Goal: Communication & Community: Answer question/provide support

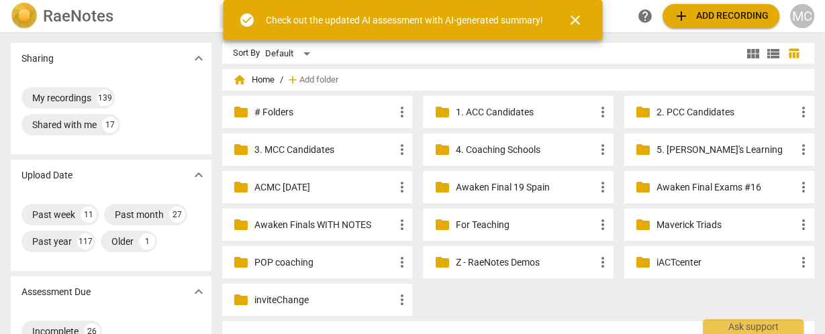
click at [574, 17] on span "close" at bounding box center [575, 20] width 16 height 16
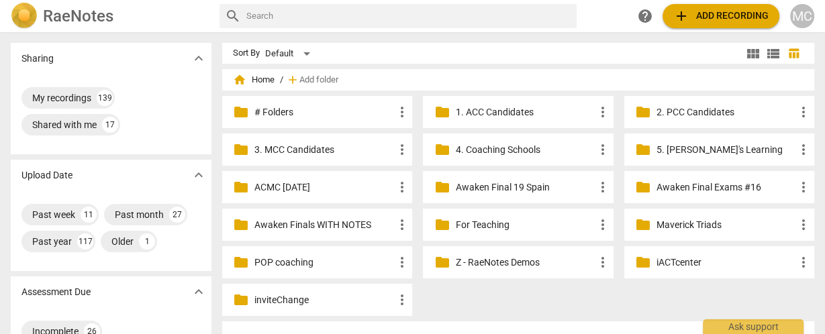
drag, startPoint x: 361, startPoint y: 10, endPoint x: 371, endPoint y: 13, distance: 9.8
click at [361, 10] on input "text" at bounding box center [408, 15] width 325 height 21
type input "[PERSON_NAME]"
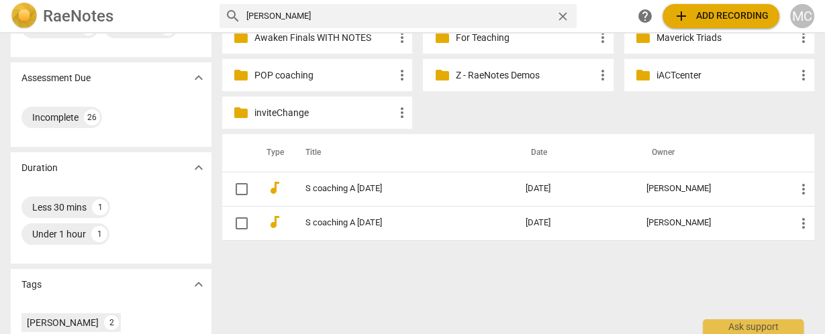
scroll to position [215, 0]
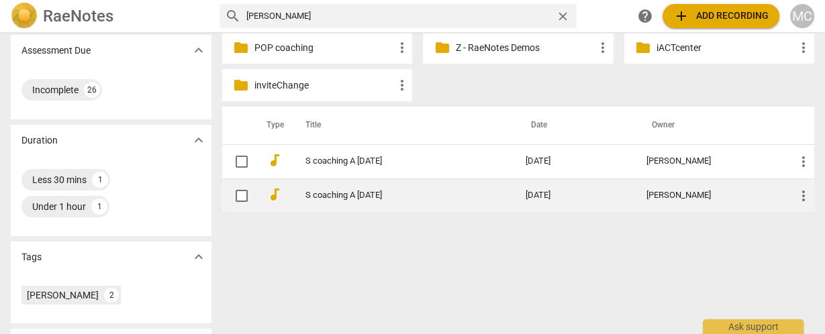
click at [357, 203] on td "S coaching A [DATE]" at bounding box center [402, 196] width 226 height 34
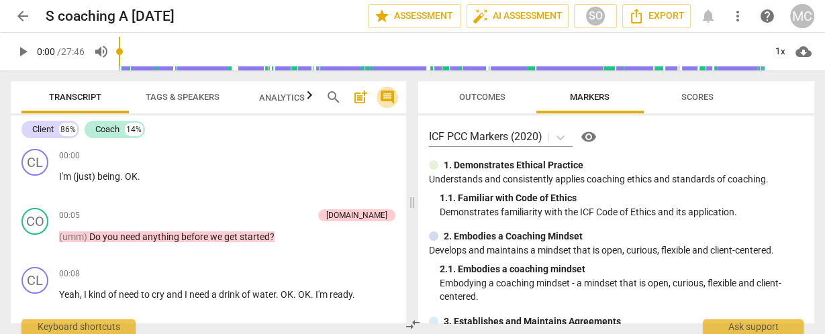
click at [385, 96] on span "comment" at bounding box center [387, 97] width 16 height 16
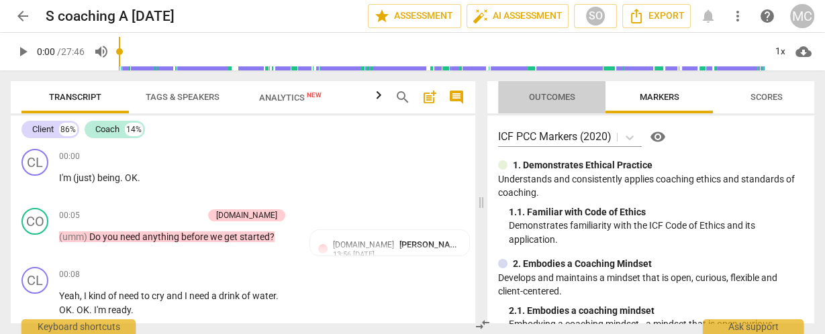
click at [555, 107] on button "Outcomes" at bounding box center [551, 97] width 107 height 32
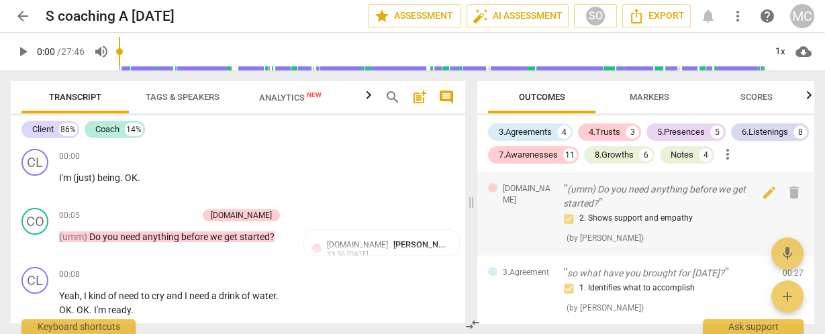
drag, startPoint x: 420, startPoint y: 203, endPoint x: 471, endPoint y: 210, distance: 52.1
click at [471, 210] on span at bounding box center [471, 203] width 8 height 264
click at [694, 149] on div "Notes" at bounding box center [682, 154] width 23 height 13
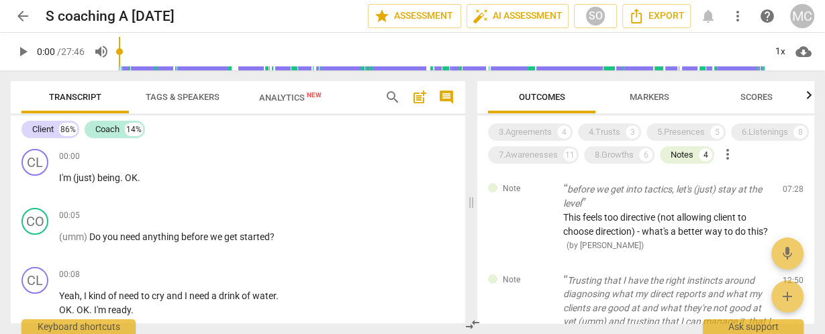
click at [720, 163] on span "more_vert" at bounding box center [728, 154] width 16 height 16
click at [521, 171] on li "Uncheck all" at bounding box center [526, 177] width 76 height 32
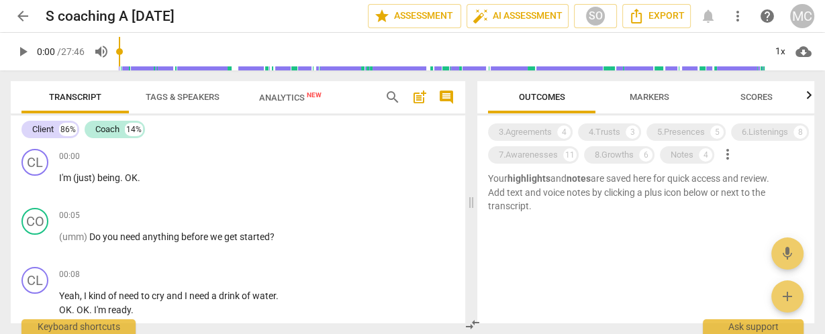
click at [720, 163] on span "more_vert" at bounding box center [728, 154] width 16 height 16
drag, startPoint x: 531, startPoint y: 173, endPoint x: 548, endPoint y: 141, distance: 35.8
click at [530, 173] on li "Uncheck all" at bounding box center [526, 177] width 76 height 32
click at [523, 123] on div "3.Agreements 4 4.Trusts 3 5.Presences 5 6.Listenings 8 7.Awarenesses 11 8.Growt…" at bounding box center [651, 144] width 326 height 46
click at [731, 141] on div "6.Listenings 8" at bounding box center [770, 132] width 78 height 17
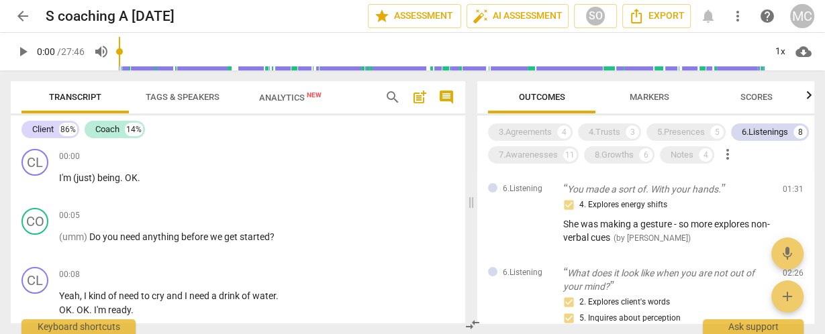
click at [523, 112] on span at bounding box center [541, 112] width 107 height 3
click at [525, 127] on div "3.Agreements" at bounding box center [525, 132] width 53 height 13
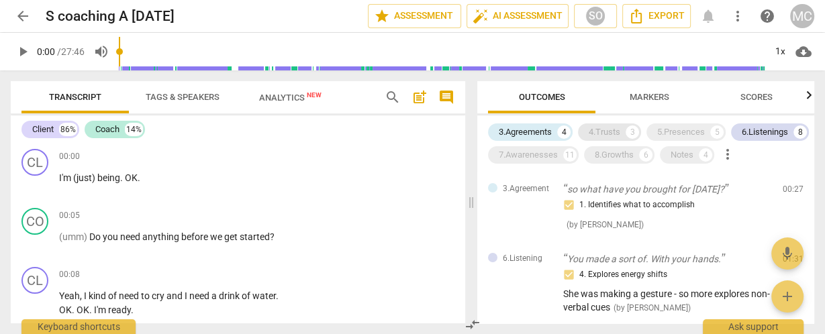
click at [628, 134] on div "3" at bounding box center [632, 132] width 13 height 13
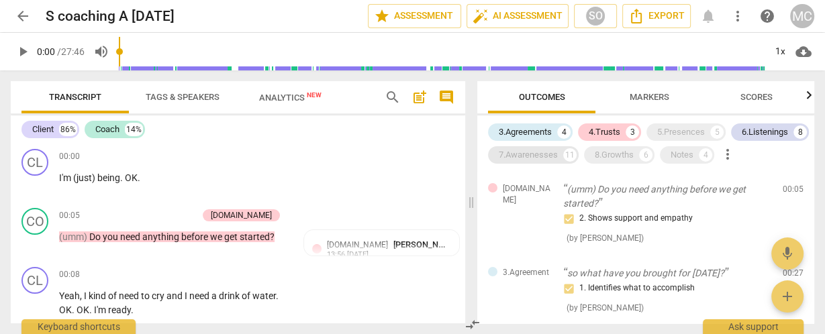
click at [558, 156] on div "7.Awarenesses" at bounding box center [528, 154] width 59 height 13
click at [634, 154] on div "8.Growths" at bounding box center [614, 154] width 39 height 13
click at [693, 135] on div "5.Presences" at bounding box center [681, 132] width 48 height 13
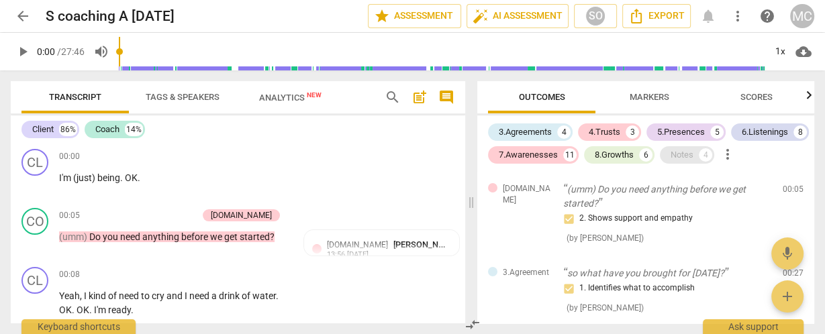
click at [694, 153] on div "Notes" at bounding box center [682, 154] width 23 height 13
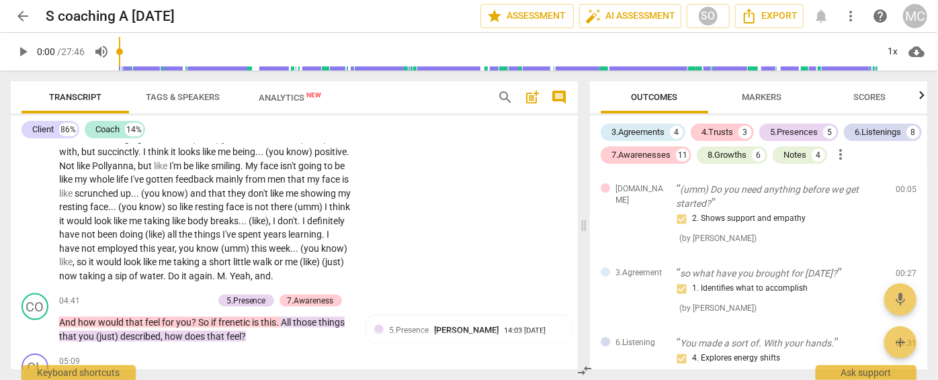
scroll to position [876, 0]
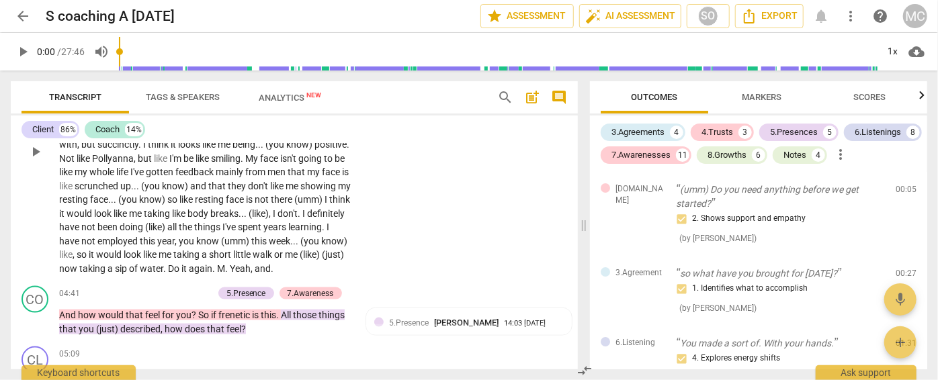
click at [173, 215] on p "(umm) I think I'm talking slower . Well , I'll tell you what it looks like beca…" at bounding box center [205, 152] width 292 height 248
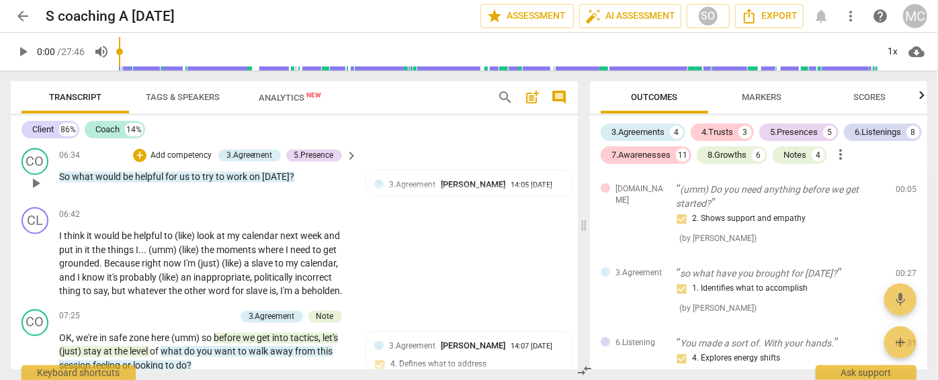
scroll to position [1426, 0]
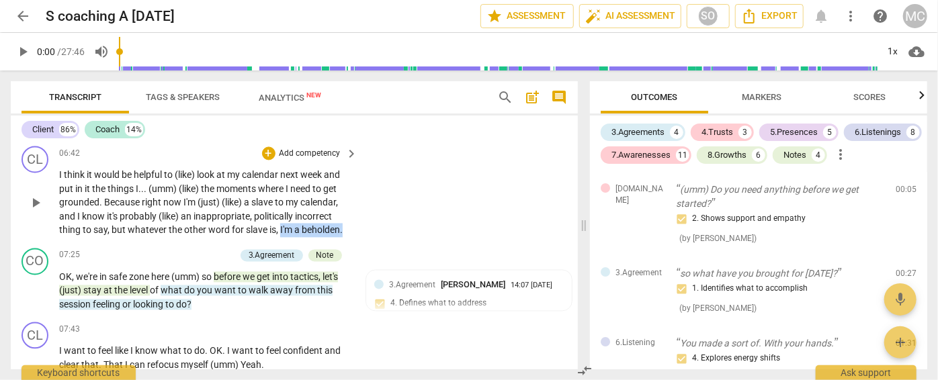
drag, startPoint x: 336, startPoint y: 252, endPoint x: 279, endPoint y: 248, distance: 57.2
click at [279, 238] on p "I think it would be helpful to (like) look at my calendar next week and put in …" at bounding box center [205, 203] width 292 height 69
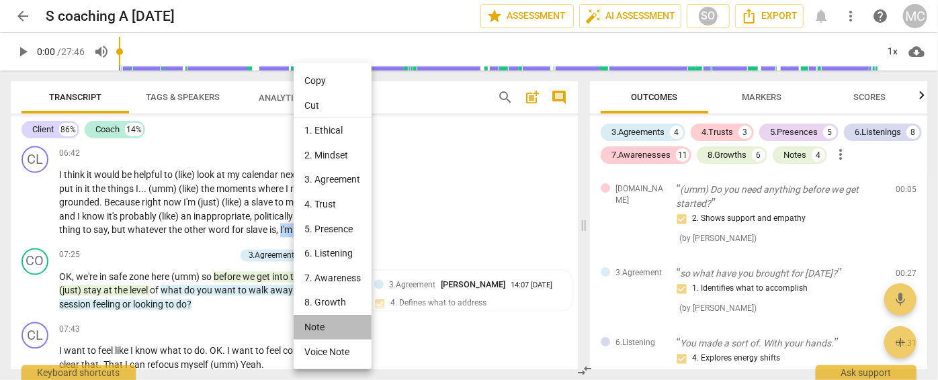
click at [330, 328] on li "Note" at bounding box center [332, 327] width 78 height 25
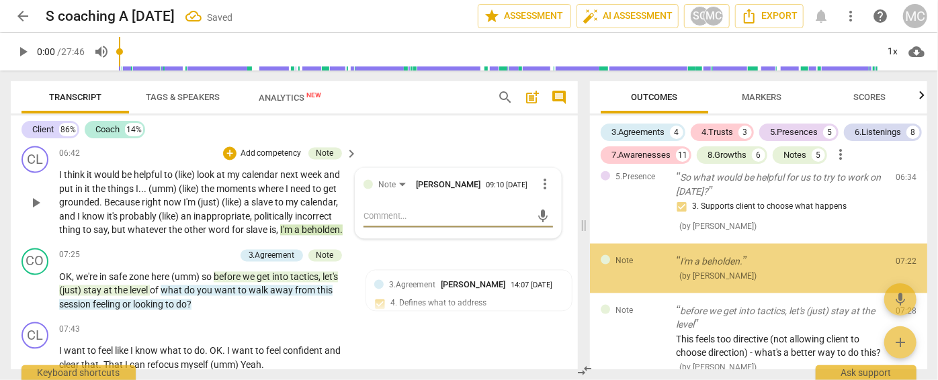
scroll to position [958, 0]
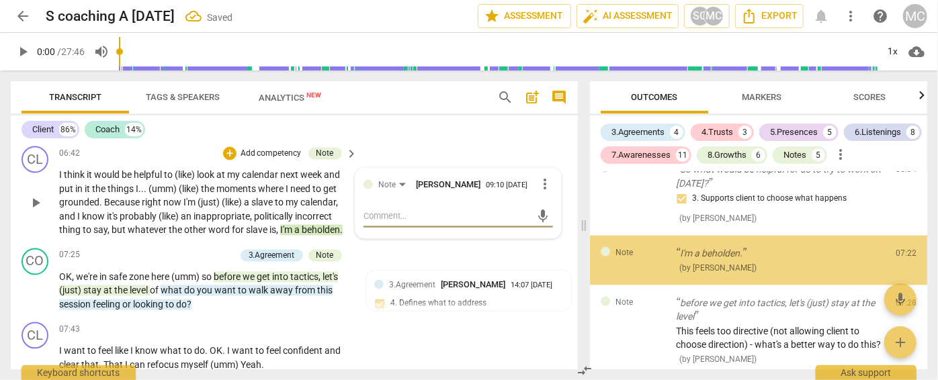
type textarea "C"
type textarea "Co"
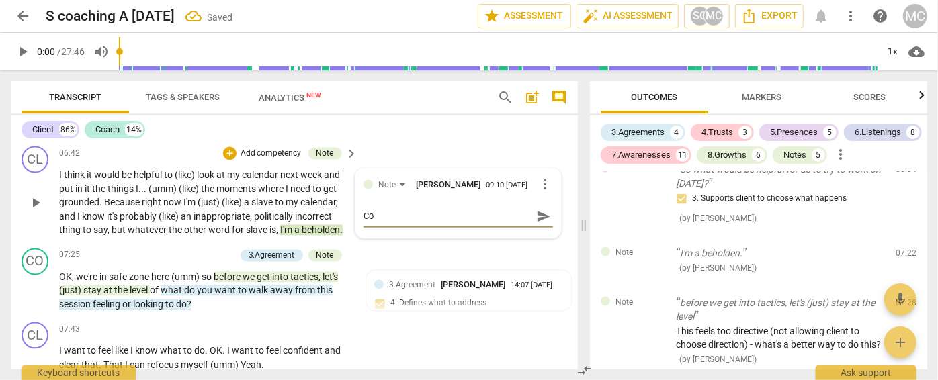
type textarea "Cou"
type textarea "Coul"
type textarea "Could"
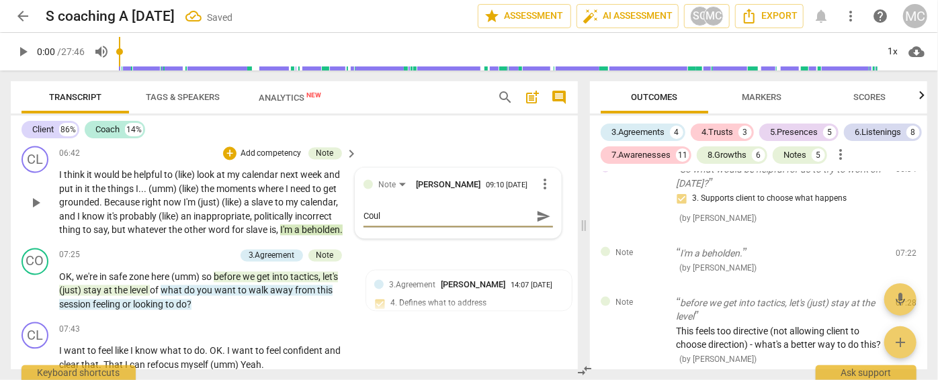
type textarea "Could"
type textarea "Could b"
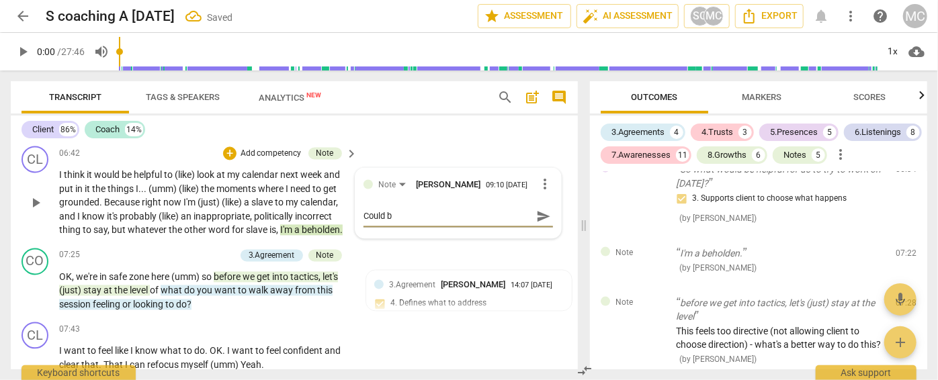
type textarea "Could be"
type textarea "Could be a"
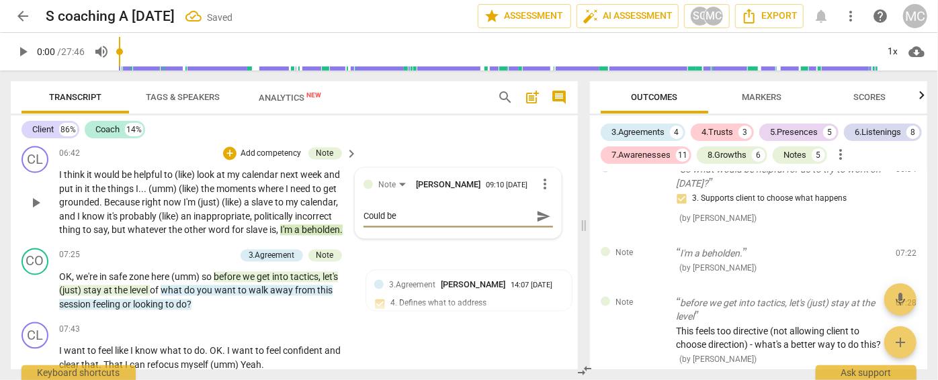
type textarea "Could be a"
type textarea "Could be an"
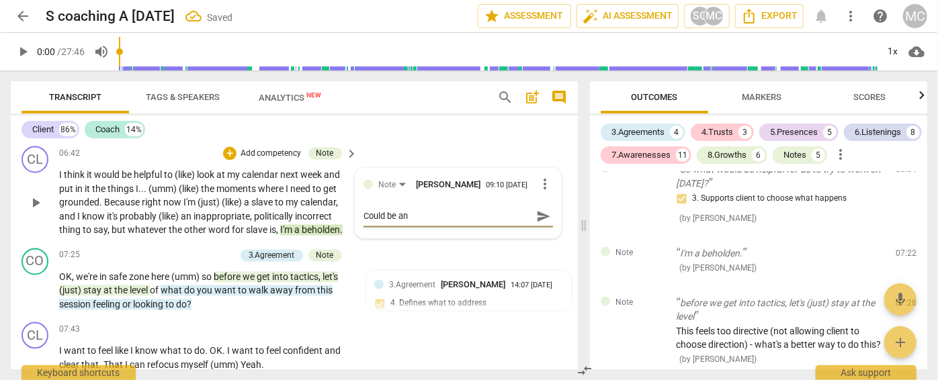
type textarea "Could be an o"
type textarea "Could be an op"
type textarea "Could be an opp"
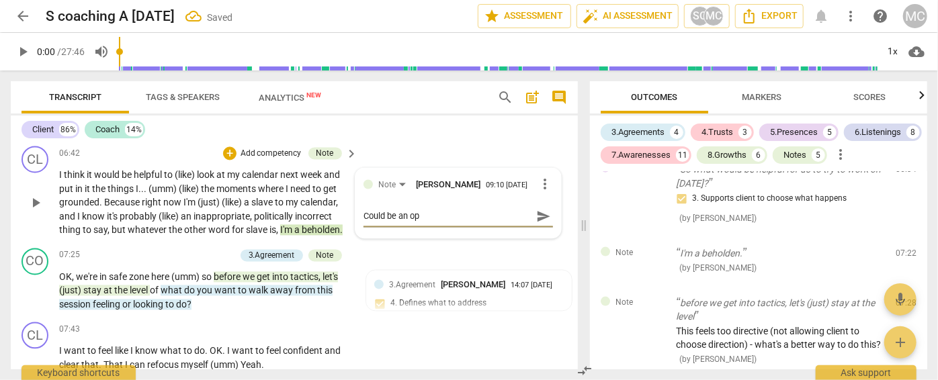
type textarea "Could be an opp"
type textarea "Could be an oppo"
type textarea "Could be an oppor"
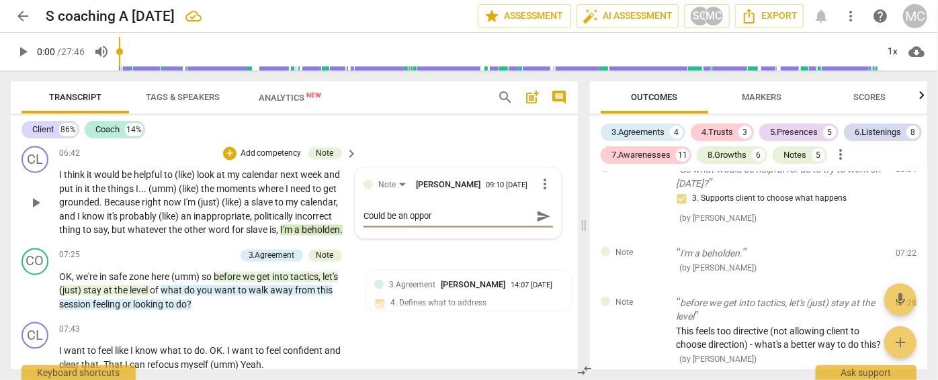
type textarea "Could be an opport"
type textarea "Could be an opportu"
type textarea "Could be an opportun"
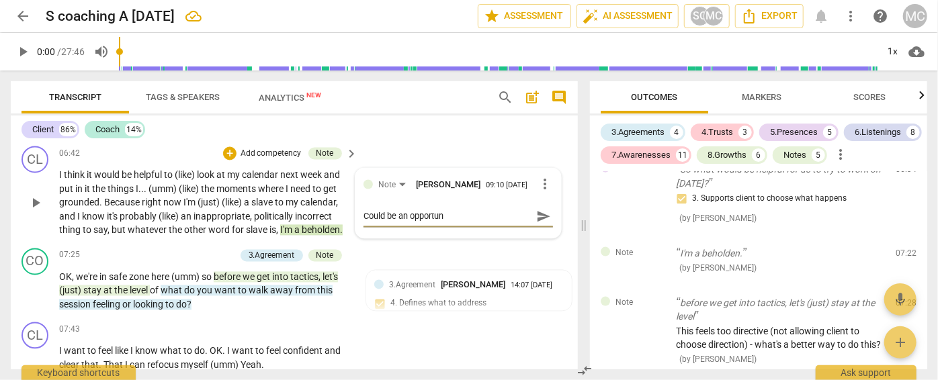
type textarea "Could be an opportuni"
type textarea "Could be an opportunit"
type textarea "Could be an opportunity"
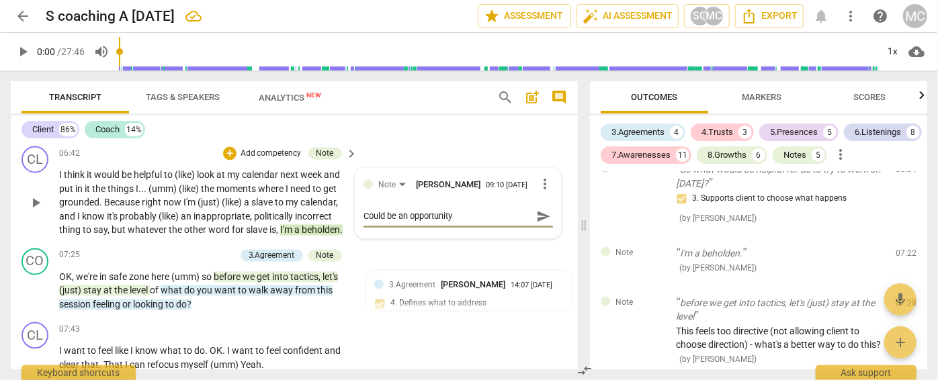
type textarea "Could be an opportunity"
type textarea "Could be an opportunity t"
type textarea "Could be an opportunity to"
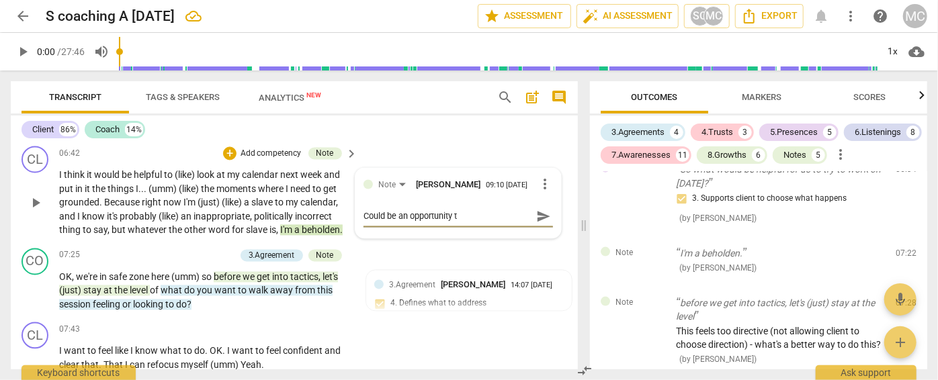
type textarea "Could be an opportunity to"
type textarea "Could be an opportunity to i"
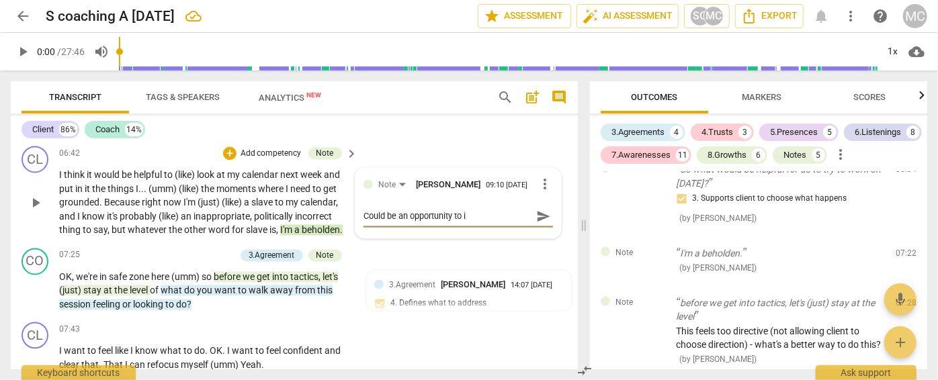
type textarea "Could be an opportunity to in"
type textarea "Could be an opportunity to inv"
type textarea "Could be an opportunity to invi"
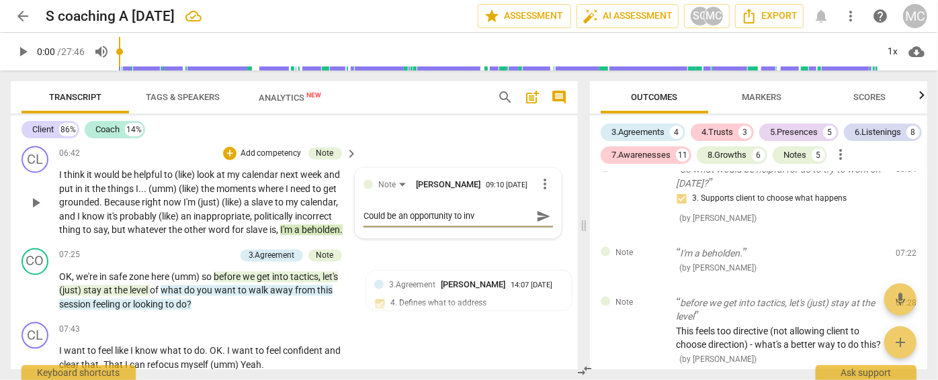
type textarea "Could be an opportunity to invi"
type textarea "Could be an opportunity to invit"
type textarea "Could be an opportunity to invite"
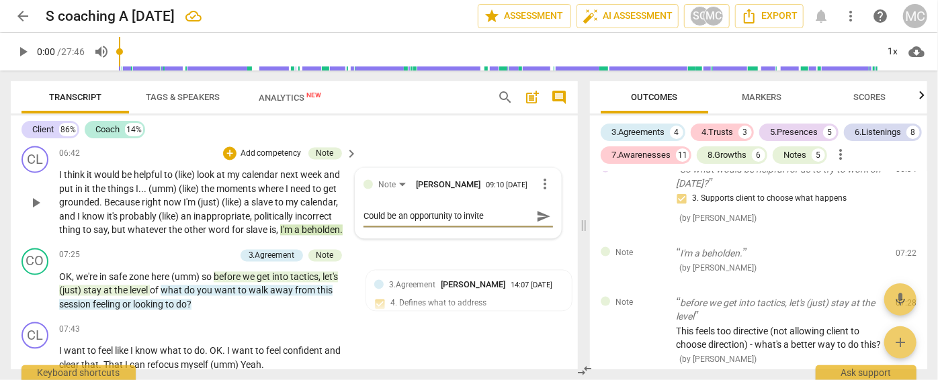
type textarea "Could be an opportunity to invite"
type textarea "Could be an opportunity to invite h"
type textarea "Could be an opportunity to invite he"
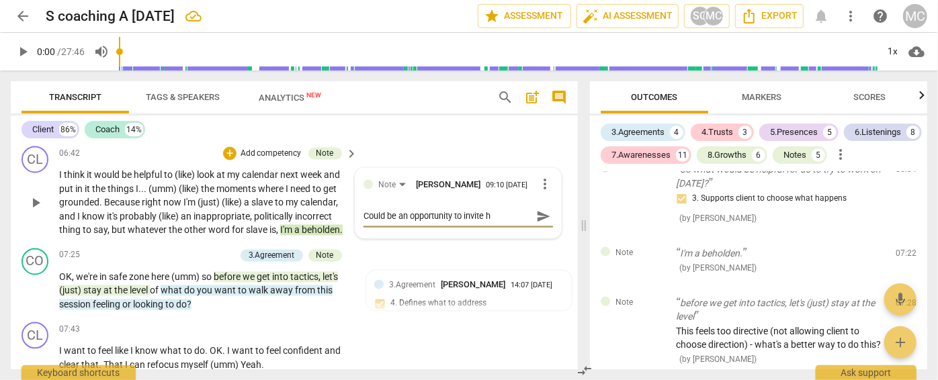
type textarea "Could be an opportunity to invite he"
type textarea "Could be an opportunity to invite her"
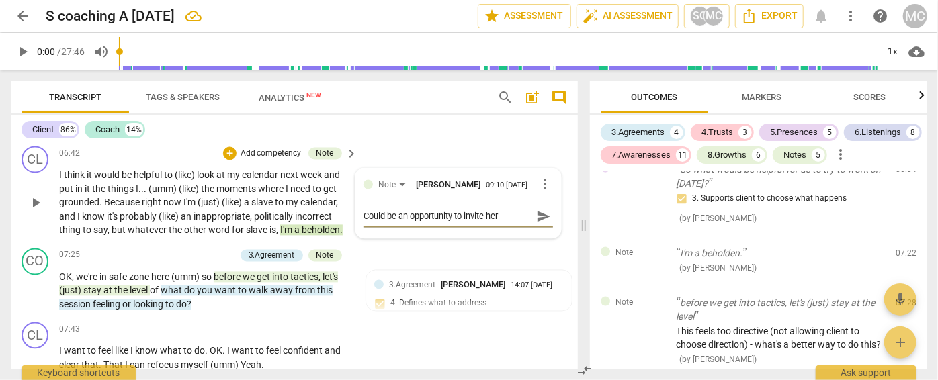
type textarea "Could be an opportunity to invite her t"
type textarea "Could be an opportunity to invite her to"
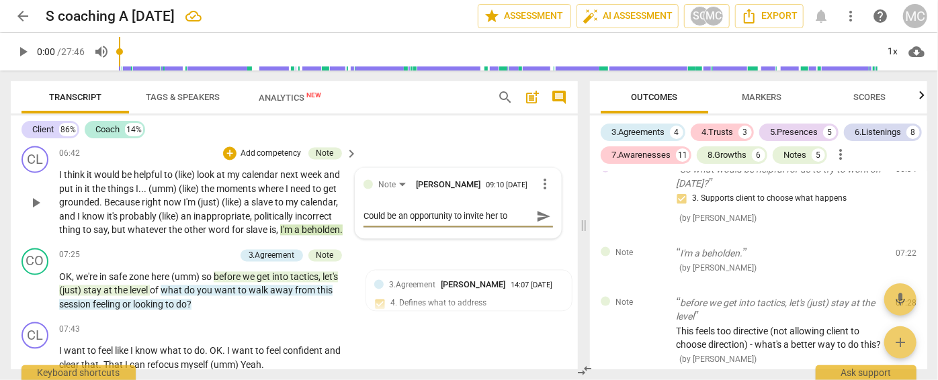
type textarea "Could be an opportunity to invite her to"
type textarea "Could be an opportunity to invite her to s"
type textarea "Could be an opportunity to invite her to sa"
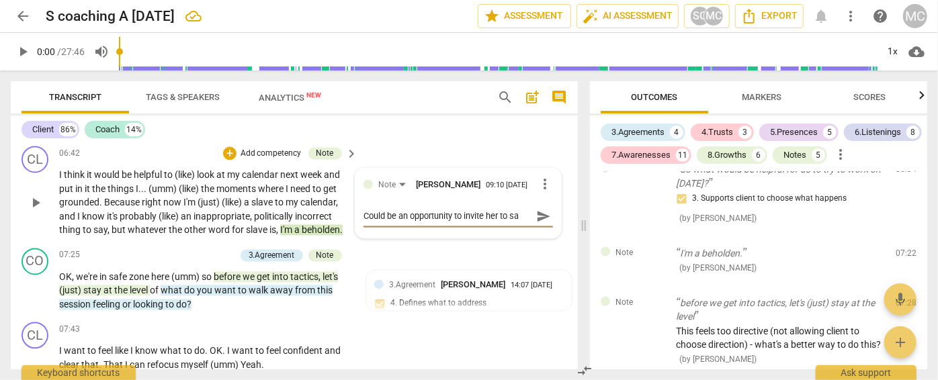
type textarea "Could be an opportunity to invite her to sah"
type textarea "Could be an opportunity to invite her to [PERSON_NAME]"
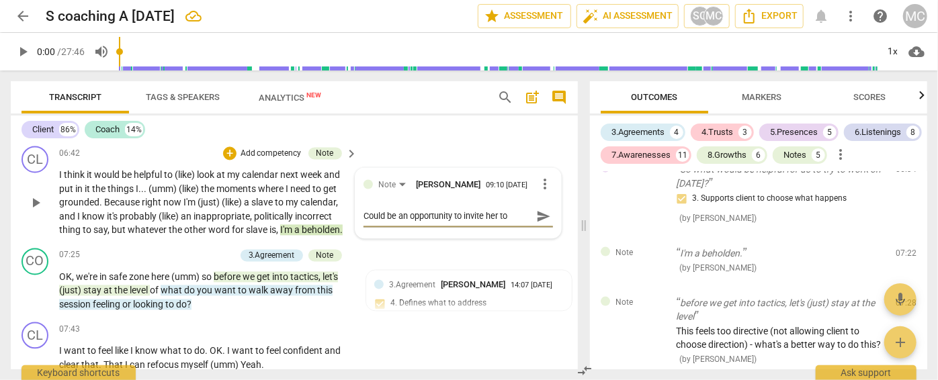
type textarea "Could be an opportunity to invite her to sahre"
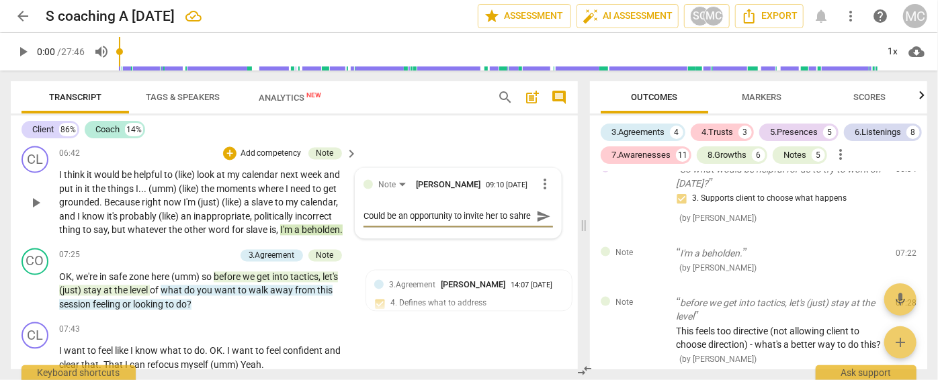
type textarea "Could be an opportunity to invite her to sahre"
type textarea "Could be an opportunity to invite her to [PERSON_NAME]"
type textarea "Could be an opportunity to invite her to sah"
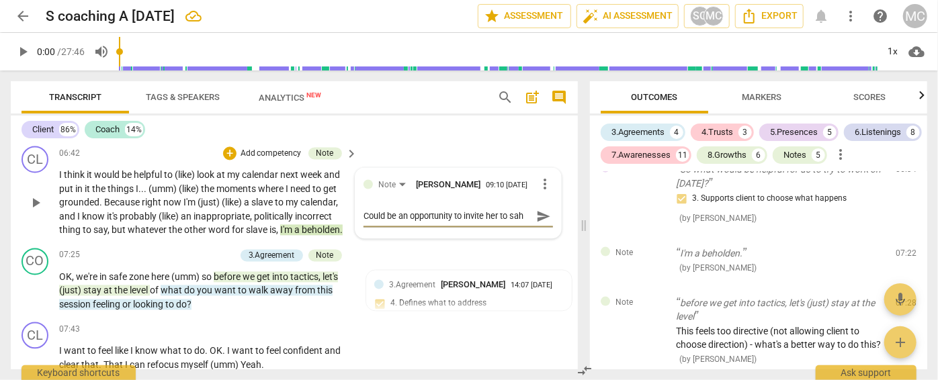
type textarea "Could be an opportunity to invite her to sa"
type textarea "Could be an opportunity to invite her to s"
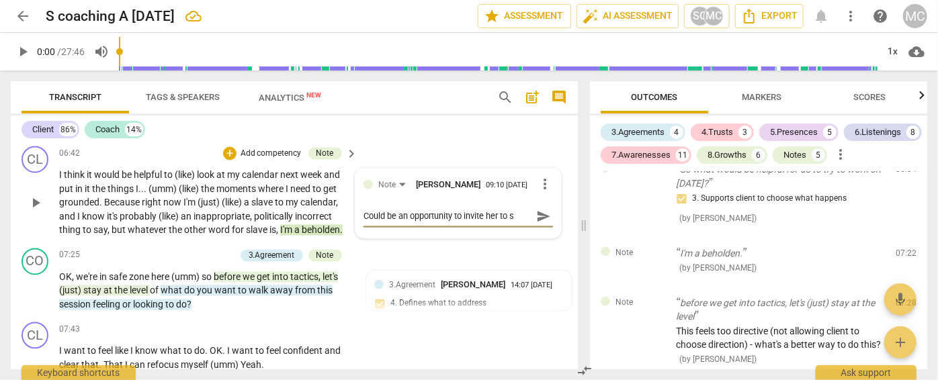
type textarea "Could be an opportunity to invite her to sh"
type textarea "Could be an opportunity to invite her to sha"
type textarea "Could be an opportunity to invite her to shae"
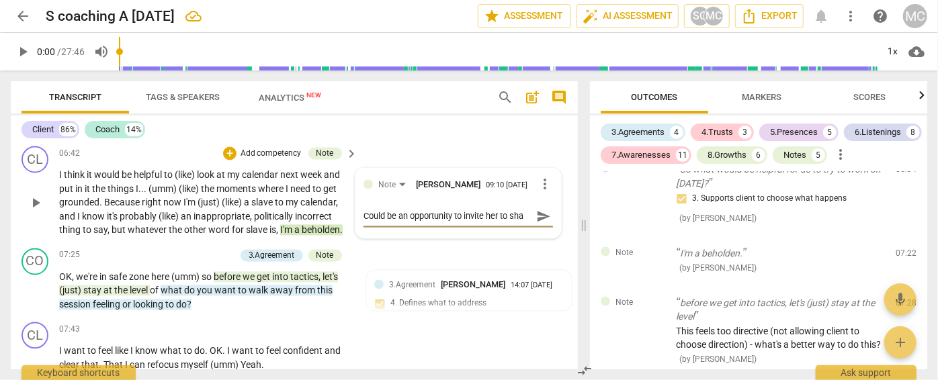
type textarea "Could be an opportunity to invite her to shae"
type textarea "Could be an opportunity to invite her to [PERSON_NAME]"
type textarea "Could be an opportunity to invite her to shaere"
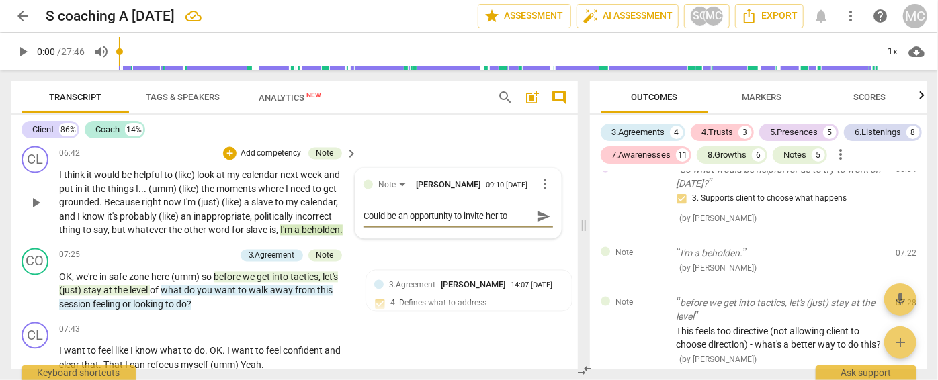
scroll to position [11, 0]
type textarea "Could be an opportunity to invite her to shaere"
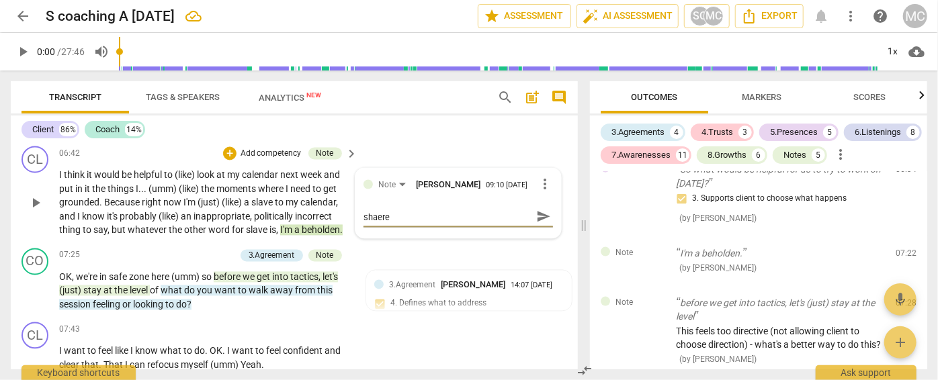
type textarea "Could be an opportunity to invite her to [PERSON_NAME]"
type textarea "Could be an opportunity to invite her to shae"
type textarea "Could be an opportunity to invite her to sha"
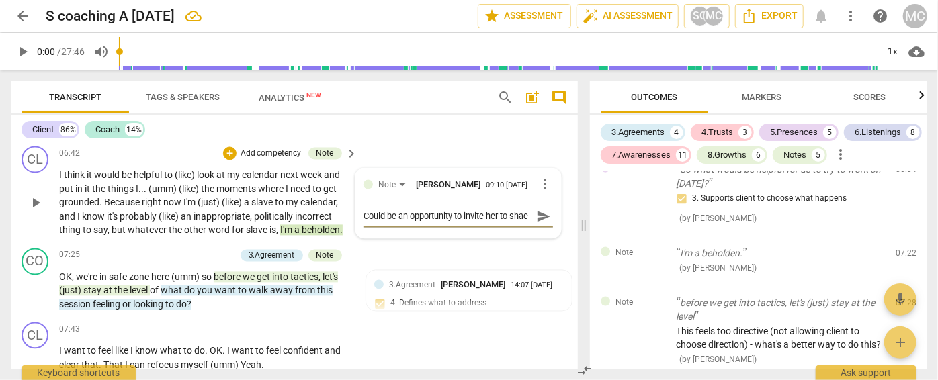
type textarea "Could be an opportunity to invite her to sha"
type textarea "Could be an opportunity to invite her to shar"
type textarea "Could be an opportunity to invite her to share"
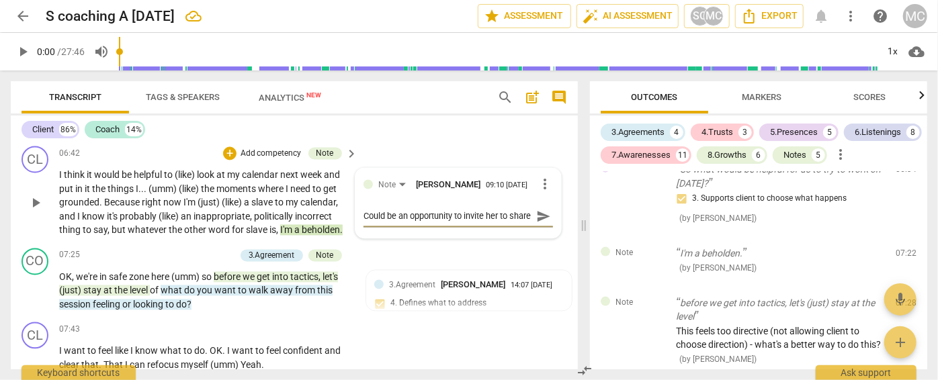
type textarea "Could be an opportunity to invite her to share"
type textarea "Could be an opportunity to invite her to share s"
type textarea "Could be an opportunity to invite her to share so"
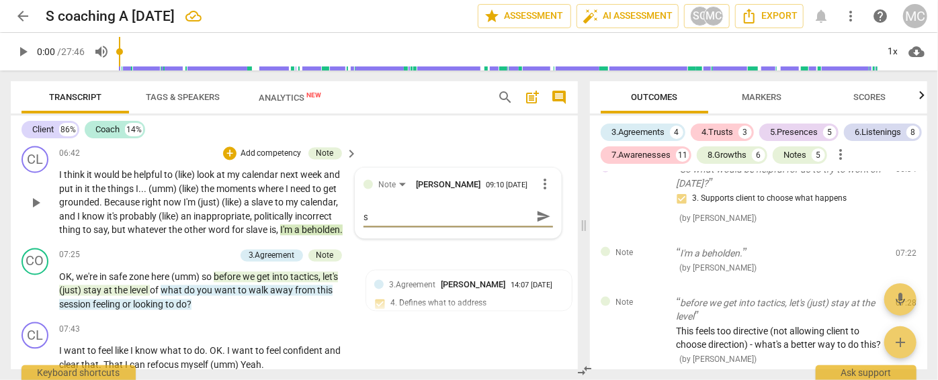
type textarea "Could be an opportunity to invite her to share so"
type textarea "Could be an opportunity to invite her to share som"
type textarea "Could be an opportunity to invite her to share some"
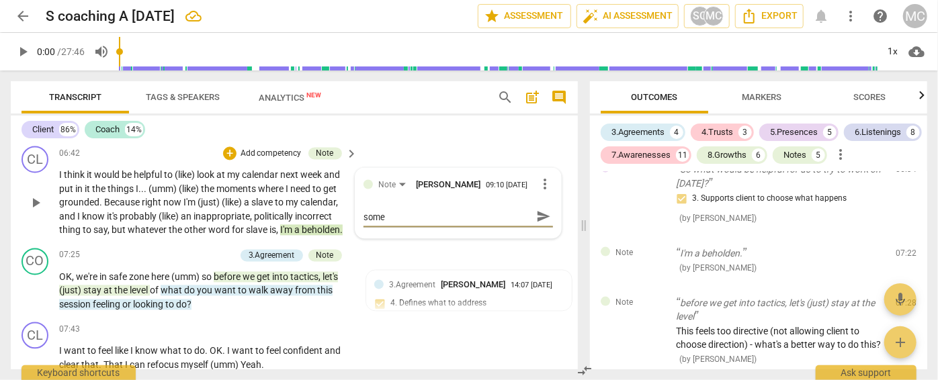
scroll to position [0, 0]
type textarea "Could be an opportunity to invite her to share somet"
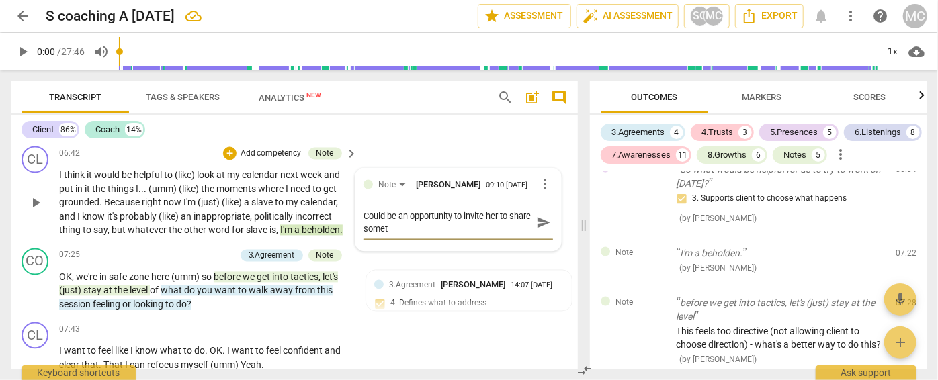
type textarea "Could be an opportunity to invite her to share someth"
type textarea "Could be an opportunity to invite her to share somethi"
type textarea "Could be an opportunity to invite her to share somethin"
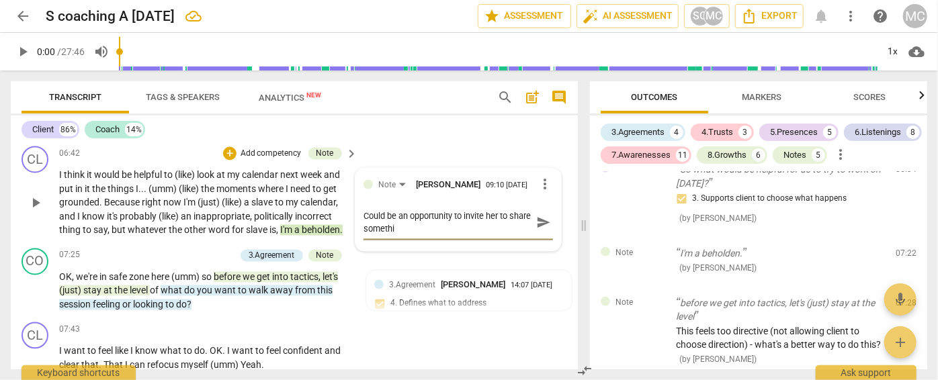
type textarea "Could be an opportunity to invite her to share somethin"
type textarea "Could be an opportunity to invite her to share something"
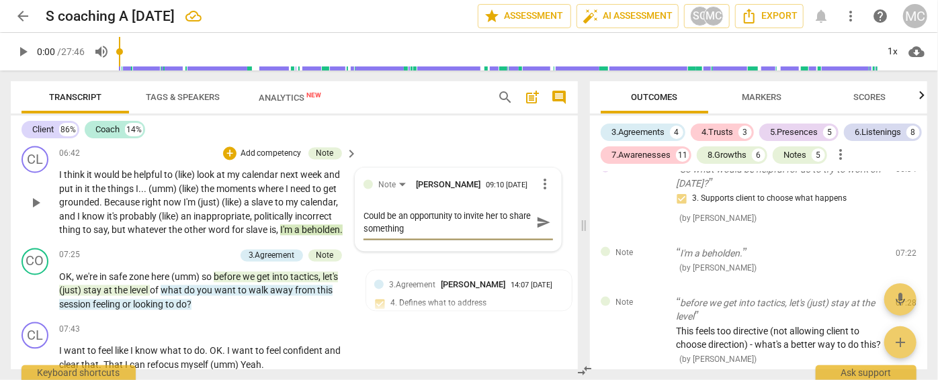
type textarea "Could be an opportunity to invite her to share something l"
type textarea "Could be an opportunity to invite her to share something li"
type textarea "Could be an opportunity to invite her to share something lik"
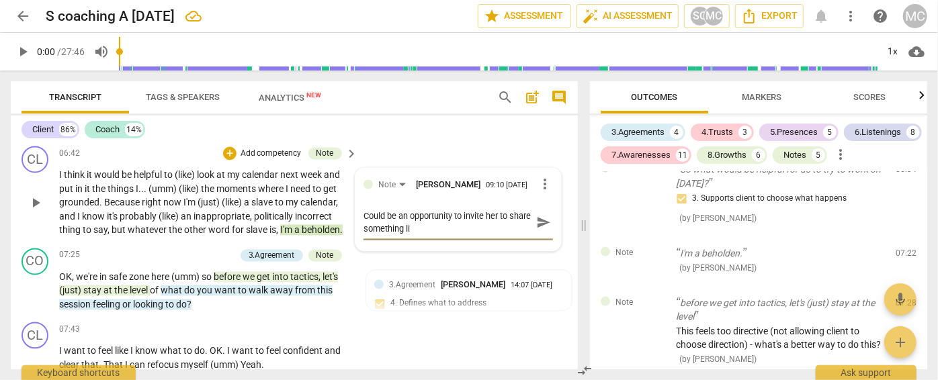
type textarea "Could be an opportunity to invite her to share something lik"
type textarea "Could be an opportunity to invite her to share something like"
type textarea "Could be an opportunity to invite her to share something like:"
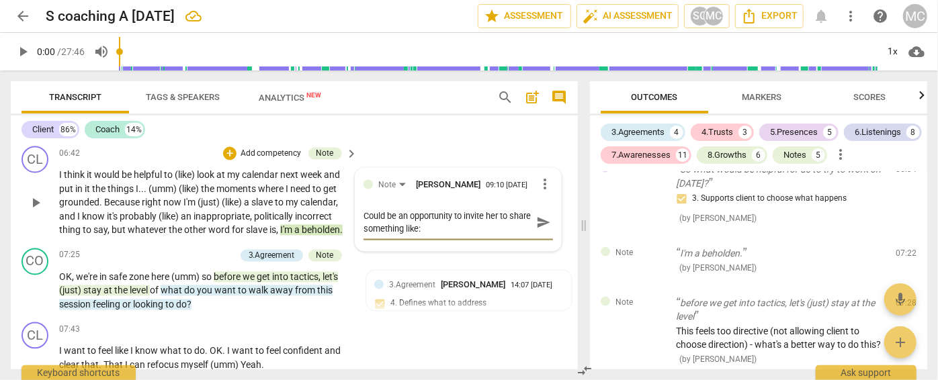
type textarea "Could be an opportunity to invite her to share something like:"
type textarea "Could be an opportunity to invite her to share something like: ""
type textarea "Could be an opportunity to invite her to share something like: "W"
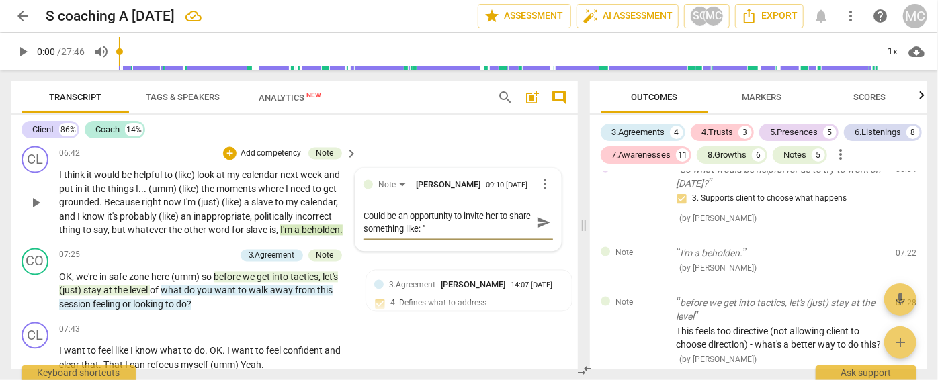
type textarea "Could be an opportunity to invite her to share something like: "W"
type textarea "Could be an opportunity to invite her to share something like: "WH"
type textarea "Could be an opportunity to invite her to share something like: "WHa"
type textarea "Could be an opportunity to invite her to share something like: "WHat"
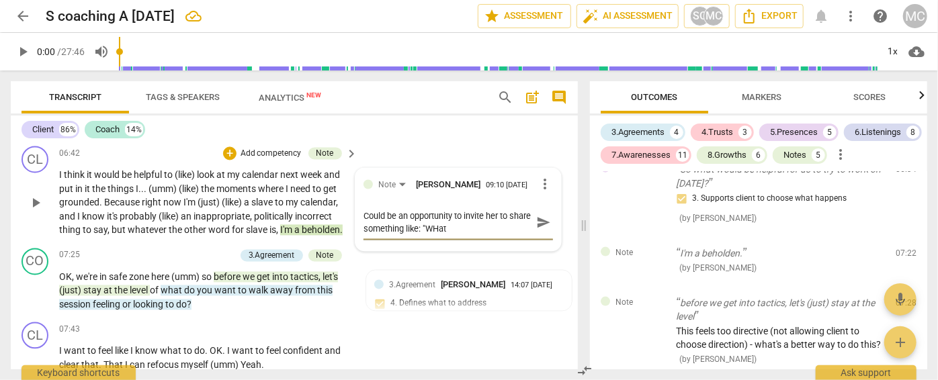
type textarea "Could be an opportunity to invite her to share something like: "WHat"
type textarea "Could be an opportunity to invite her to share something like: "WHa"
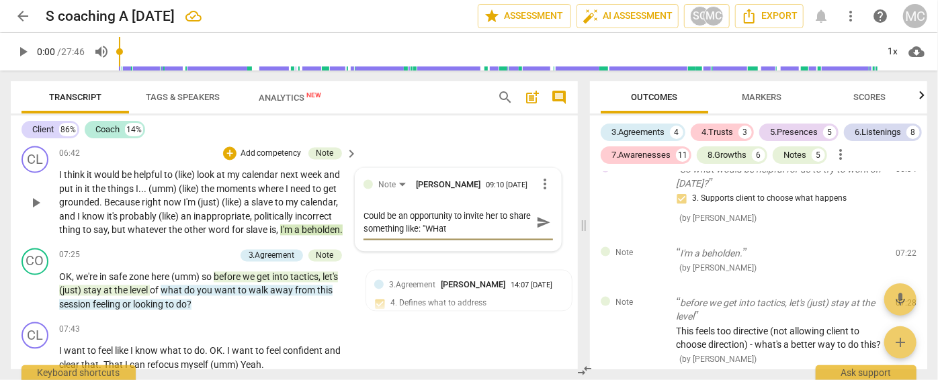
type textarea "Could be an opportunity to invite her to share something like: "WHa"
type textarea "Could be an opportunity to invite her to share something like: "WH"
type textarea "Could be an opportunity to invite her to share something like: "W"
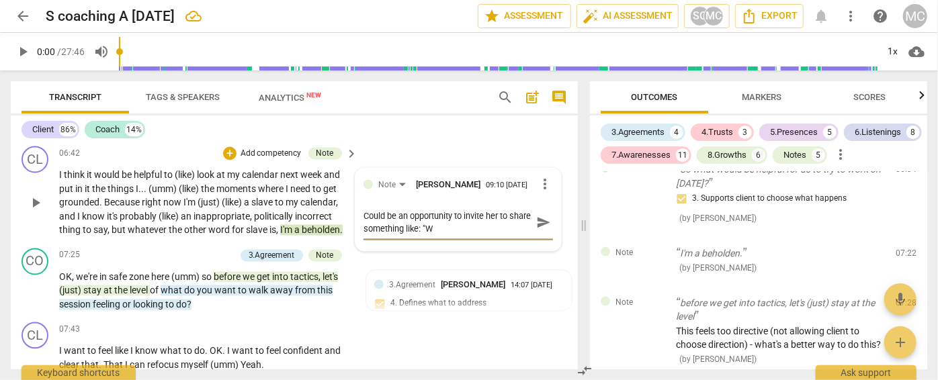
type textarea "Could be an opportunity to invite her to share something like: ""
type textarea "Could be an opportunity to invite her to share something like: "h"
type textarea "Could be an opportunity to invite her to share something like: "ha"
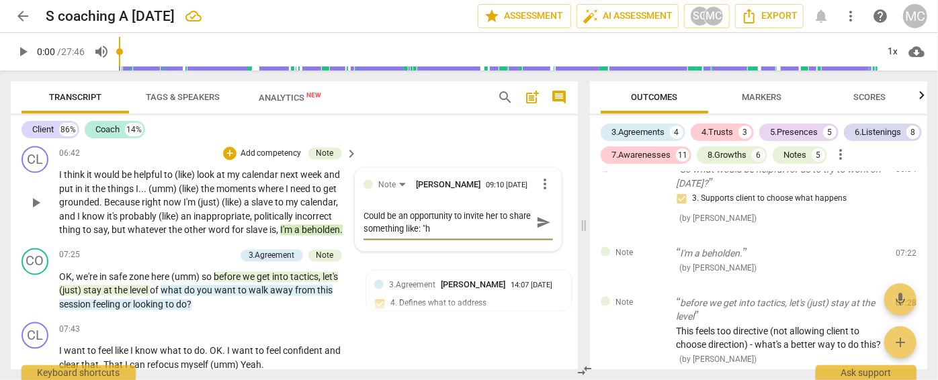
type textarea "Could be an opportunity to invite her to share something like: "ha"
type textarea "Could be an opportunity to invite her to share something like: "h"
type textarea "Could be an opportunity to invite her to share something like: ""
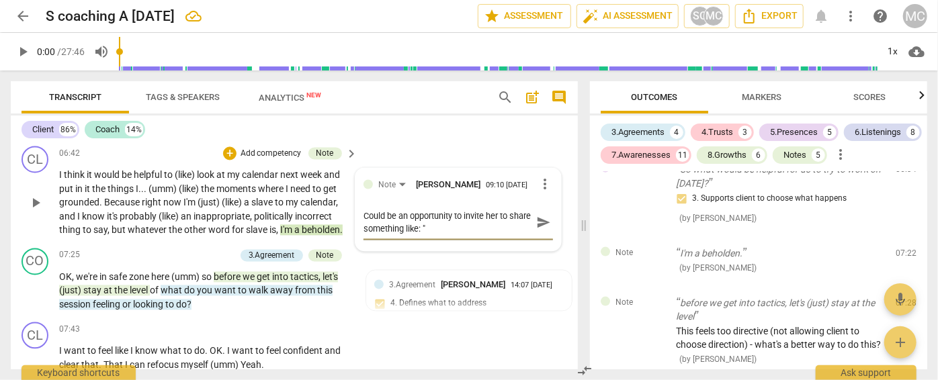
type textarea "Could be an opportunity to invite her to share something like: "W"
type textarea "Could be an opportunity to invite her to share something like: "Wh"
type textarea "Could be an opportunity to invite her to share something like: "Wha"
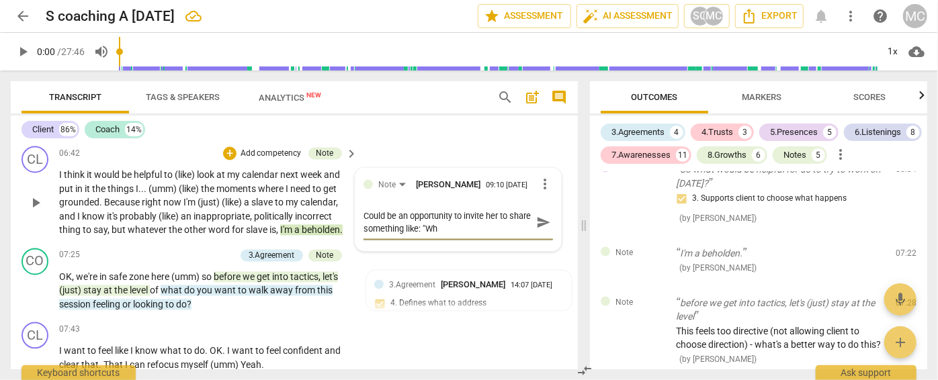
type textarea "Could be an opportunity to invite her to share something like: "Wha"
type textarea "Could be an opportunity to invite her to share something like: "What"
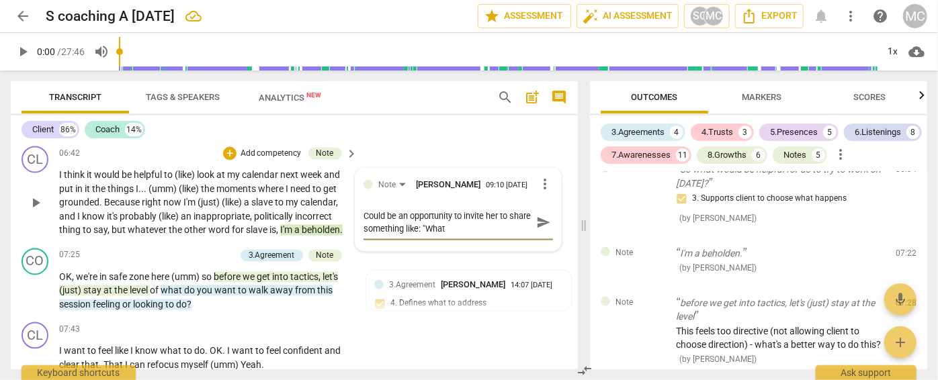
type textarea "Could be an opportunity to invite her to share something like: "What m"
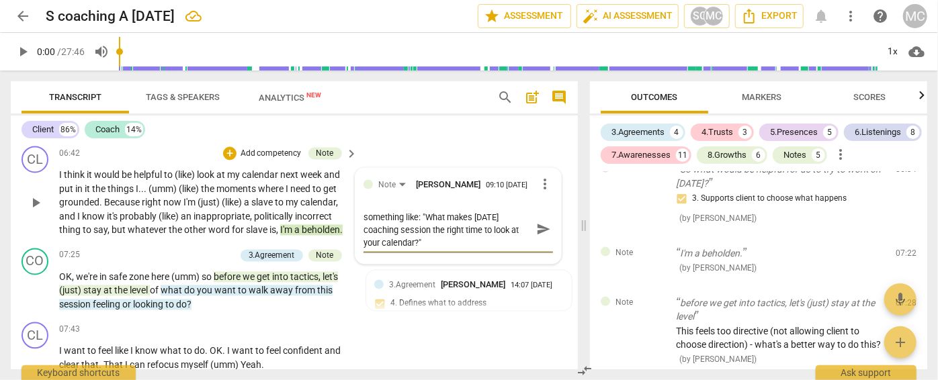
click at [541, 237] on span "send" at bounding box center [543, 229] width 15 height 15
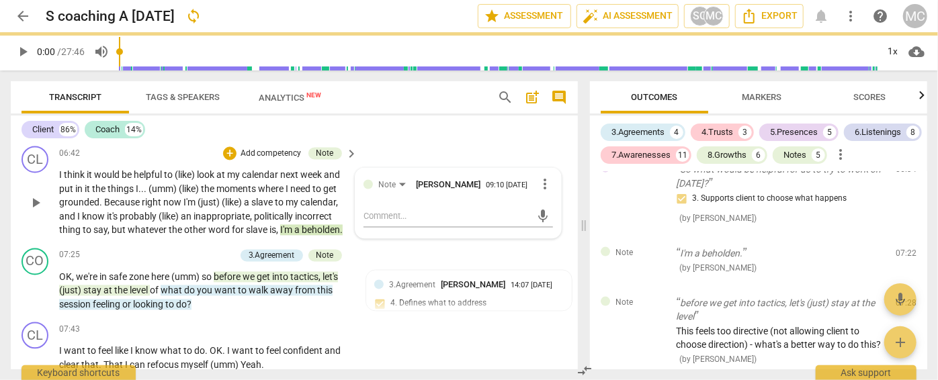
scroll to position [0, 0]
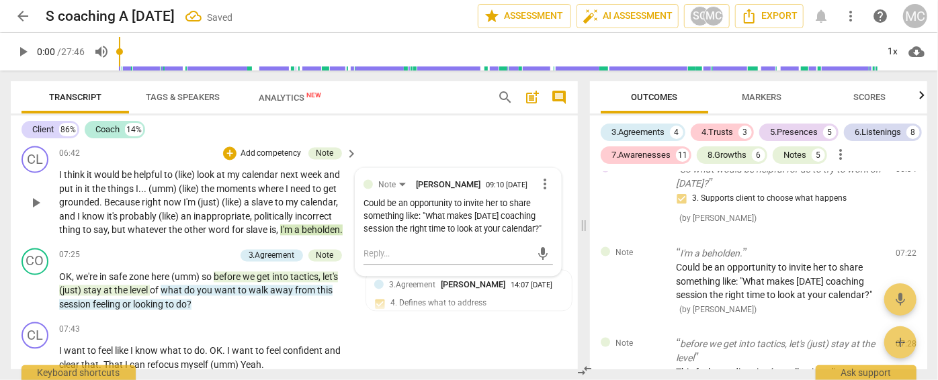
click at [239, 222] on span "inappropriate" at bounding box center [221, 217] width 56 height 11
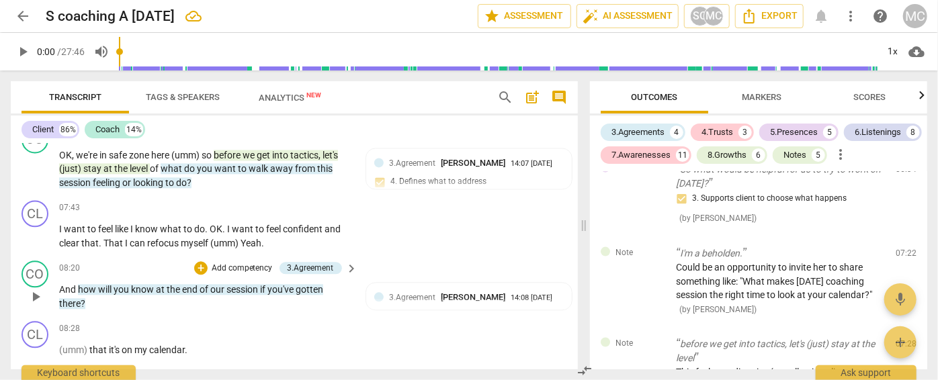
scroll to position [1609, 0]
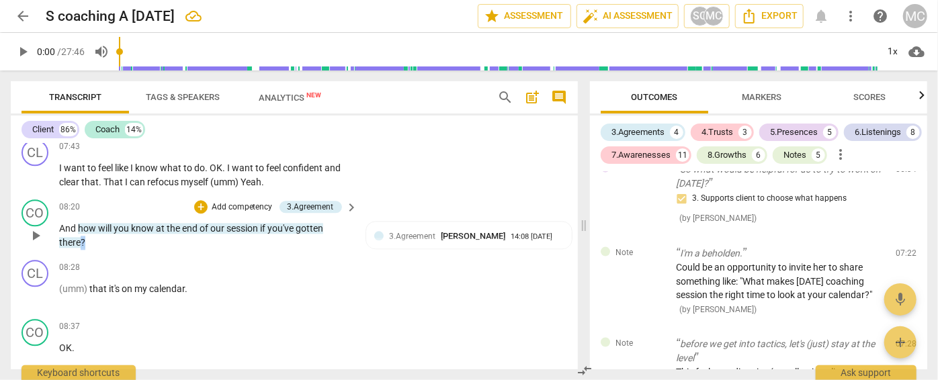
click at [77, 249] on p "And how will you know at the end of our session if you've gotten there ?" at bounding box center [205, 236] width 292 height 28
click at [130, 246] on span "keyboard_arrow_down" at bounding box center [128, 246] width 16 height 16
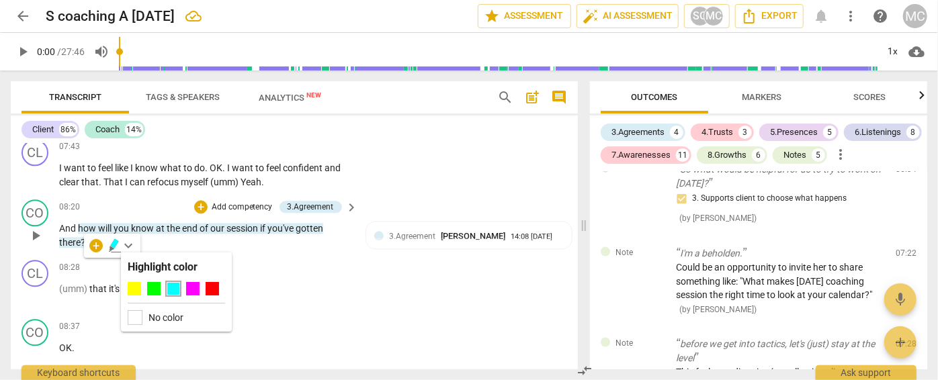
drag, startPoint x: 149, startPoint y: 203, endPoint x: 134, endPoint y: 222, distance: 24.3
click at [149, 187] on span "refocus" at bounding box center [164, 182] width 34 height 11
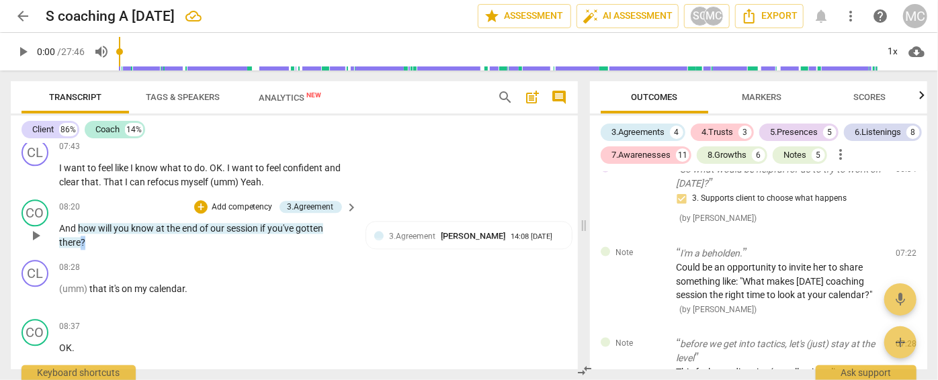
click at [80, 249] on p "And how will you know at the end of our session if you've gotten there ?" at bounding box center [205, 236] width 292 height 28
click at [93, 255] on div "CO play_arrow pause 08:20 + Add competency 3.Agreement keyboard_arrow_right And…" at bounding box center [294, 224] width 567 height 60
drag, startPoint x: 85, startPoint y: 266, endPoint x: 50, endPoint y: 264, distance: 35.0
click at [50, 255] on div "CO play_arrow pause 08:20 + Add competency 3.Agreement keyboard_arrow_right And…" at bounding box center [294, 224] width 567 height 60
click at [236, 214] on p "Add competency" at bounding box center [242, 207] width 64 height 12
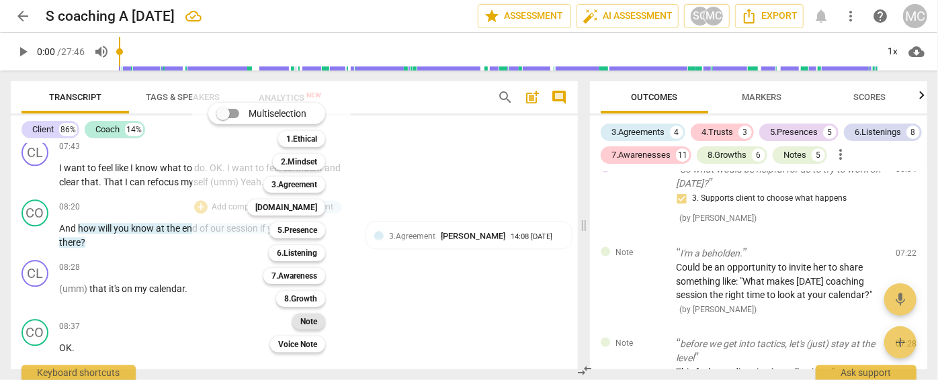
click at [310, 322] on b "Note" at bounding box center [308, 322] width 17 height 16
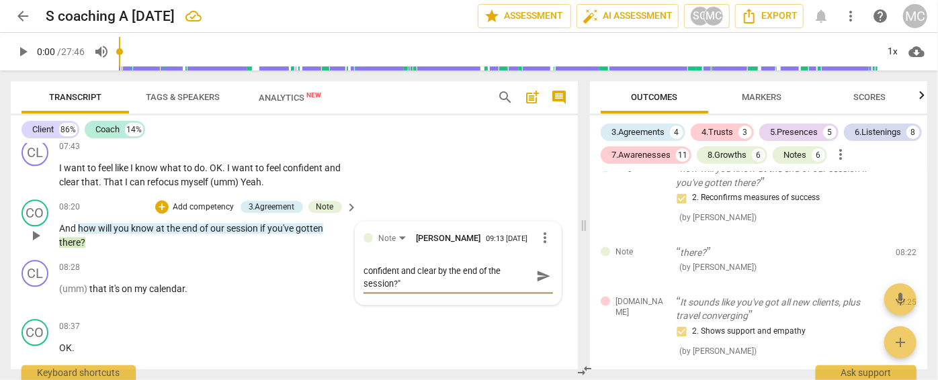
scroll to position [1, 0]
click at [439, 289] on textarea "3.2 ~ "How will you recognize feeling confident and clear by the end of the ses…" at bounding box center [447, 276] width 168 height 26
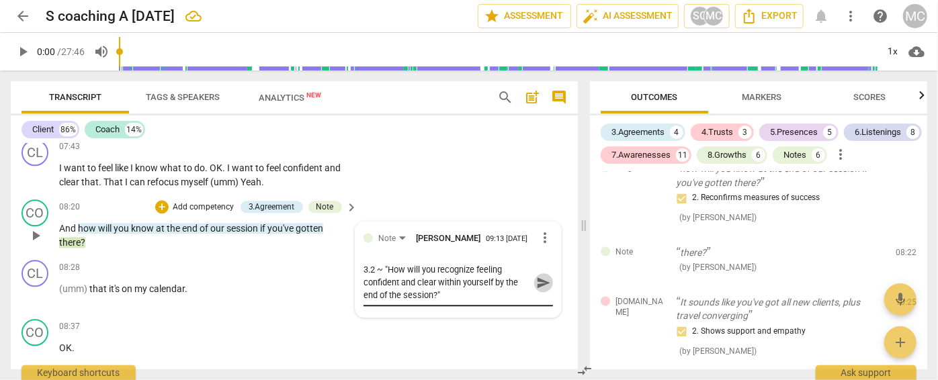
click at [539, 290] on span "send" at bounding box center [543, 282] width 15 height 15
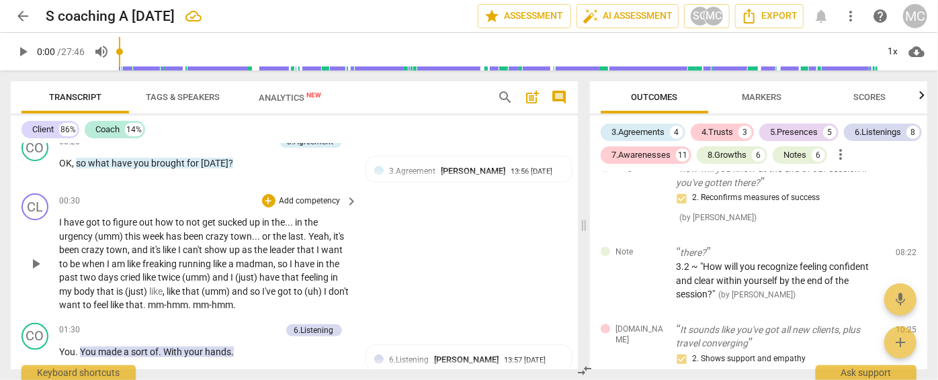
scroll to position [183, 0]
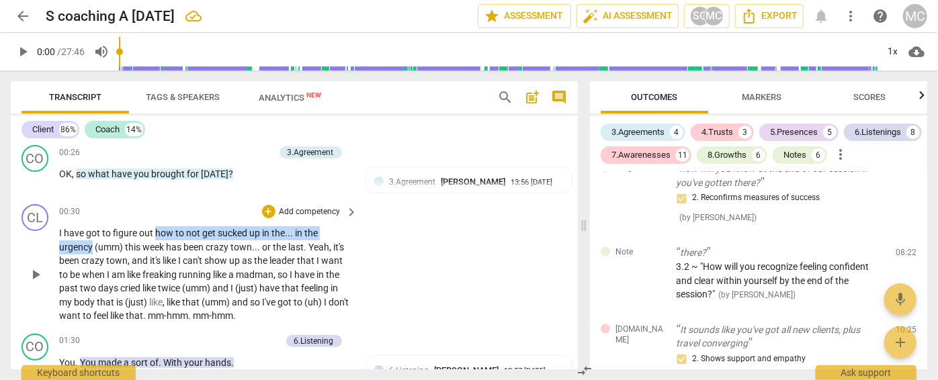
drag, startPoint x: 154, startPoint y: 230, endPoint x: 77, endPoint y: 247, distance: 78.4
click at [85, 248] on p "I have got to figure out how to not get sucked up in the . . . in the urgency (…" at bounding box center [205, 274] width 292 height 97
click at [136, 225] on span "keyboard_arrow_down" at bounding box center [138, 227] width 16 height 16
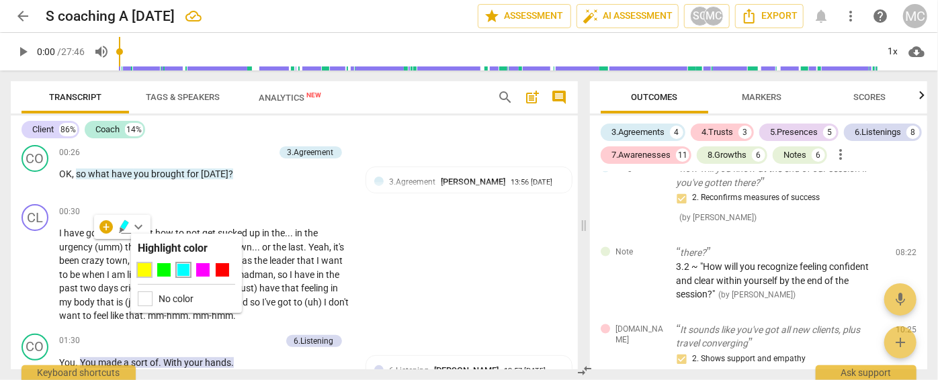
click at [138, 265] on div at bounding box center [144, 269] width 13 height 13
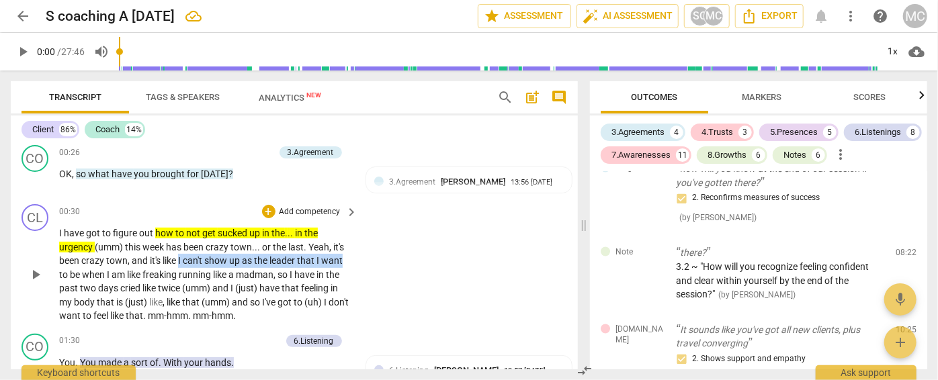
drag, startPoint x: 177, startPoint y: 257, endPoint x: 350, endPoint y: 259, distance: 172.6
click at [350, 259] on div "I have got to figure out how to not get sucked up in the . . . in the urgency (…" at bounding box center [209, 274] width 300 height 97
click at [372, 236] on icon "button" at bounding box center [373, 238] width 8 height 9
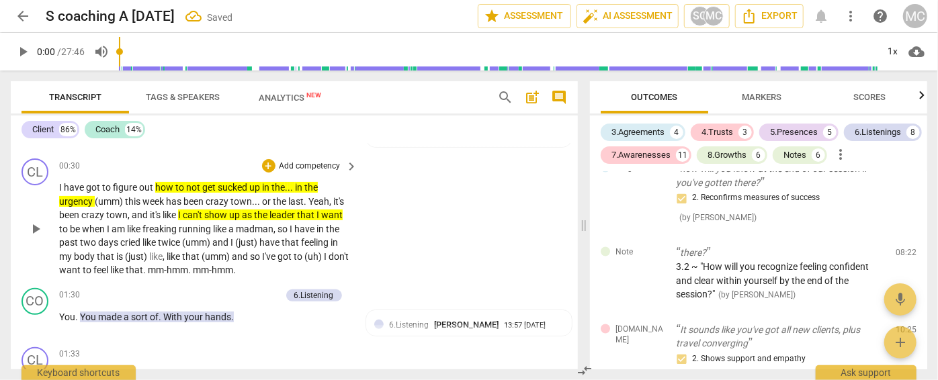
scroll to position [244, 0]
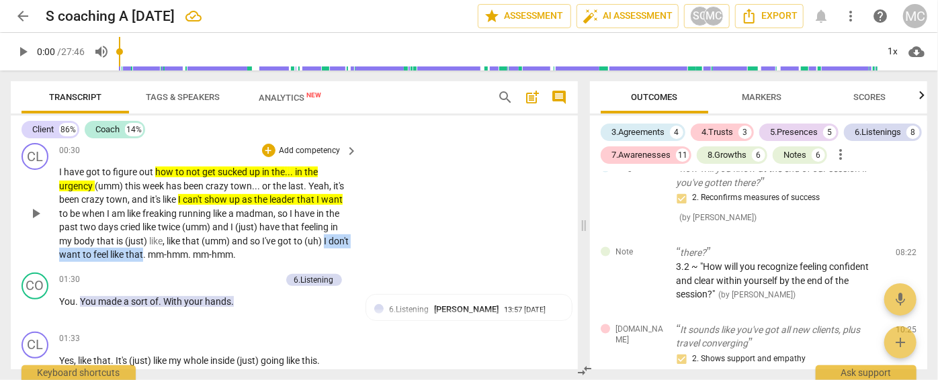
drag, startPoint x: 164, startPoint y: 255, endPoint x: 326, endPoint y: 235, distance: 163.1
click at [326, 235] on p "I have got to figure out how to not get sucked up in the . . . in the urgency (…" at bounding box center [205, 213] width 292 height 97
click at [193, 236] on icon "button" at bounding box center [195, 234] width 13 height 16
click at [224, 227] on span "and" at bounding box center [221, 227] width 18 height 11
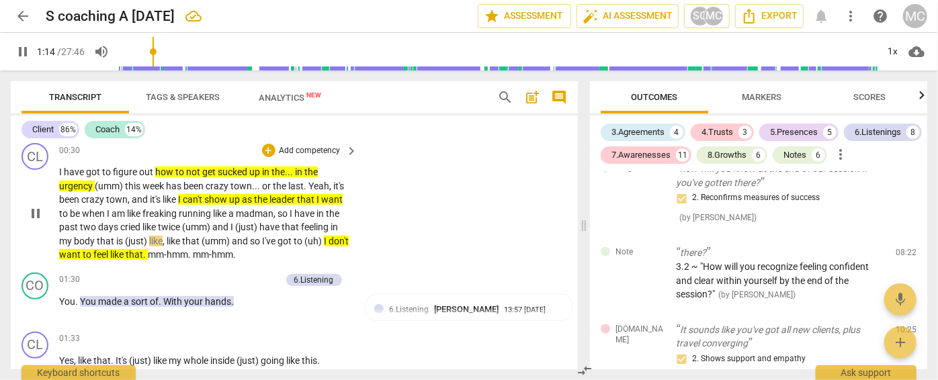
click at [242, 214] on span "madman" at bounding box center [255, 213] width 38 height 11
click at [236, 224] on span "(just)" at bounding box center [247, 227] width 24 height 11
click at [223, 225] on span "and" at bounding box center [221, 227] width 18 height 11
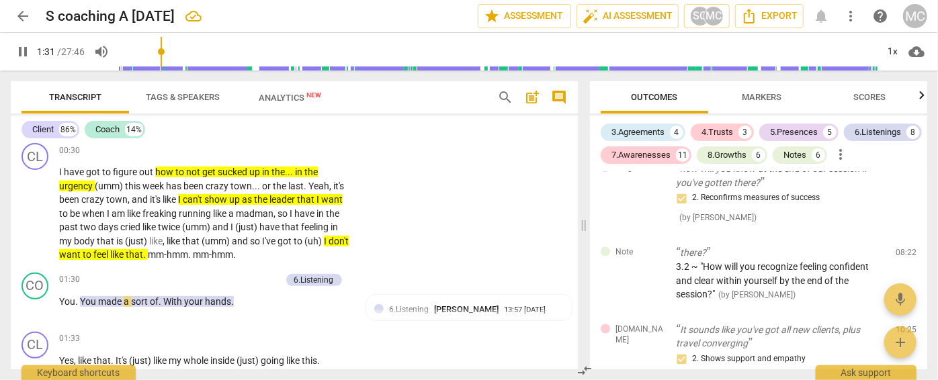
click at [22, 56] on span "pause" at bounding box center [23, 52] width 16 height 16
click at [168, 250] on p "I have got to figure out how to not get sucked up in the . . . in the urgency (…" at bounding box center [205, 213] width 292 height 97
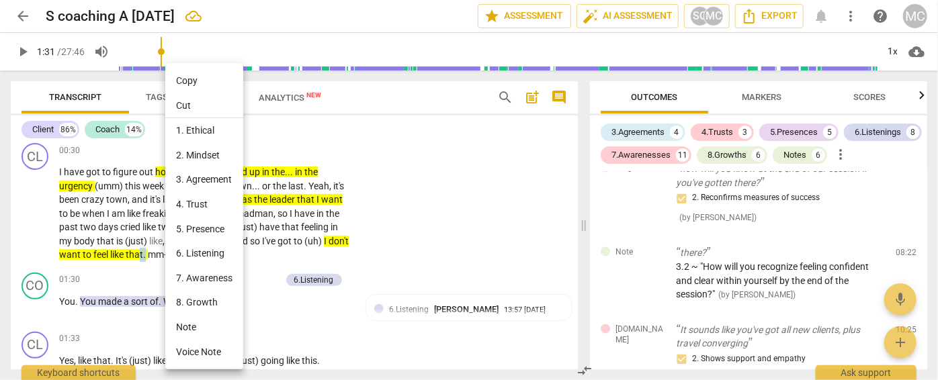
click at [197, 325] on li "Note" at bounding box center [204, 327] width 78 height 25
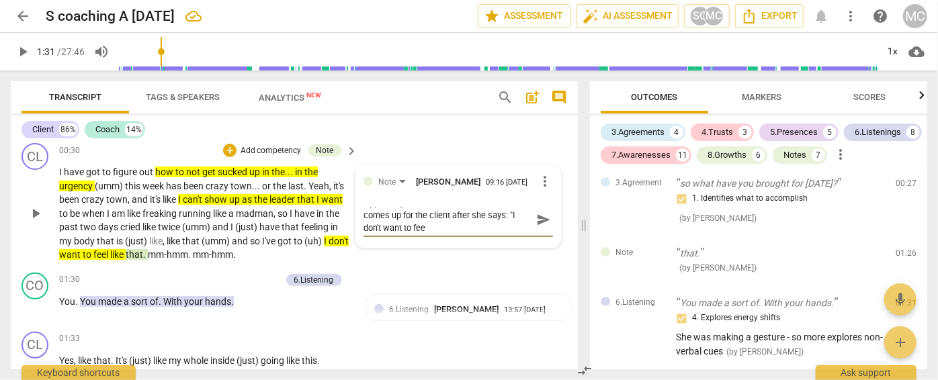
scroll to position [0, 0]
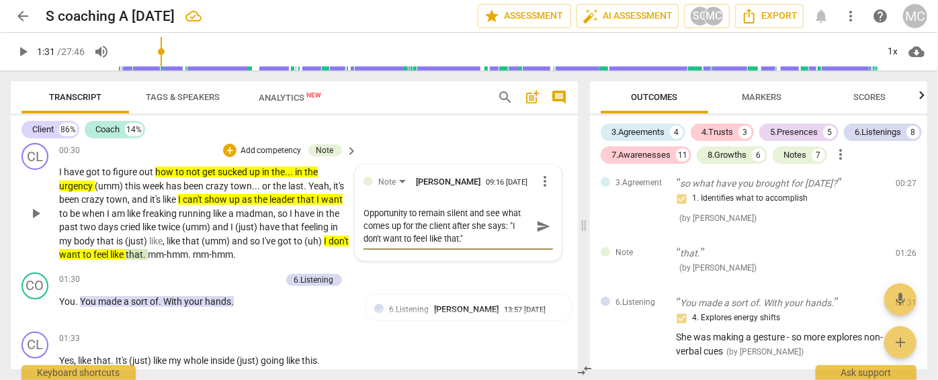
click at [536, 228] on span "send" at bounding box center [543, 226] width 15 height 15
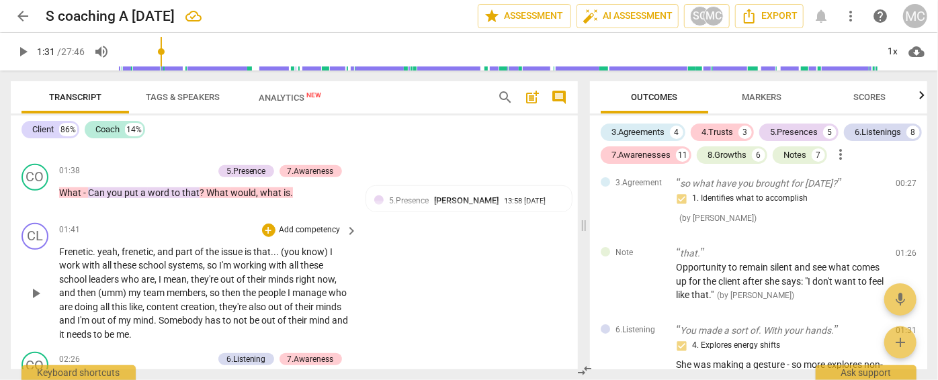
scroll to position [488, 0]
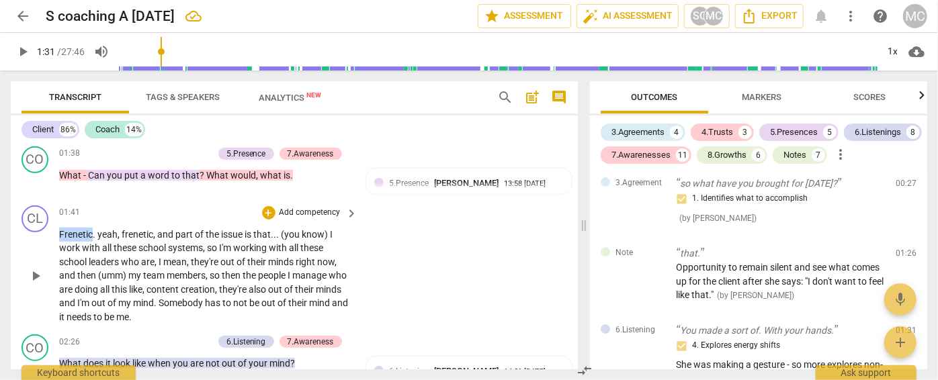
drag, startPoint x: 59, startPoint y: 230, endPoint x: 90, endPoint y: 230, distance: 30.9
click at [90, 230] on span "Frenetic" at bounding box center [76, 234] width 34 height 11
click at [122, 211] on icon "button" at bounding box center [122, 210] width 8 height 9
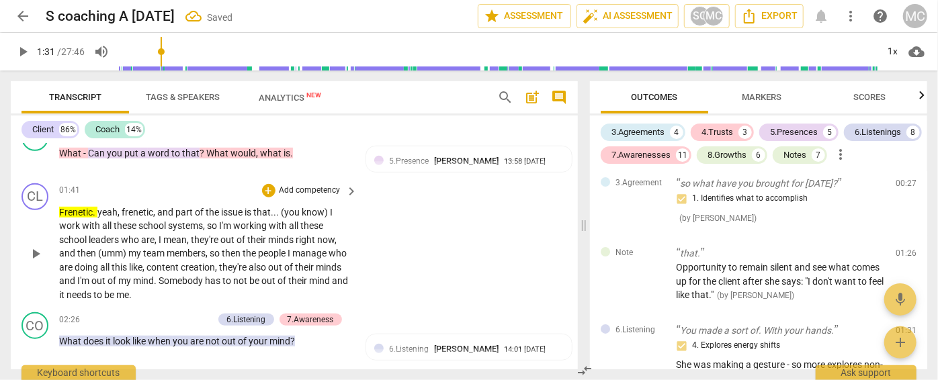
scroll to position [549, 0]
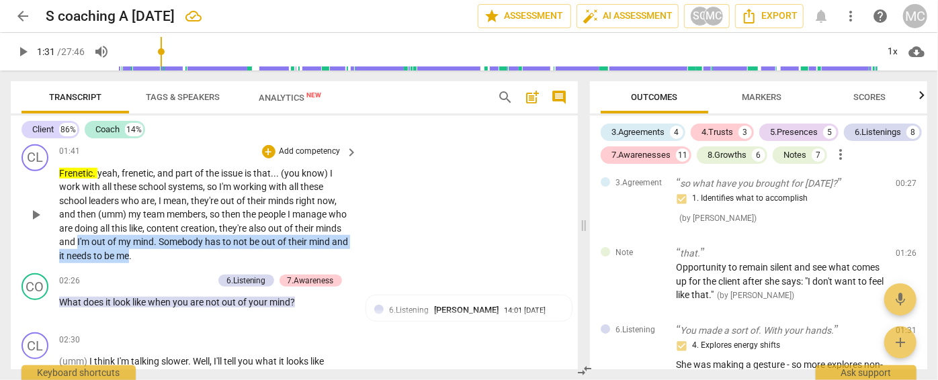
drag, startPoint x: 103, startPoint y: 237, endPoint x: 171, endPoint y: 257, distance: 70.1
click at [171, 257] on p "Frenetic . yeah , frenetic , and part of the issue is that . . . (you know) I w…" at bounding box center [205, 215] width 292 height 97
click at [201, 232] on icon "button" at bounding box center [201, 231] width 8 height 9
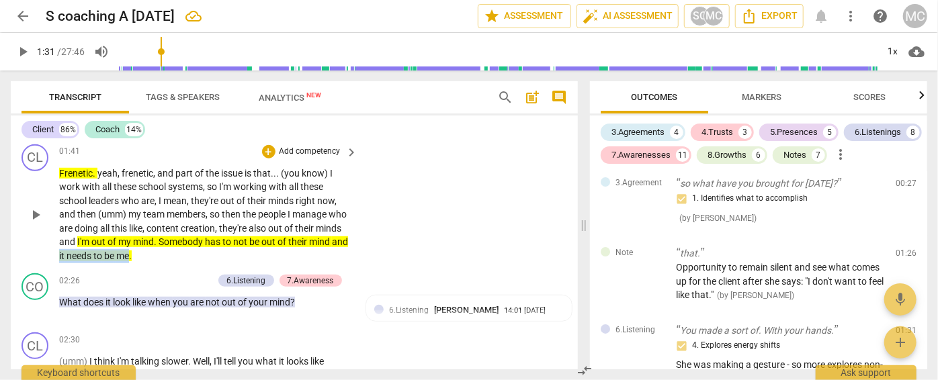
drag, startPoint x: 99, startPoint y: 253, endPoint x: 172, endPoint y: 252, distance: 72.5
click at [172, 252] on p "Frenetic . yeah , frenetic , and part of the issue is that . . . (you know) I w…" at bounding box center [205, 215] width 292 height 97
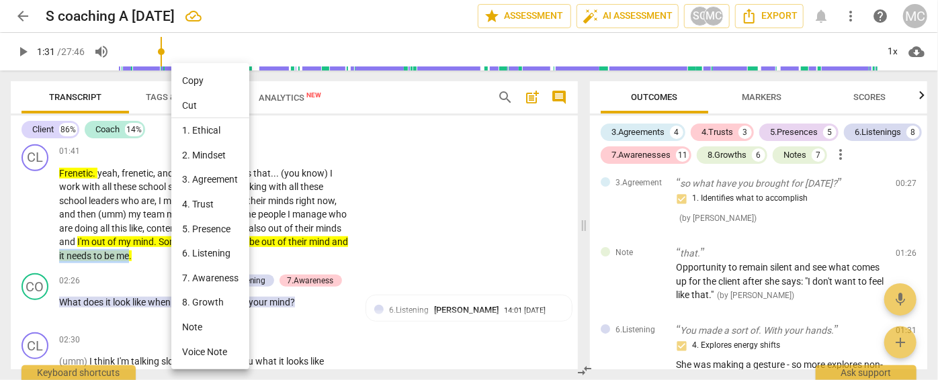
click at [217, 329] on li "Note" at bounding box center [210, 327] width 78 height 25
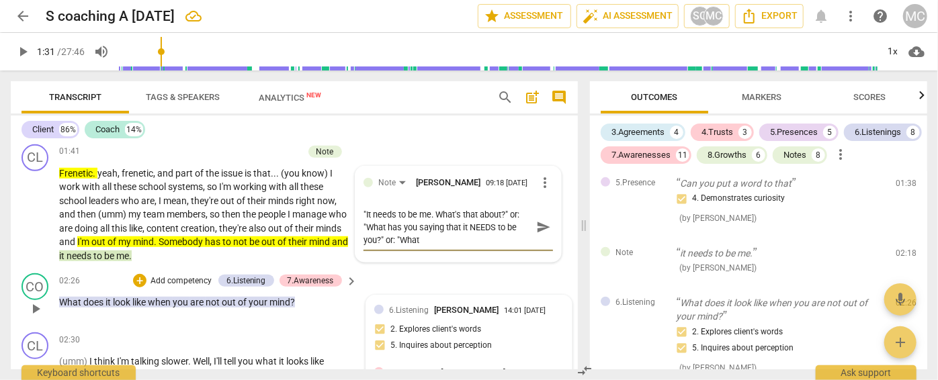
scroll to position [0, 0]
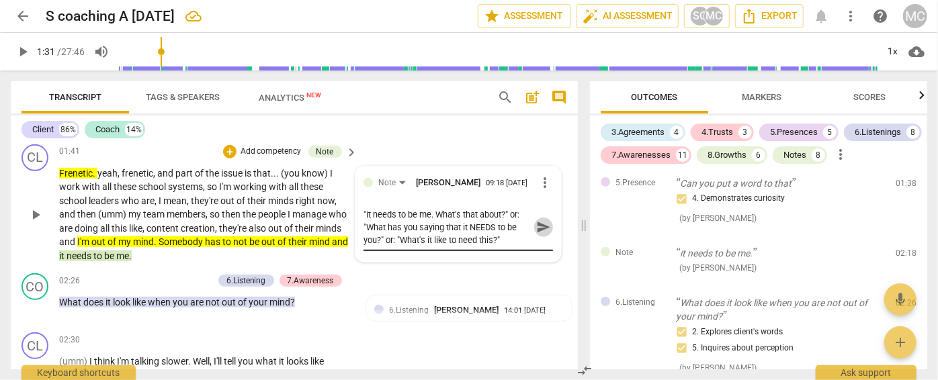
click at [542, 230] on span "send" at bounding box center [543, 227] width 15 height 15
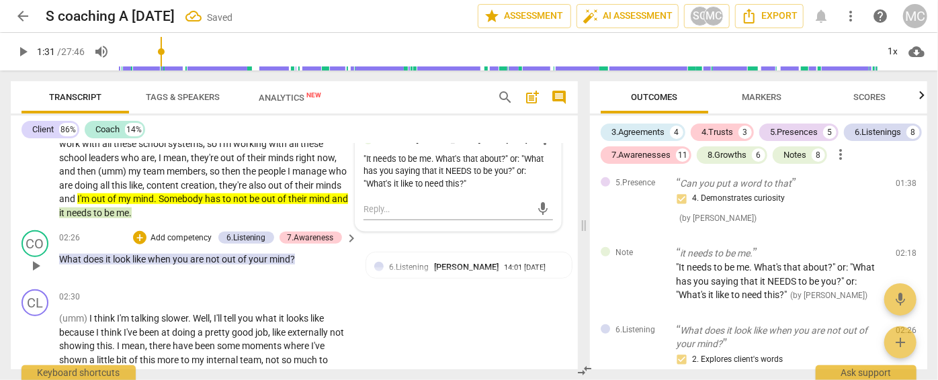
scroll to position [610, 0]
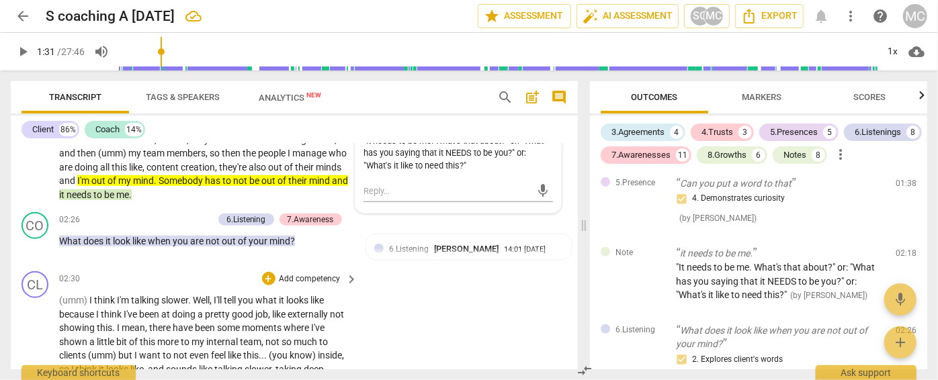
click at [167, 295] on span "slower" at bounding box center [174, 300] width 27 height 11
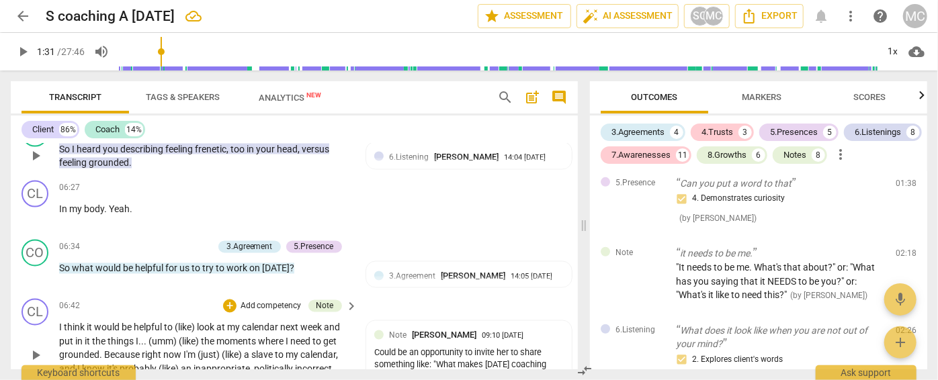
scroll to position [1282, 0]
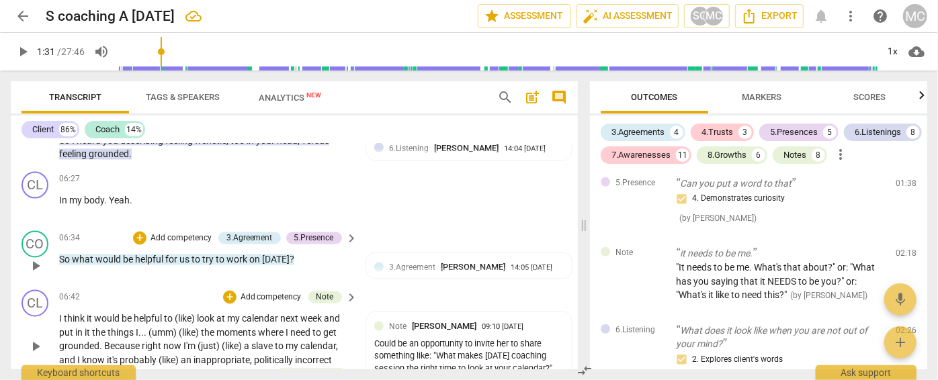
click at [193, 245] on p "Add competency" at bounding box center [181, 239] width 64 height 12
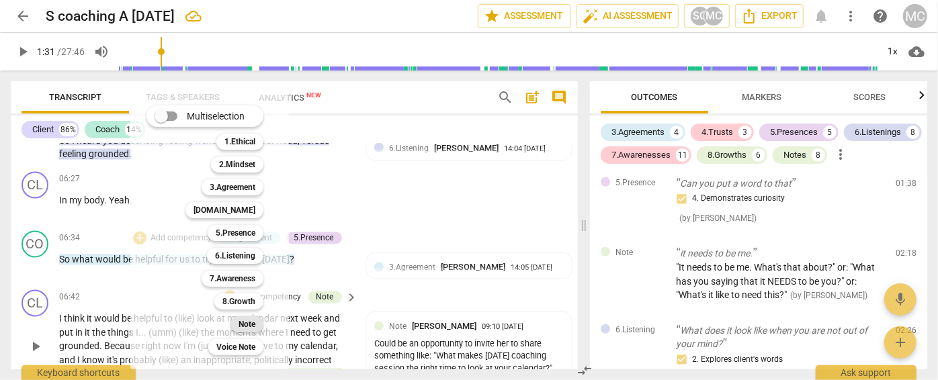
click at [251, 331] on b "Note" at bounding box center [246, 324] width 17 height 16
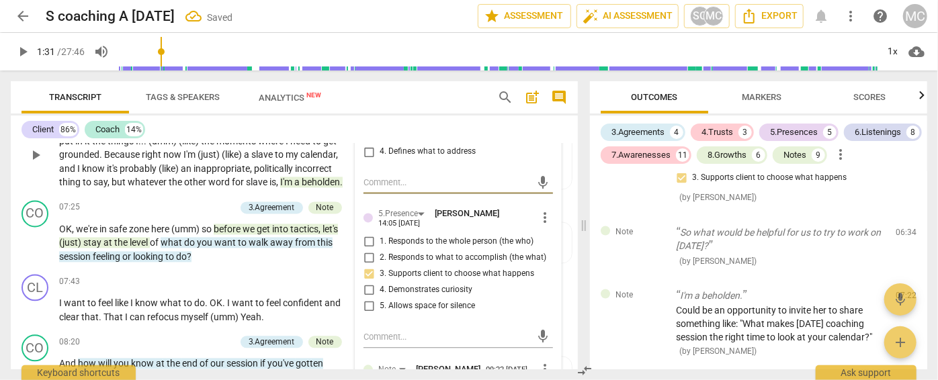
scroll to position [1727, 0]
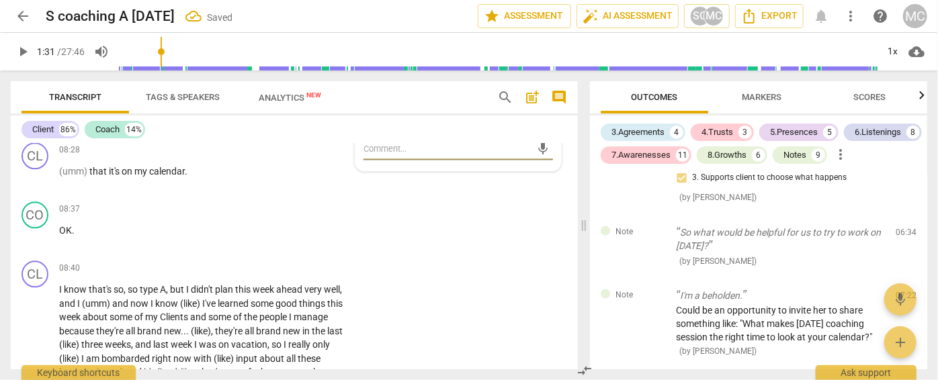
click at [392, 155] on textarea at bounding box center [447, 148] width 168 height 13
click at [475, 155] on textarea "Opportunity to rephrase" at bounding box center [447, 148] width 168 height 13
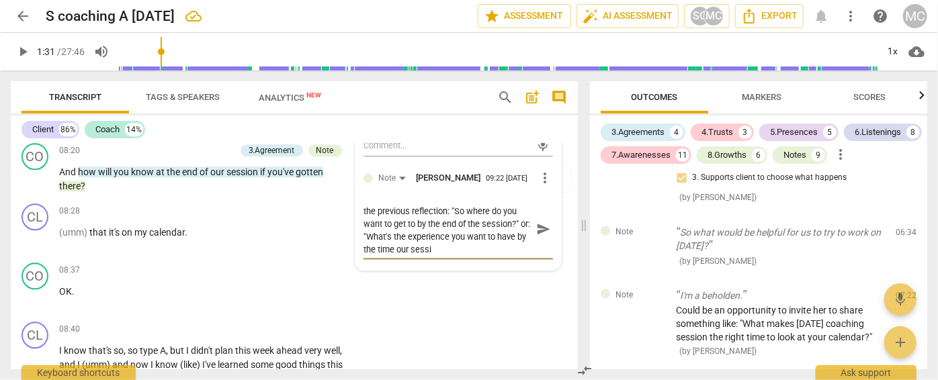
scroll to position [0, 0]
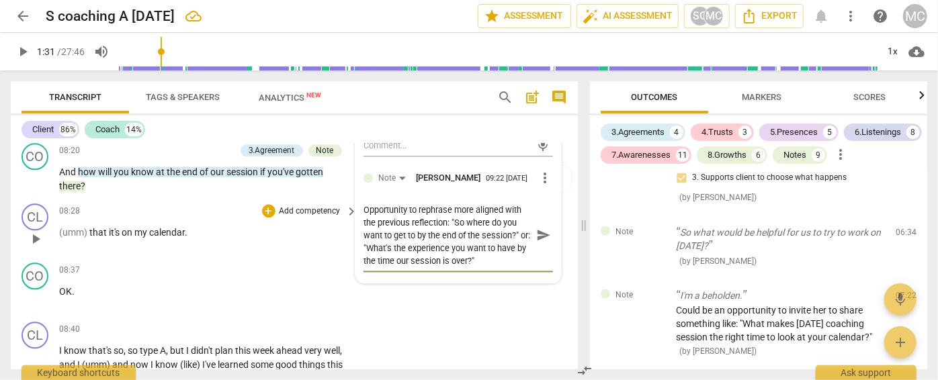
click at [533, 243] on span "send" at bounding box center [542, 235] width 19 height 16
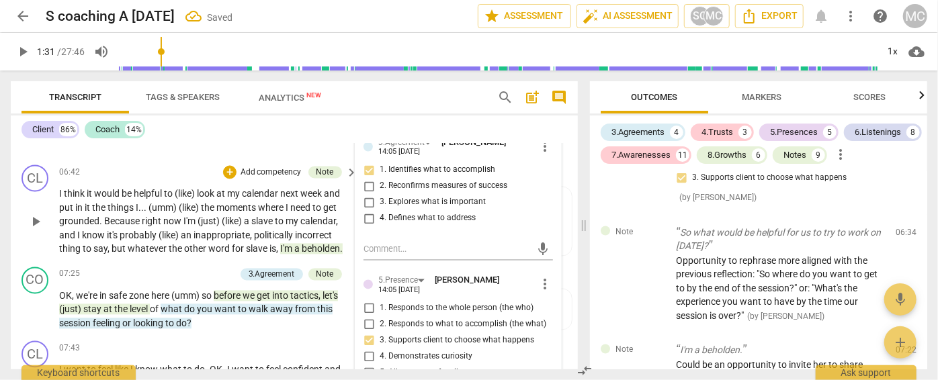
scroll to position [1422, 0]
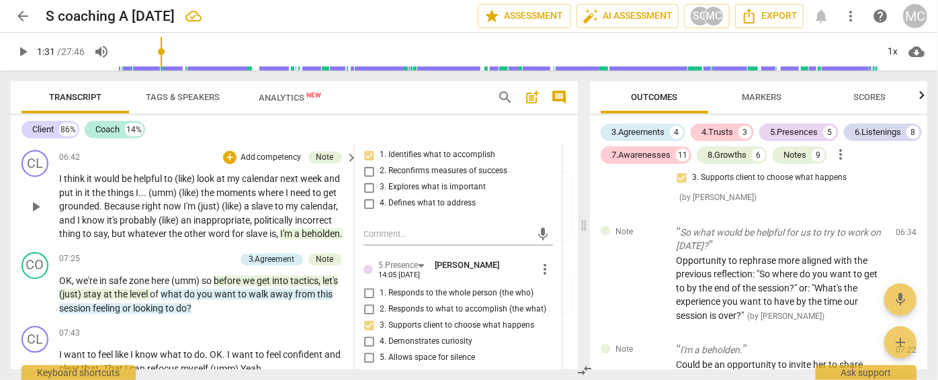
click at [182, 226] on span "an" at bounding box center [187, 221] width 13 height 11
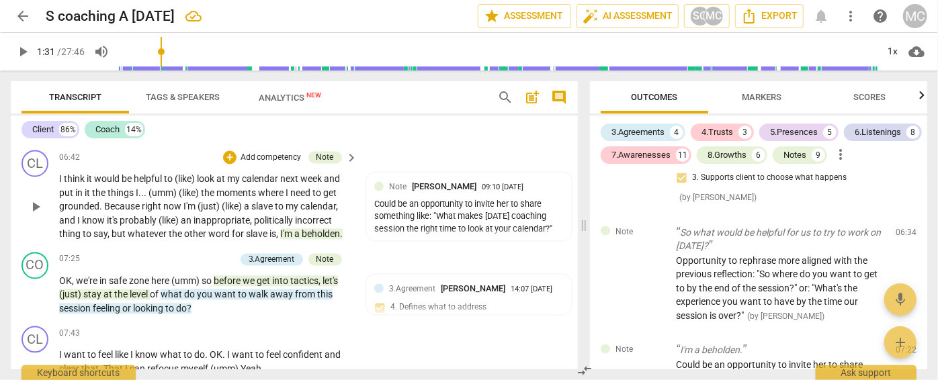
click at [324, 240] on span "beholden" at bounding box center [321, 234] width 38 height 11
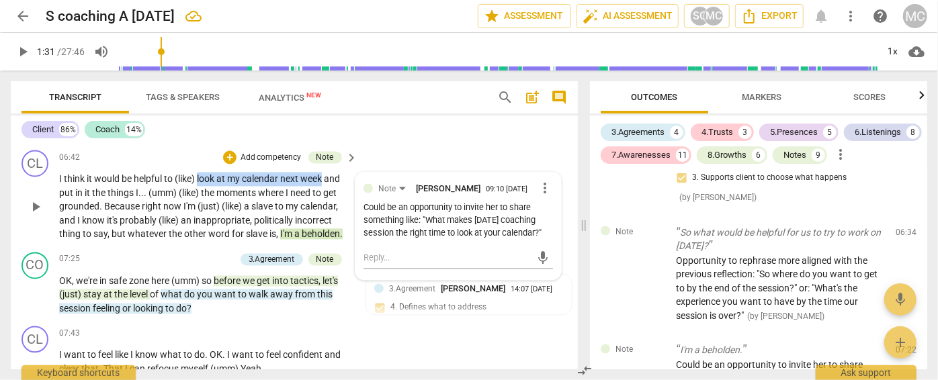
drag, startPoint x: 198, startPoint y: 197, endPoint x: 325, endPoint y: 198, distance: 126.9
click at [325, 198] on p "I think it would be helpful to (like) look at my calendar next week and put in …" at bounding box center [205, 207] width 292 height 69
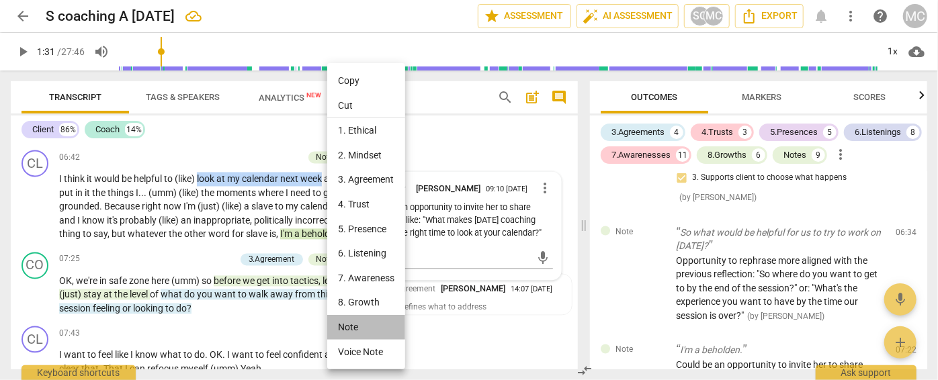
click at [365, 329] on li "Note" at bounding box center [366, 327] width 78 height 25
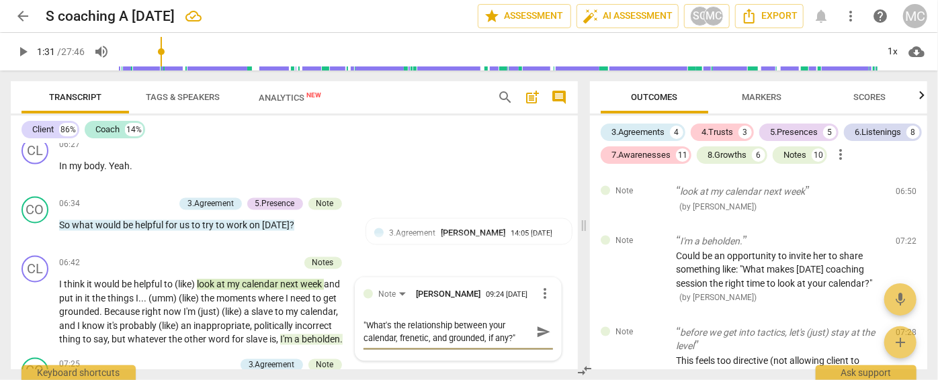
scroll to position [1367, 0]
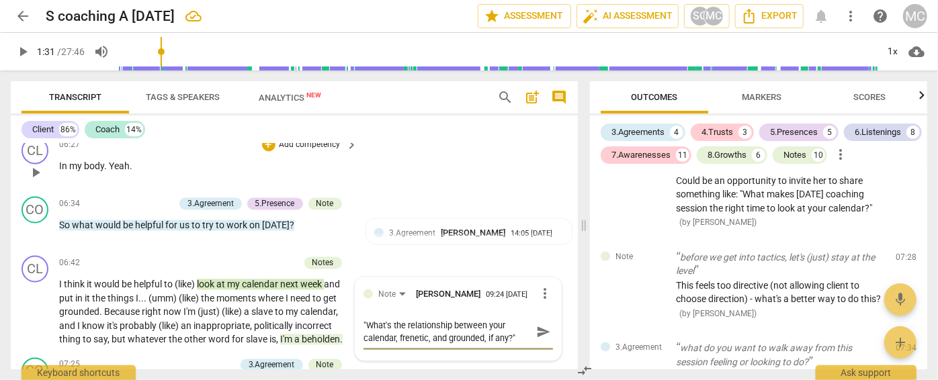
click at [539, 334] on span "send" at bounding box center [543, 332] width 15 height 15
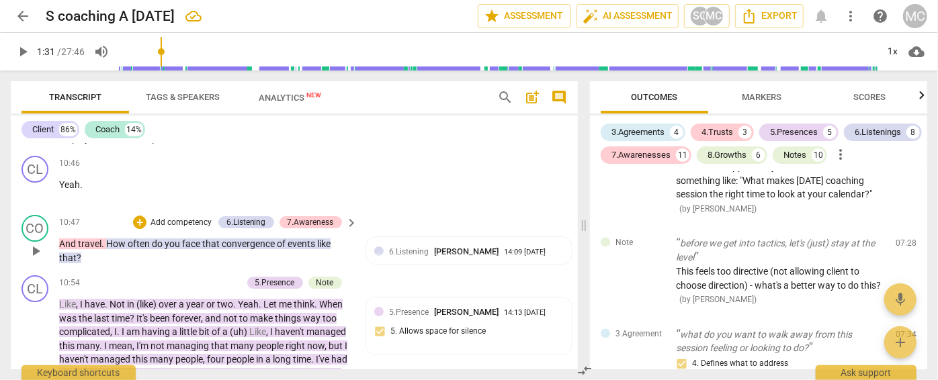
scroll to position [2293, 0]
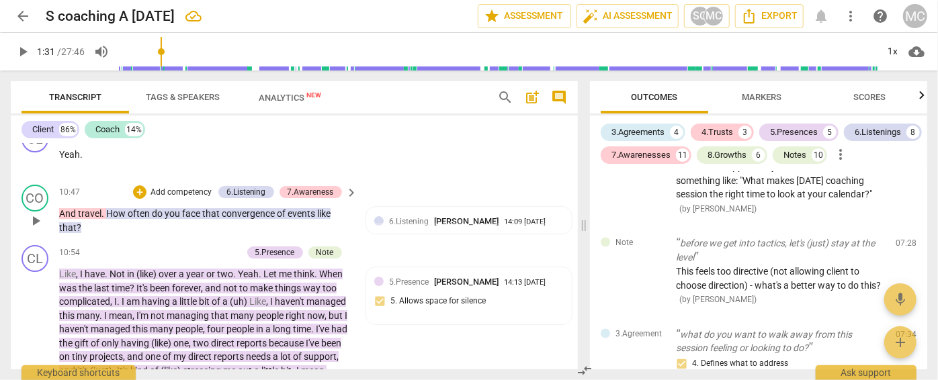
click at [192, 219] on span "face" at bounding box center [192, 213] width 20 height 11
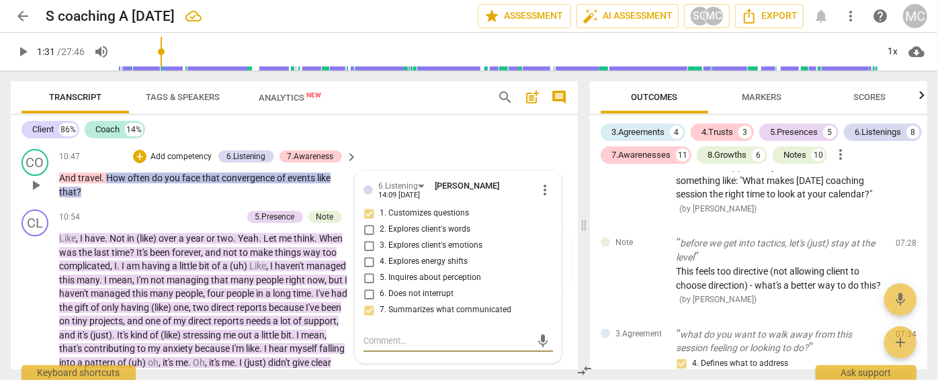
scroll to position [2247, 0]
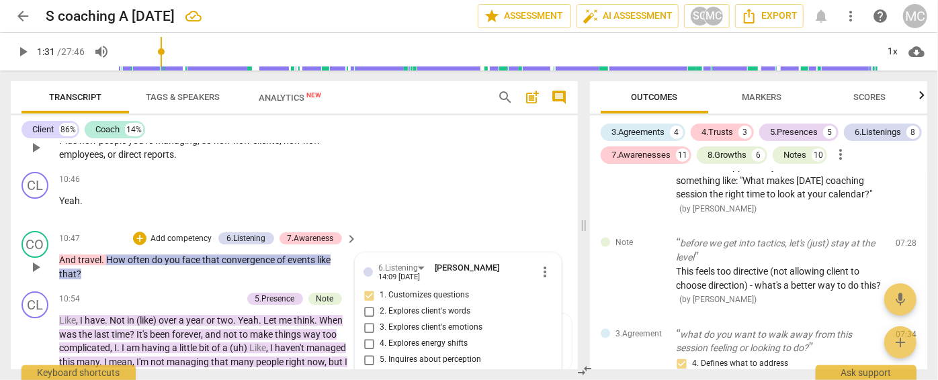
click at [130, 160] on span "direct" at bounding box center [131, 154] width 26 height 11
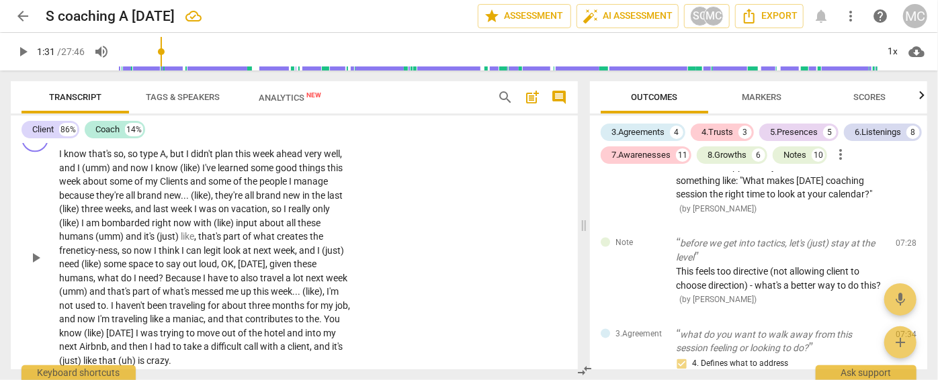
scroll to position [1881, 0]
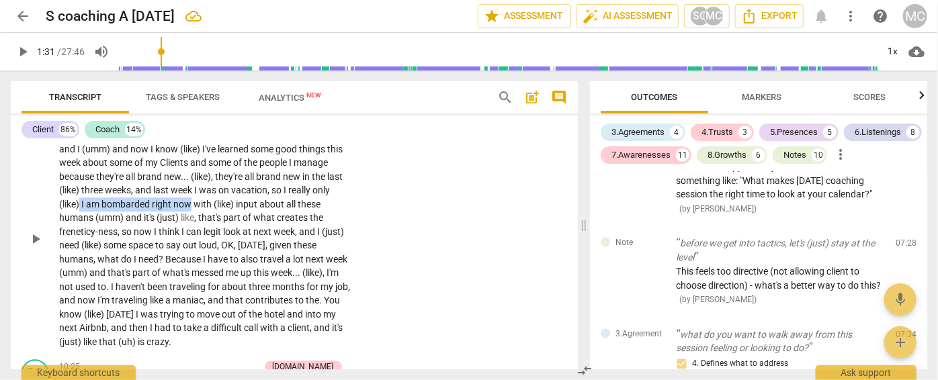
drag, startPoint x: 79, startPoint y: 225, endPoint x: 191, endPoint y: 224, distance: 112.2
click at [191, 224] on p "I know that's so , so type A , but I didn't plan this week ahead very well , an…" at bounding box center [205, 238] width 292 height 220
click at [223, 209] on icon "button" at bounding box center [224, 205] width 13 height 16
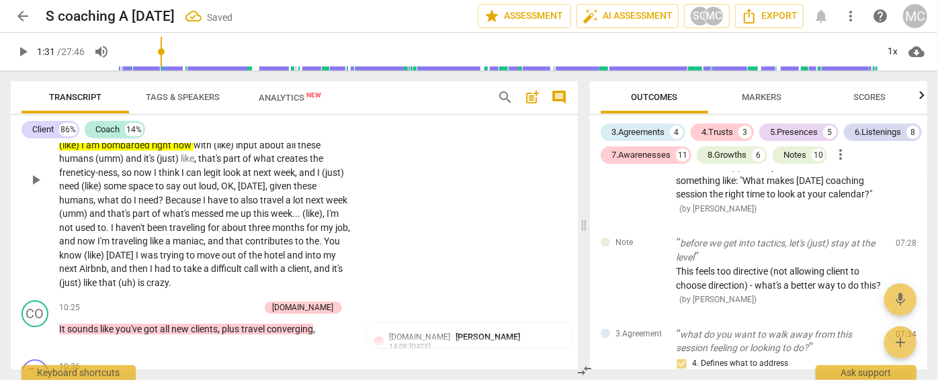
scroll to position [1942, 0]
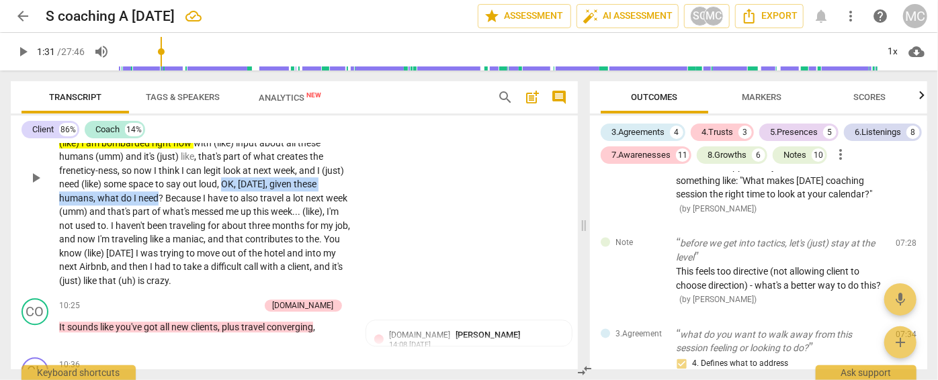
drag, startPoint x: 224, startPoint y: 203, endPoint x: 156, endPoint y: 218, distance: 69.6
click at [156, 218] on p "I know that's so , so type A , but I didn't plan this week ahead very well , an…" at bounding box center [205, 177] width 292 height 220
click at [186, 195] on icon "button" at bounding box center [187, 197] width 8 height 9
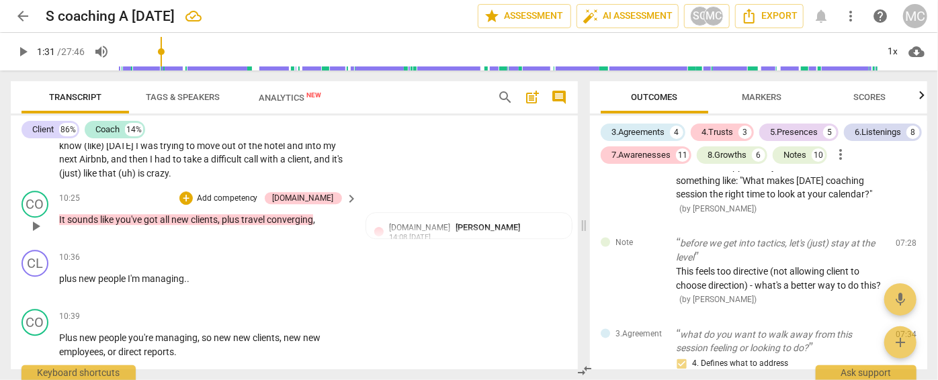
scroll to position [2064, 0]
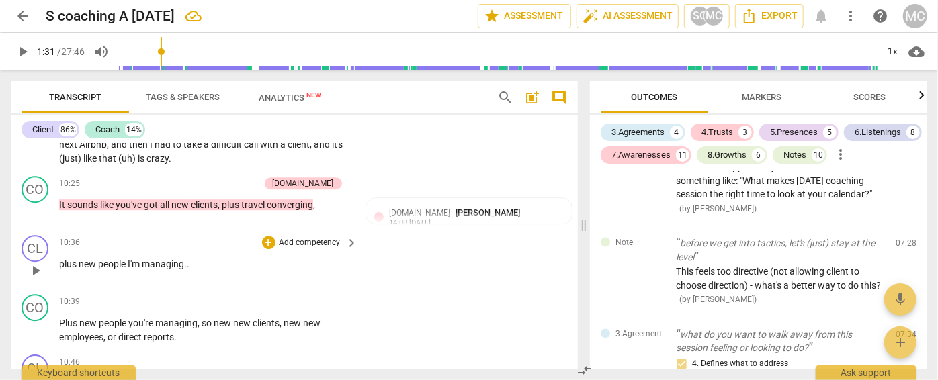
click at [66, 275] on div "10:36 + Add competency keyboard_arrow_right plus new people I'm managing . ." at bounding box center [209, 259] width 300 height 48
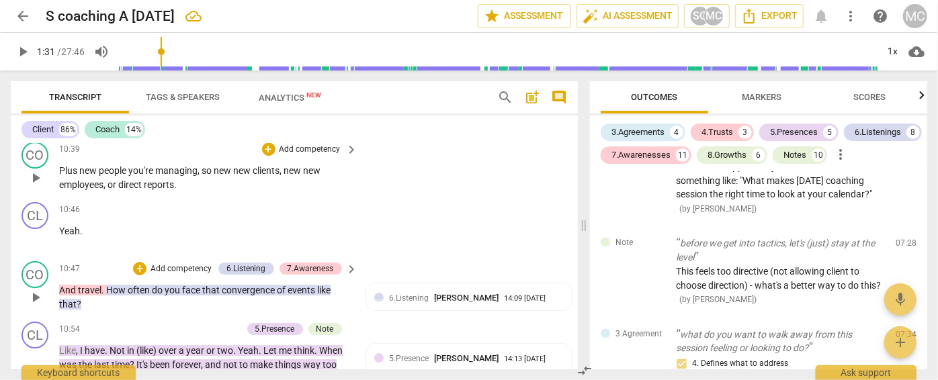
scroll to position [2308, 0]
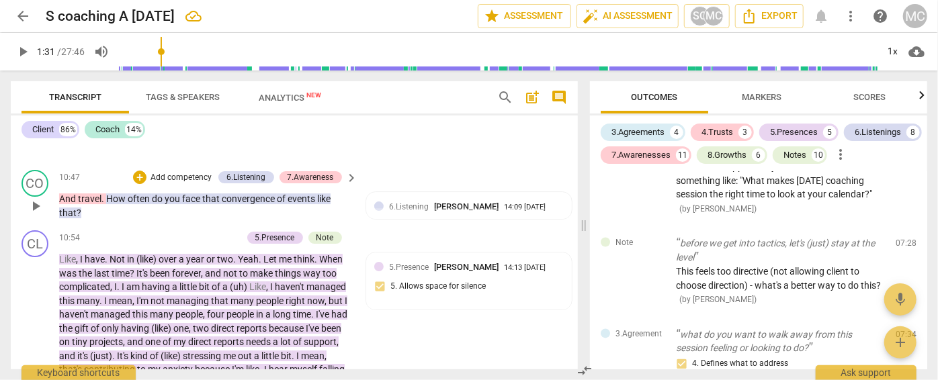
click at [164, 184] on p "Add competency" at bounding box center [181, 178] width 64 height 12
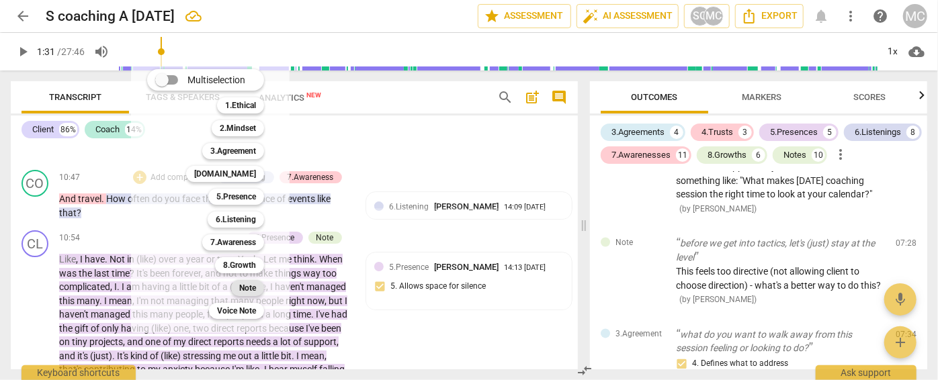
click at [243, 286] on b "Note" at bounding box center [247, 288] width 17 height 16
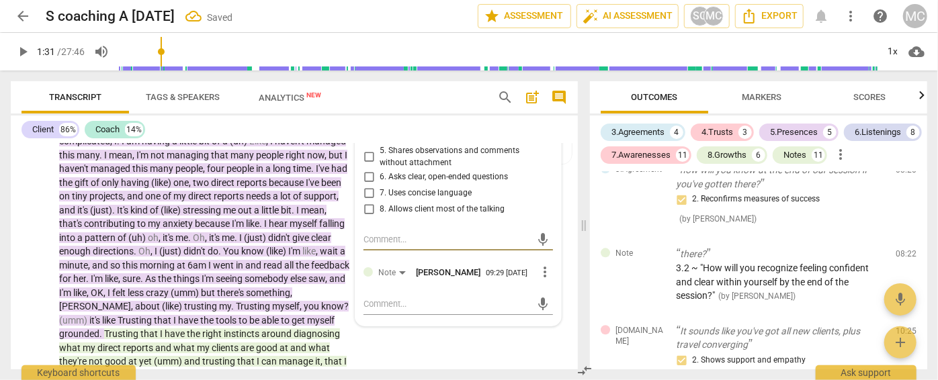
scroll to position [1923, 0]
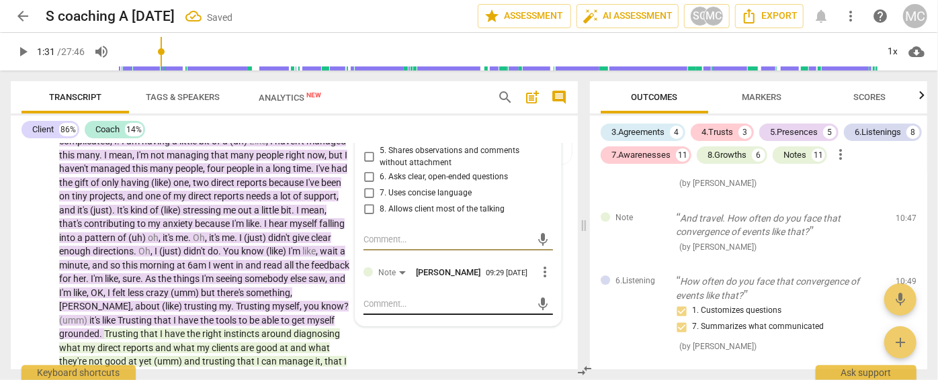
click at [398, 310] on textarea at bounding box center [447, 304] width 168 height 13
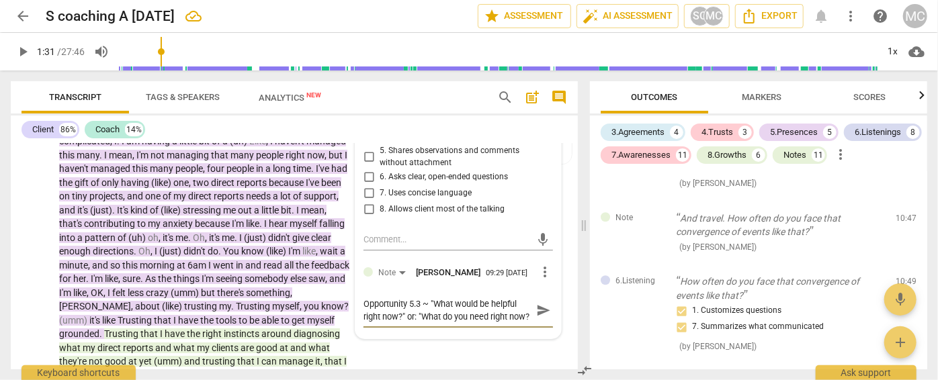
scroll to position [11, 0]
click at [542, 318] on span "send" at bounding box center [543, 311] width 15 height 15
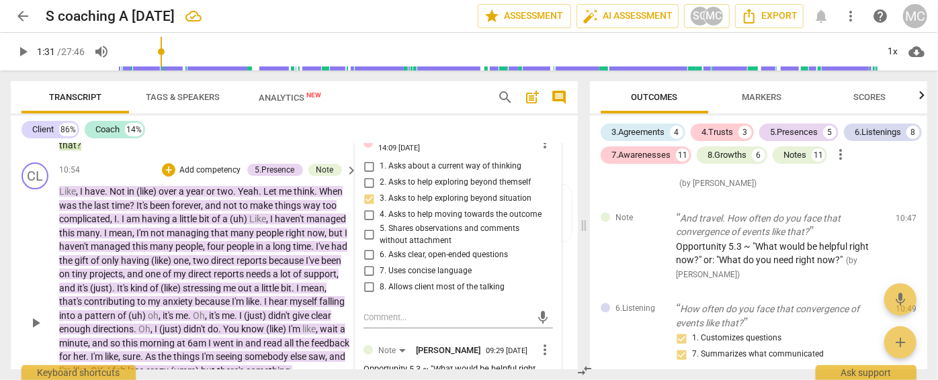
scroll to position [2393, 0]
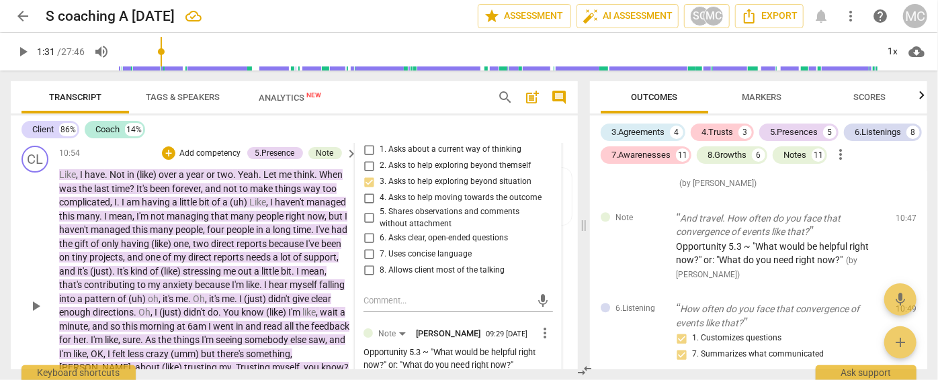
click at [94, 194] on span "last" at bounding box center [102, 188] width 17 height 11
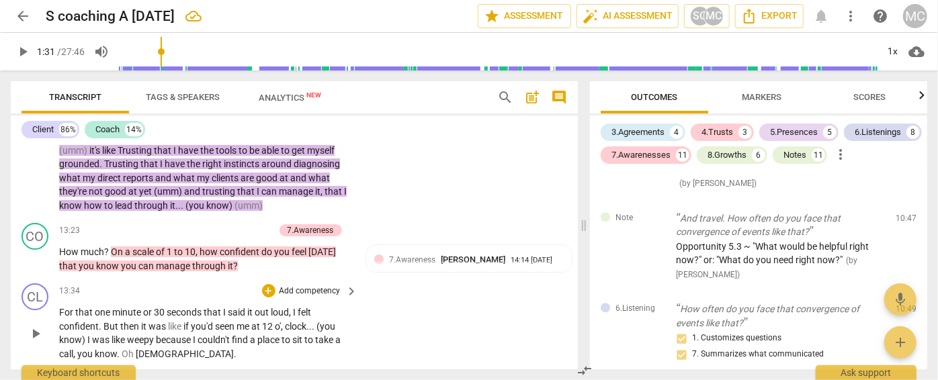
scroll to position [2631, 0]
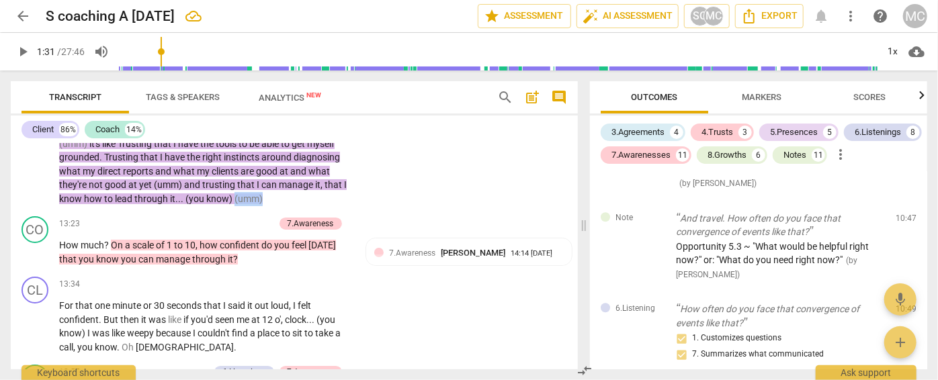
drag, startPoint x: 351, startPoint y: 214, endPoint x: 252, endPoint y: 214, distance: 98.7
click at [252, 211] on div "CL play_arrow pause 10:54 + Add competency 5.Presence Note keyboard_arrow_right…" at bounding box center [294, 57] width 567 height 308
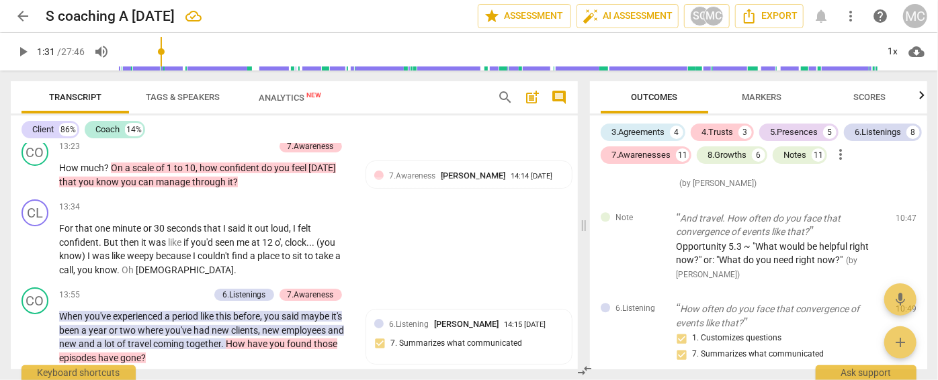
scroll to position [2569, 0]
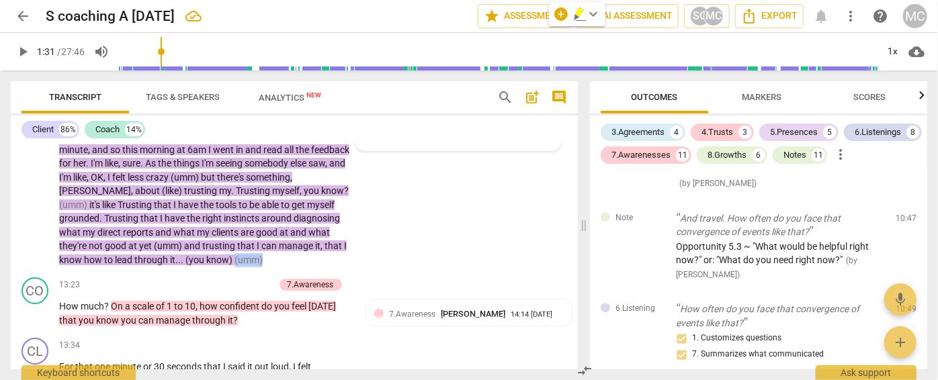
click at [379, 272] on div "CL play_arrow pause 10:54 + Add competency 5.Presence Note keyboard_arrow_right…" at bounding box center [294, 118] width 567 height 308
drag, startPoint x: 339, startPoint y: 281, endPoint x: 254, endPoint y: 278, distance: 85.3
click at [254, 267] on p "Like , I have . Not in (like) over a year or two . Yeah . Let me think . When w…" at bounding box center [205, 128] width 292 height 275
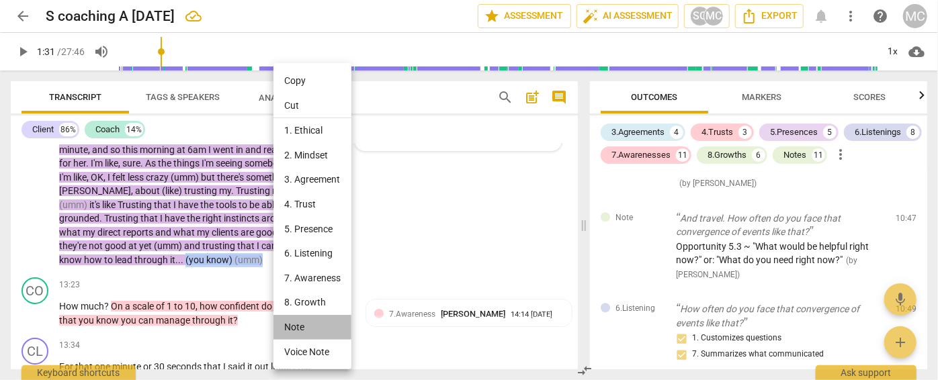
click at [308, 330] on li "Note" at bounding box center [312, 327] width 78 height 25
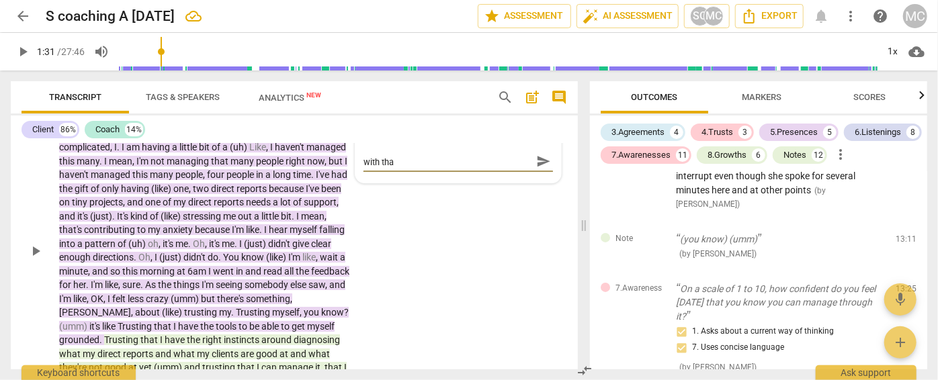
scroll to position [0, 0]
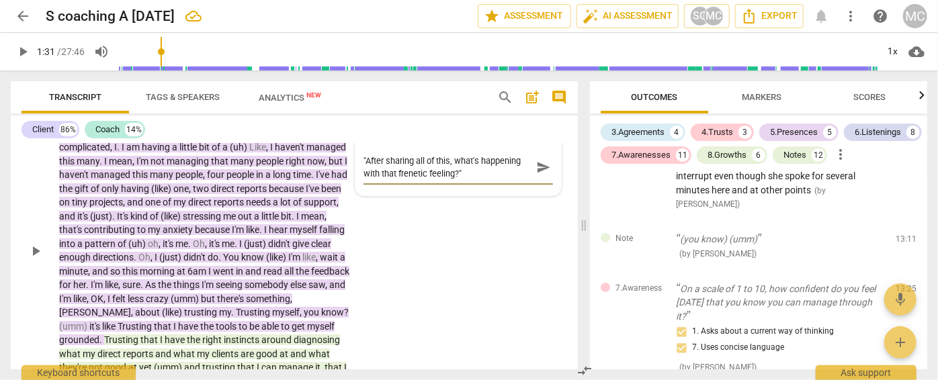
click at [536, 175] on span "send" at bounding box center [543, 167] width 15 height 15
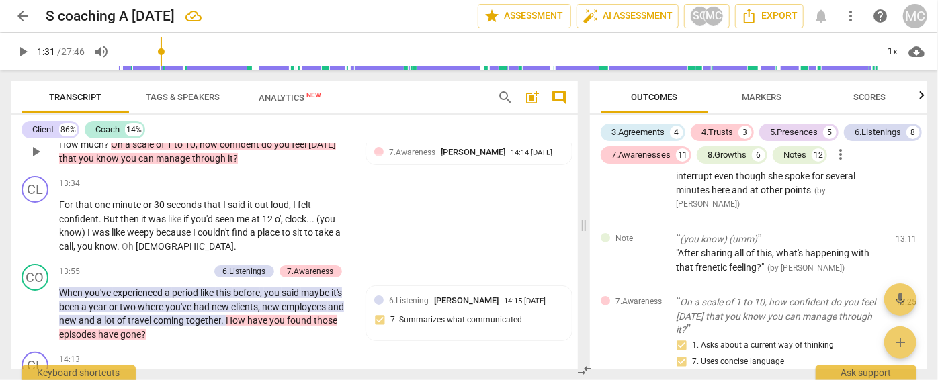
scroll to position [2753, 0]
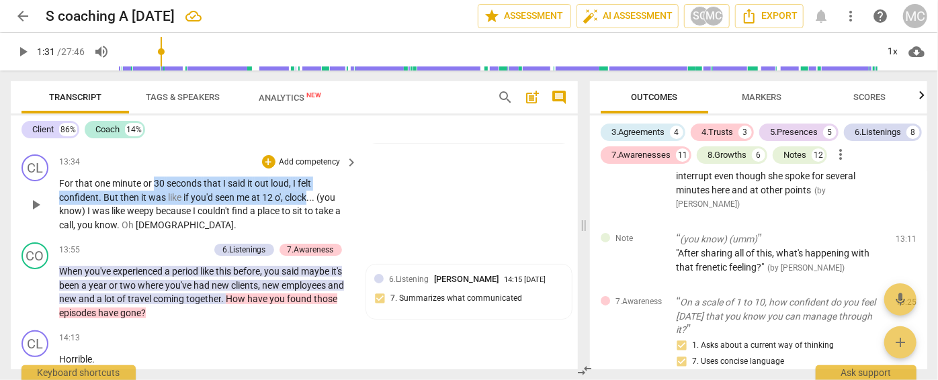
drag, startPoint x: 154, startPoint y: 197, endPoint x: 310, endPoint y: 212, distance: 156.5
click at [310, 212] on p "For that one minute or 30 seconds that I said it out loud , I felt confident . …" at bounding box center [205, 204] width 292 height 55
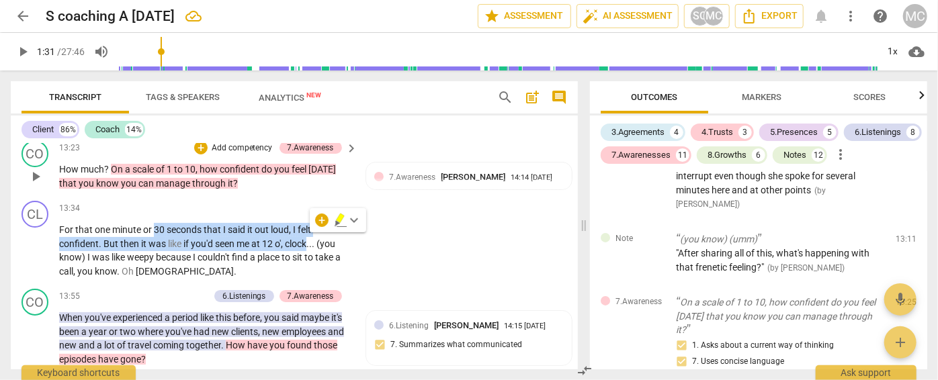
scroll to position [2692, 0]
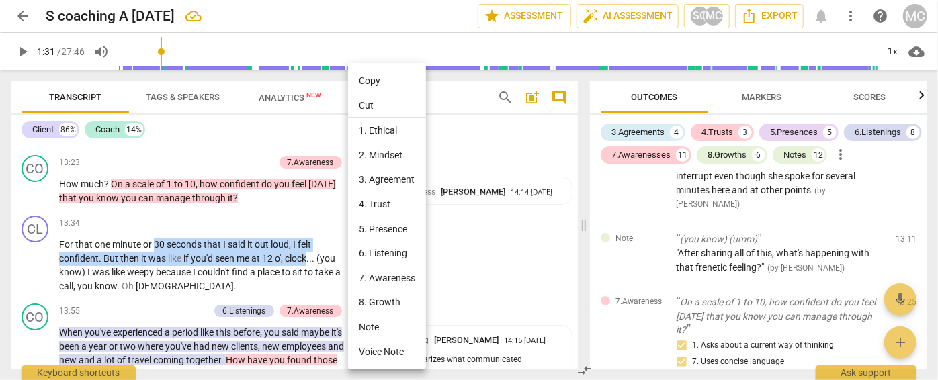
click at [379, 324] on li "Note" at bounding box center [387, 327] width 78 height 25
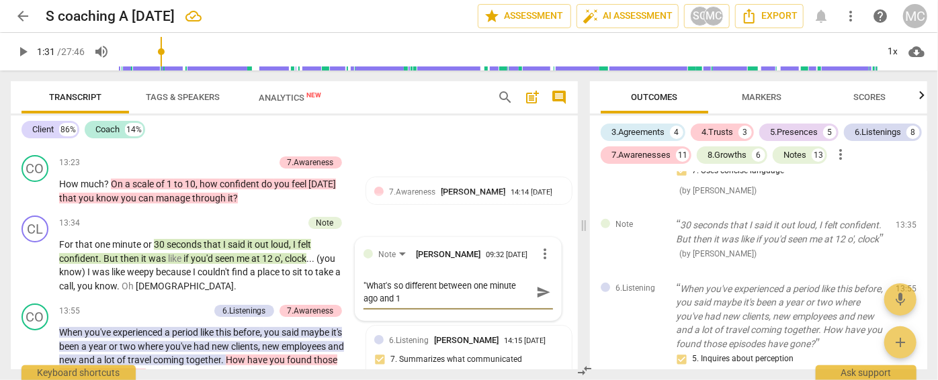
scroll to position [0, 0]
click at [539, 300] on span "send" at bounding box center [543, 292] width 15 height 15
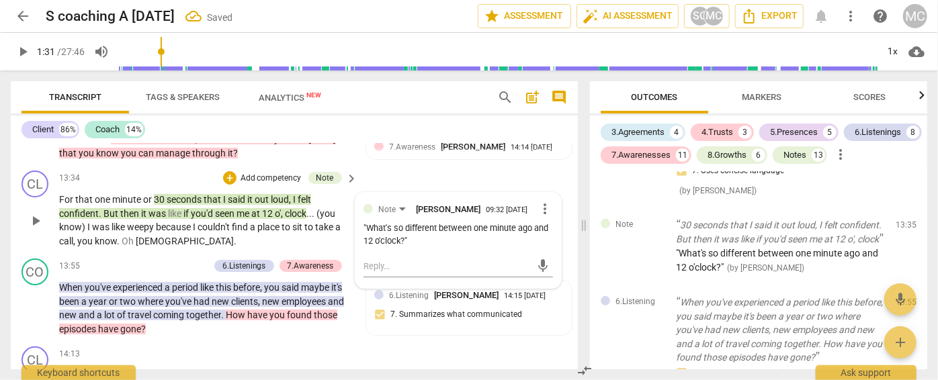
scroll to position [2753, 0]
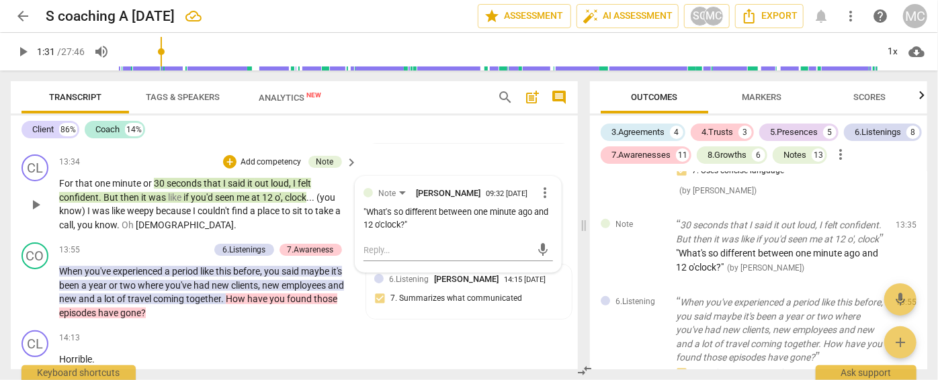
click at [116, 216] on span "like" at bounding box center [118, 211] width 15 height 11
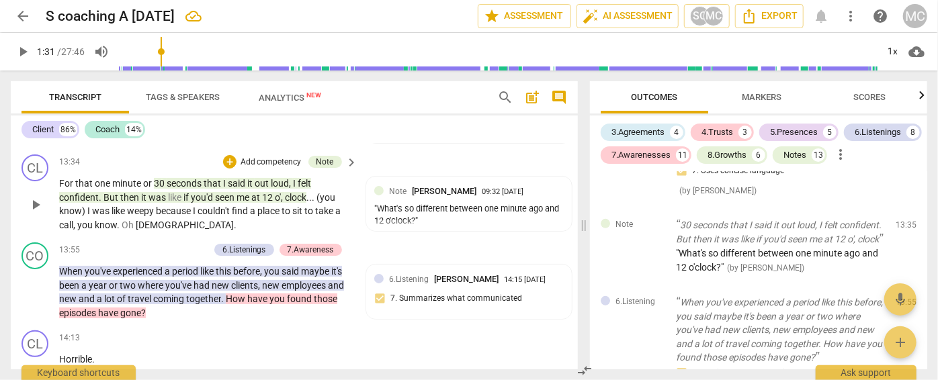
click at [234, 230] on span "." at bounding box center [235, 225] width 3 height 11
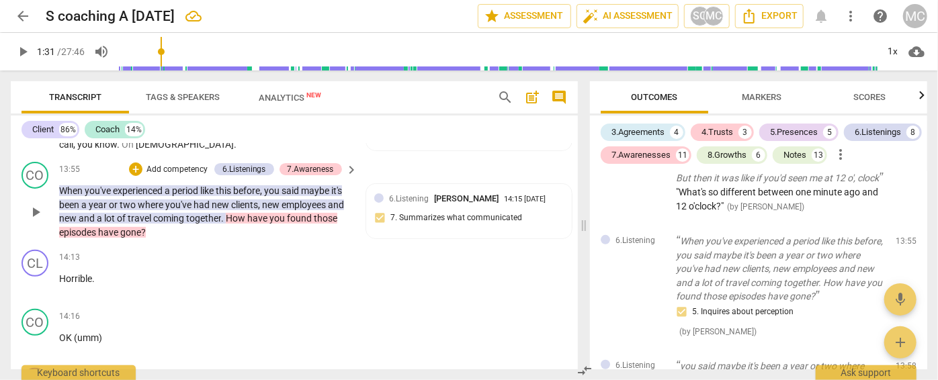
scroll to position [2814, 0]
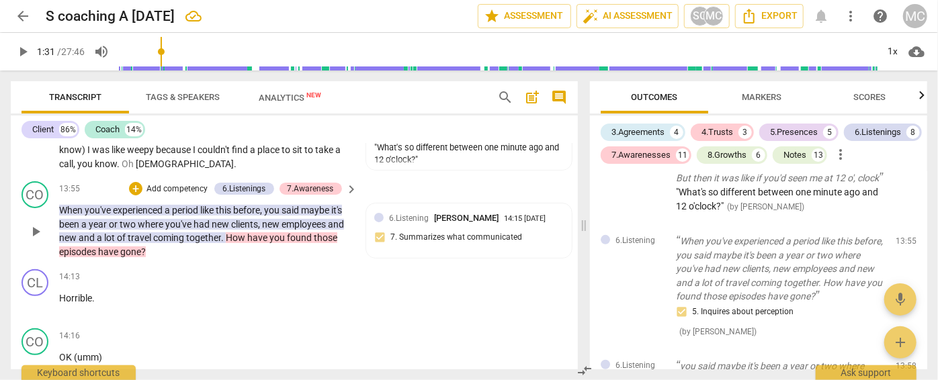
click at [100, 216] on span "you've" at bounding box center [99, 210] width 28 height 11
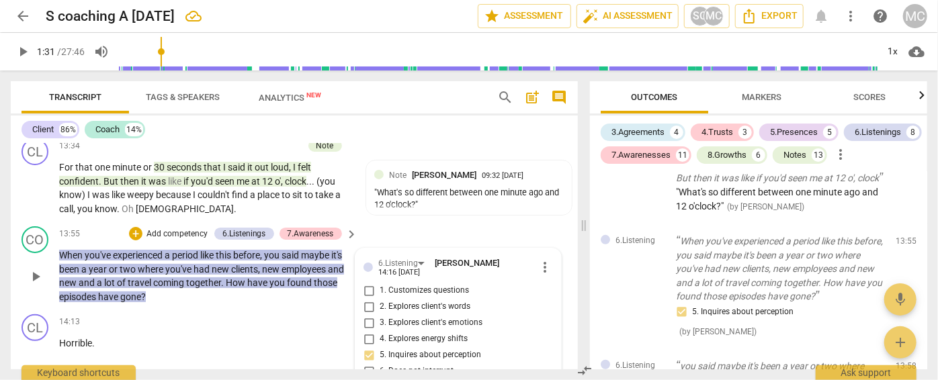
scroll to position [2764, 0]
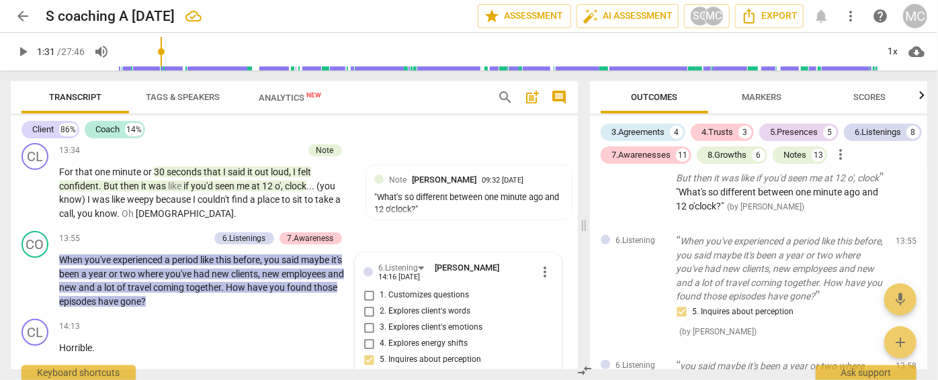
click at [157, 308] on p "When you've experienced a period like this before , you said maybe it's been a …" at bounding box center [205, 280] width 292 height 55
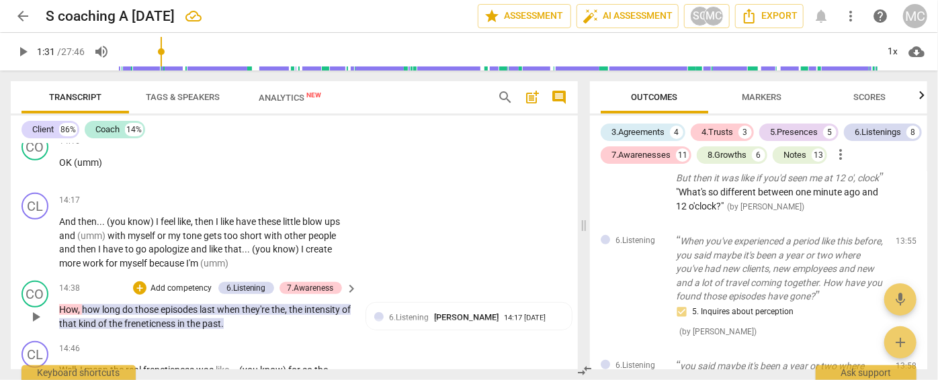
scroll to position [3069, 0]
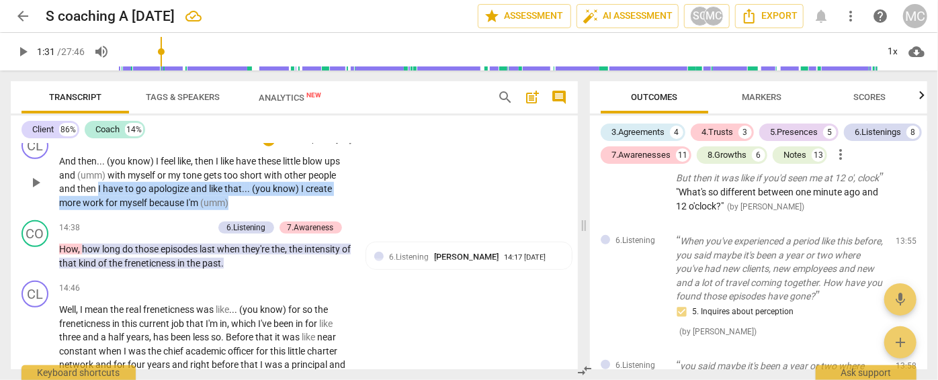
drag, startPoint x: 236, startPoint y: 216, endPoint x: 97, endPoint y: 207, distance: 140.0
click at [97, 207] on p "And then . . . (you know) I feel like , then I like have these little blow ups …" at bounding box center [205, 181] width 292 height 55
click at [263, 195] on icon "button" at bounding box center [261, 197] width 8 height 9
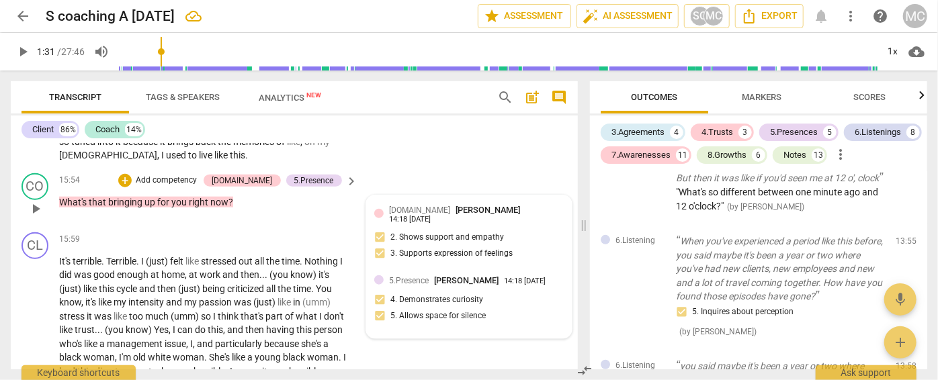
scroll to position [3375, 0]
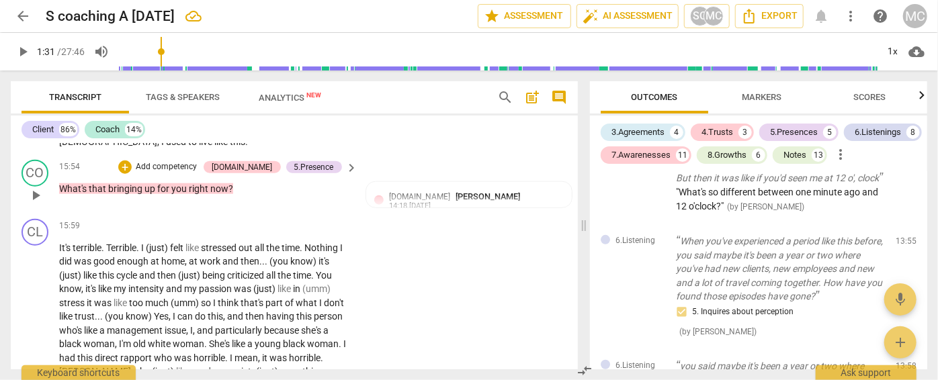
click at [191, 173] on p "Add competency" at bounding box center [166, 167] width 64 height 12
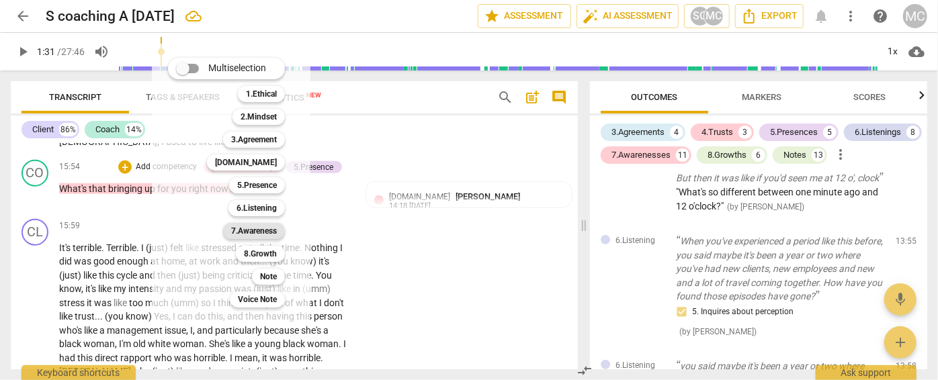
click at [261, 234] on b "7.Awareness" at bounding box center [254, 231] width 46 height 16
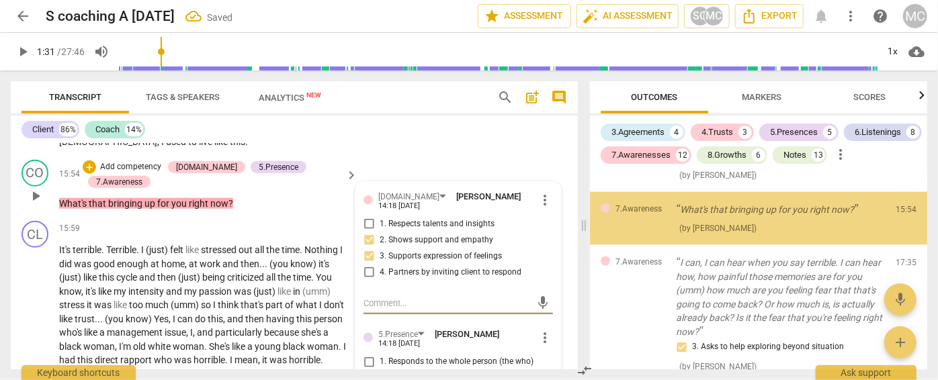
scroll to position [3680, 0]
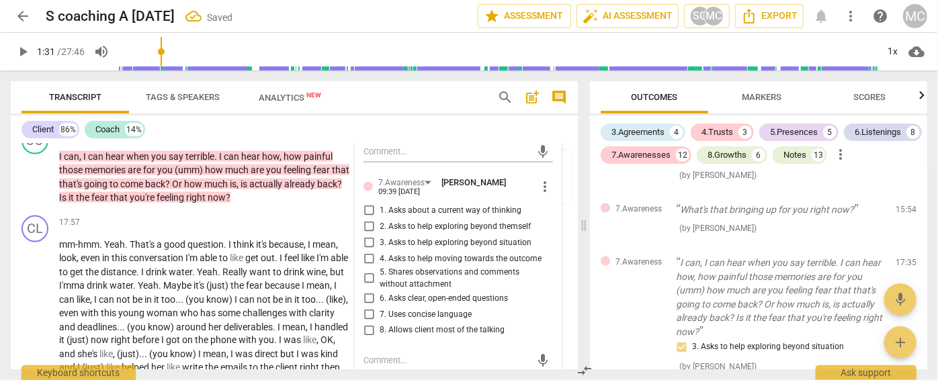
click at [381, 233] on span "2. Asks to help exploring beyond themself" at bounding box center [454, 227] width 151 height 12
click at [379, 234] on input "2. Asks to help exploring beyond themself" at bounding box center [368, 226] width 21 height 16
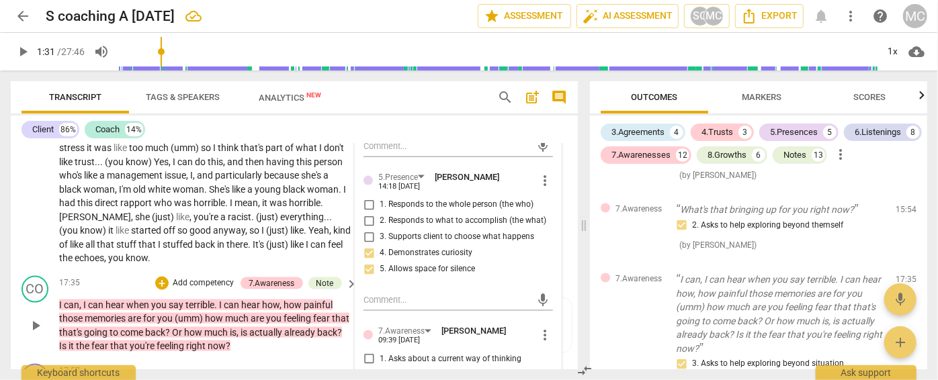
scroll to position [3558, 0]
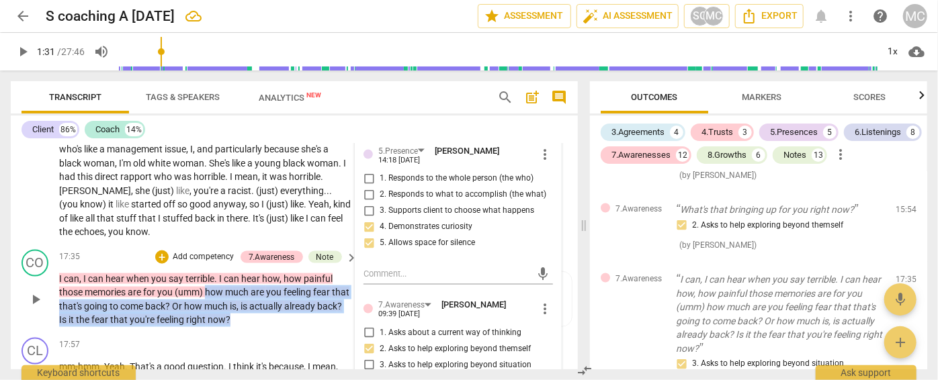
drag, startPoint x: 270, startPoint y: 334, endPoint x: 206, endPoint y: 308, distance: 69.8
click at [206, 308] on p "I can , I can hear when you say terrible . I can hear how , how painful those m…" at bounding box center [205, 299] width 292 height 55
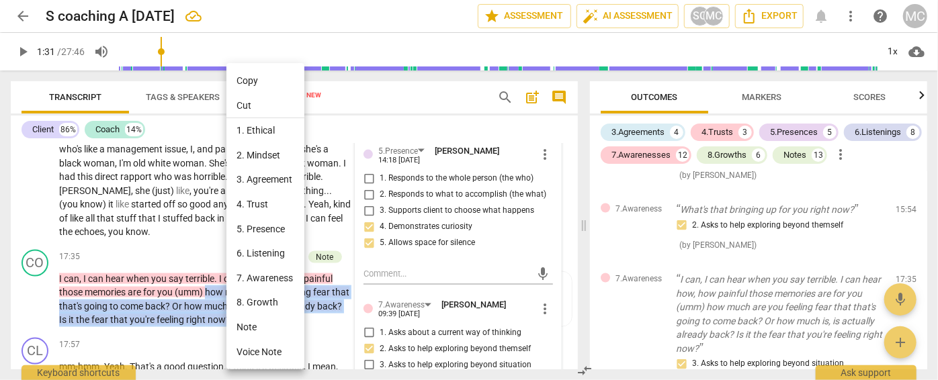
click at [271, 327] on li "Note" at bounding box center [265, 327] width 78 height 25
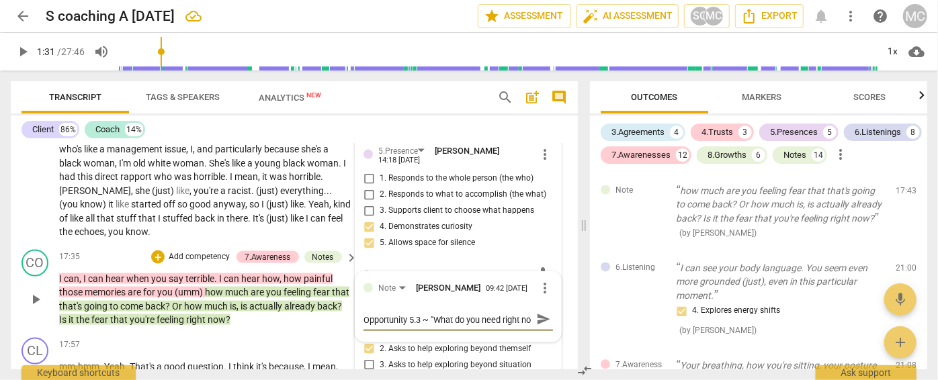
scroll to position [11, 0]
click at [536, 327] on span "send" at bounding box center [543, 319] width 15 height 15
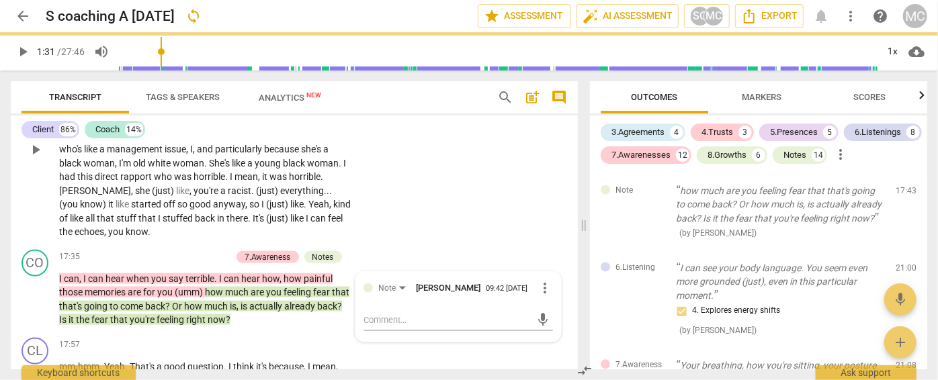
scroll to position [0, 0]
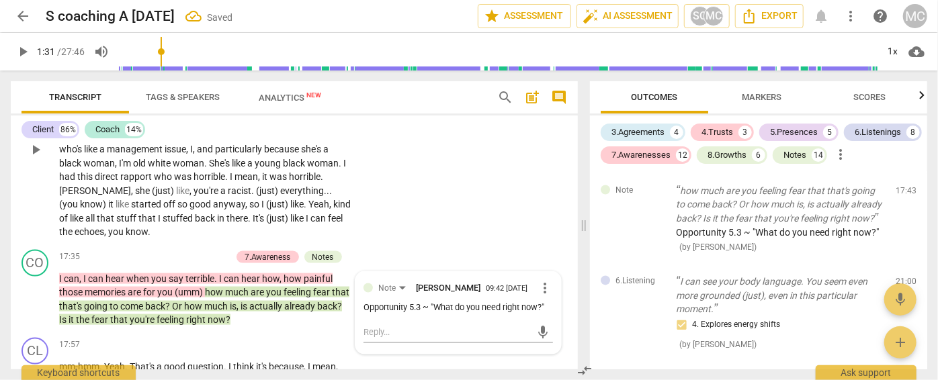
click at [222, 224] on p "It's terrible . Terrible . I (just) felt like stressed out all the time . Nothi…" at bounding box center [205, 149] width 292 height 179
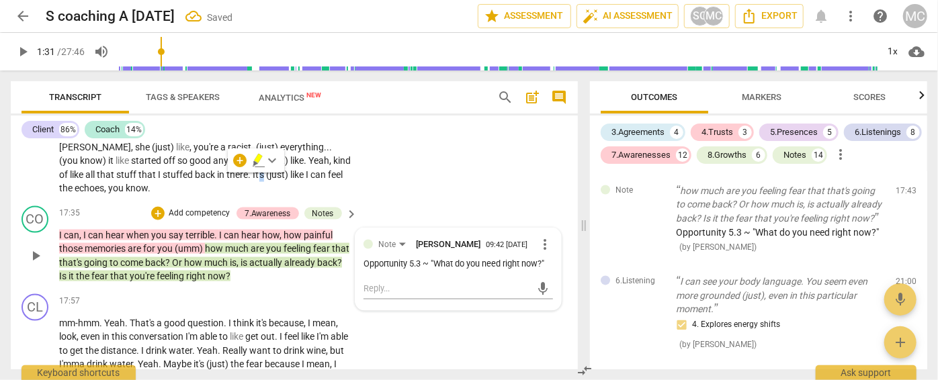
scroll to position [3619, 0]
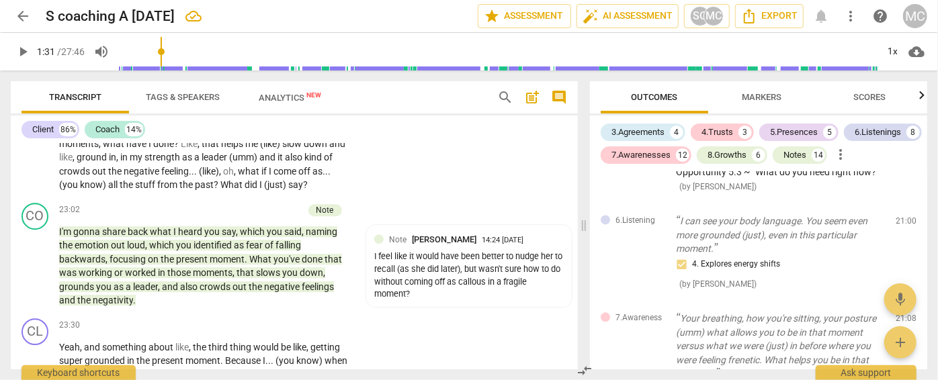
scroll to position [4657, 0]
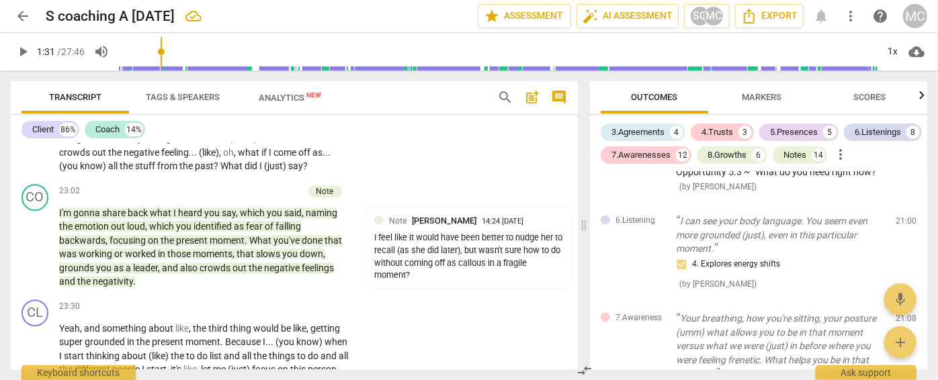
click at [157, 171] on span "stuff" at bounding box center [146, 166] width 22 height 11
click at [22, 56] on span "pause" at bounding box center [23, 52] width 16 height 16
drag, startPoint x: 317, startPoint y: 180, endPoint x: 329, endPoint y: 195, distance: 19.1
click at [329, 173] on p "Yeah , yeah . . . (like) a prompt . I'm saying out loud to myself . I'm naming …" at bounding box center [205, 111] width 292 height 124
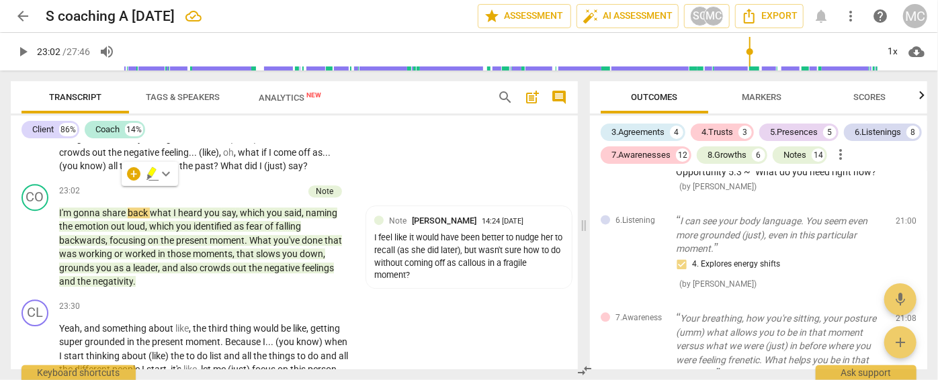
click at [120, 171] on span "all" at bounding box center [113, 166] width 11 height 11
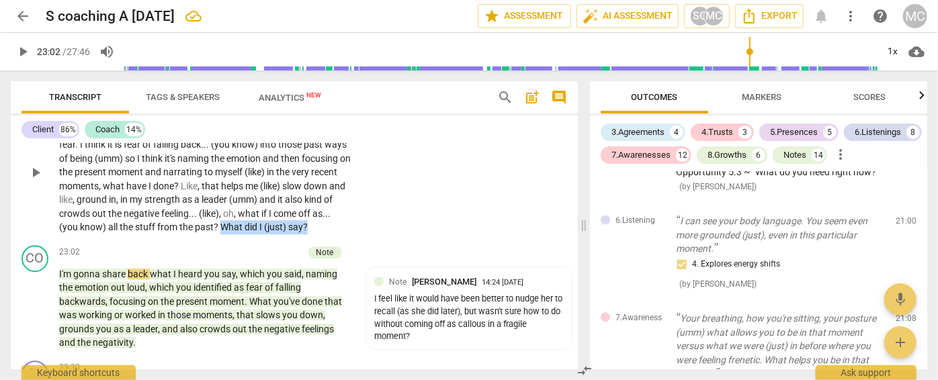
drag, startPoint x: 316, startPoint y: 237, endPoint x: 328, endPoint y: 248, distance: 16.1
click at [328, 234] on p "Yeah , yeah . . . (like) a prompt . I'm saying out loud to myself . I'm naming …" at bounding box center [205, 172] width 292 height 124
click at [161, 219] on span "negative" at bounding box center [143, 213] width 38 height 11
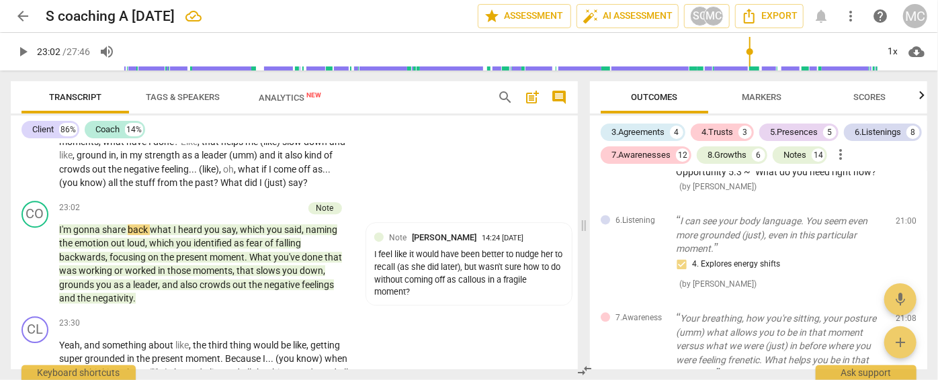
scroll to position [4657, 0]
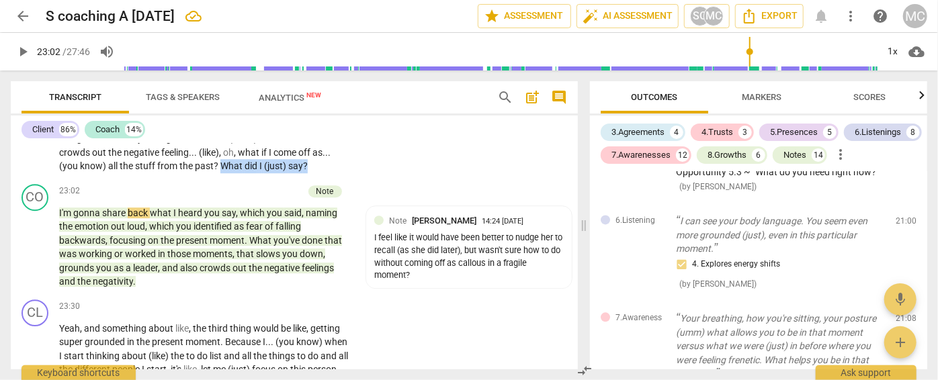
drag, startPoint x: 316, startPoint y: 176, endPoint x: 336, endPoint y: 196, distance: 28.5
click at [336, 173] on p "Yeah , yeah . . . (like) a prompt . I'm saying out loud to myself . I'm naming …" at bounding box center [205, 111] width 292 height 124
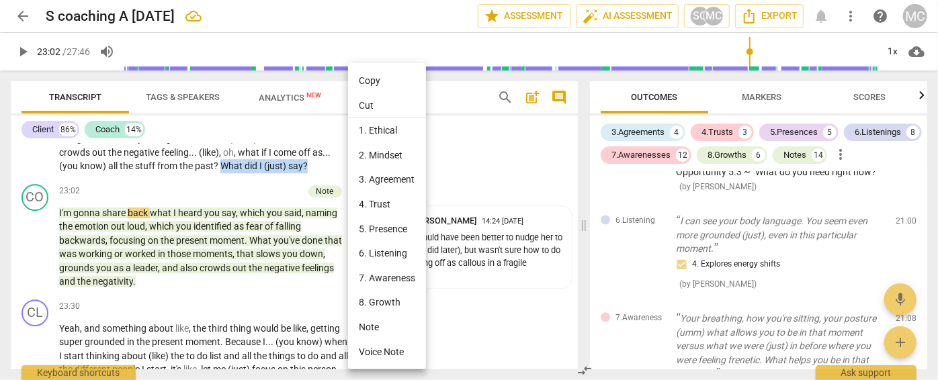
click at [376, 320] on li "Note" at bounding box center [387, 327] width 78 height 25
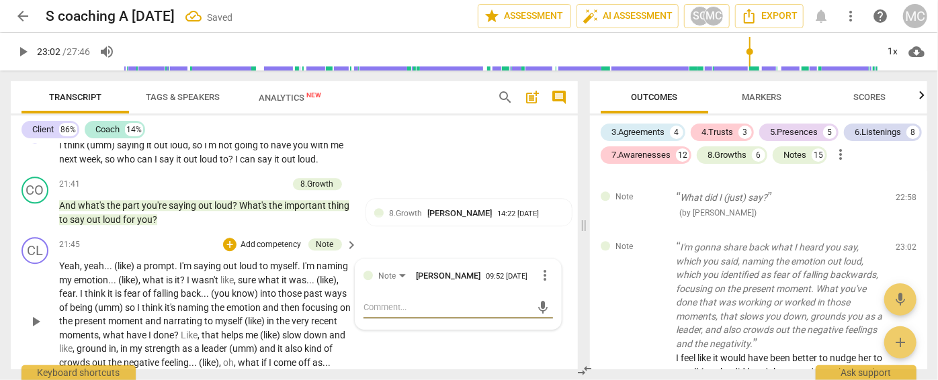
scroll to position [4514, 0]
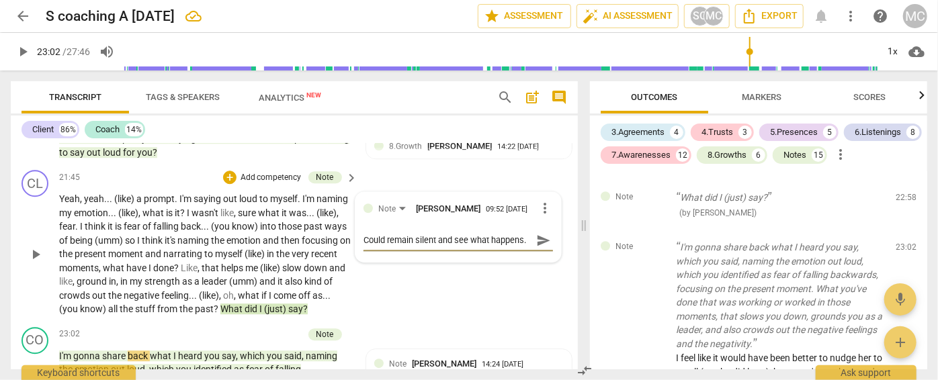
click at [533, 248] on span "send" at bounding box center [542, 240] width 19 height 16
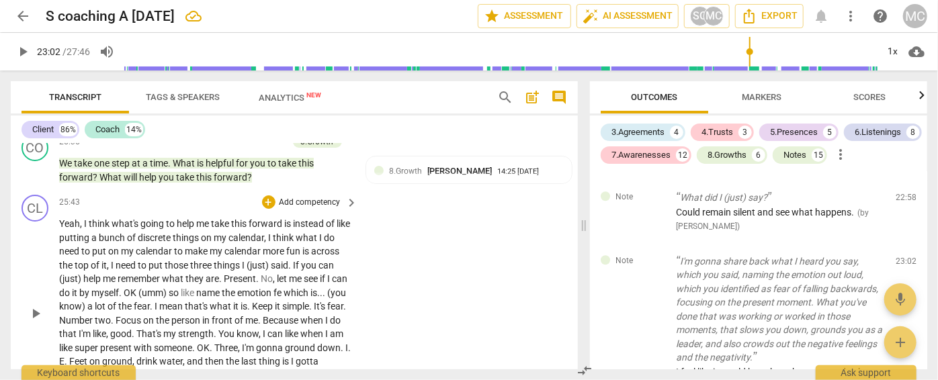
scroll to position [5307, 0]
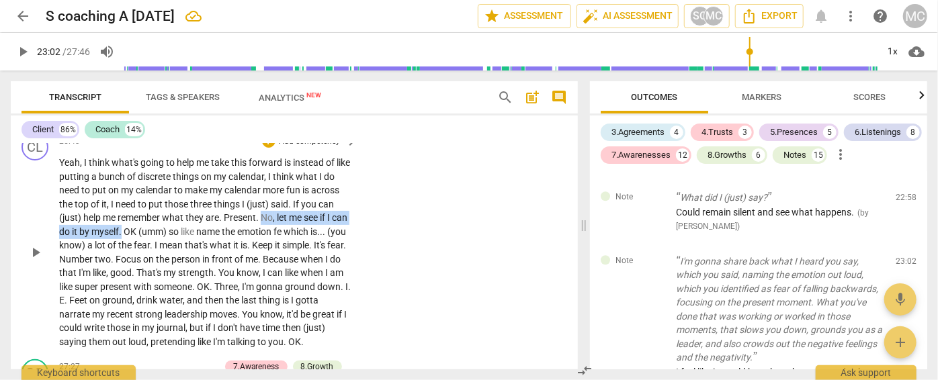
drag, startPoint x: 281, startPoint y: 241, endPoint x: 145, endPoint y: 256, distance: 136.5
click at [145, 256] on p "Yeah , I think what's going to help me take this forward is instead of like put…" at bounding box center [205, 252] width 292 height 193
click at [187, 236] on span "keyboard_arrow_down" at bounding box center [191, 239] width 16 height 16
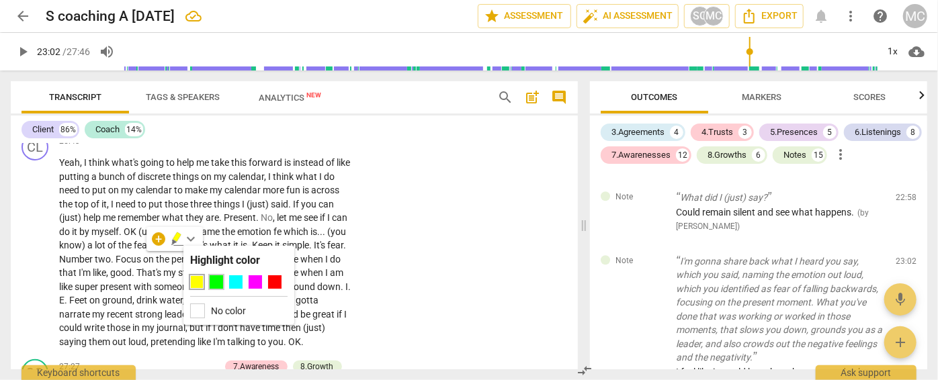
click at [218, 286] on div at bounding box center [216, 281] width 13 height 13
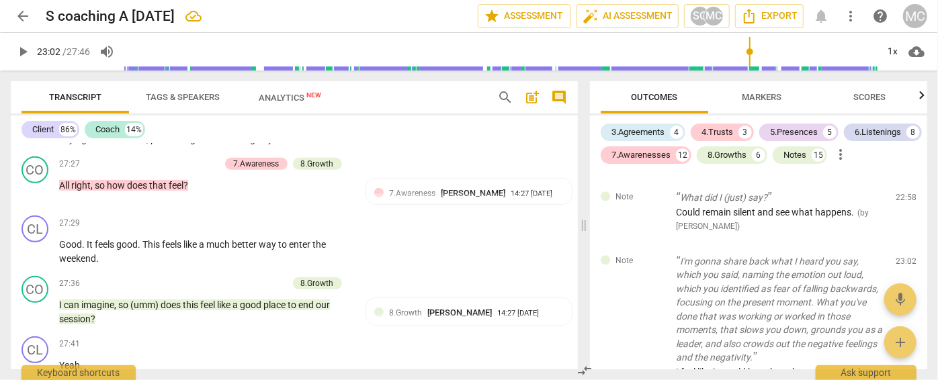
scroll to position [5492, 0]
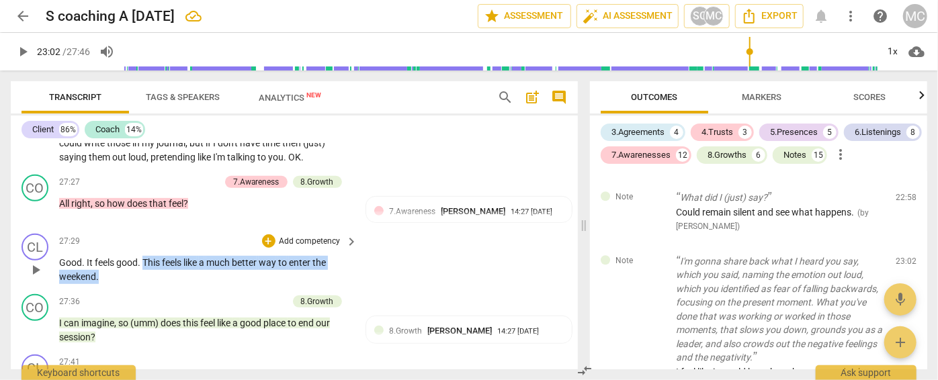
drag, startPoint x: 142, startPoint y: 297, endPoint x: 171, endPoint y: 314, distance: 33.7
click at [171, 283] on p "Good . It feels good . This feels like a much better way to enter the weekend ." at bounding box center [205, 270] width 292 height 28
click at [145, 297] on span "keyboard_arrow_down" at bounding box center [142, 296] width 16 height 16
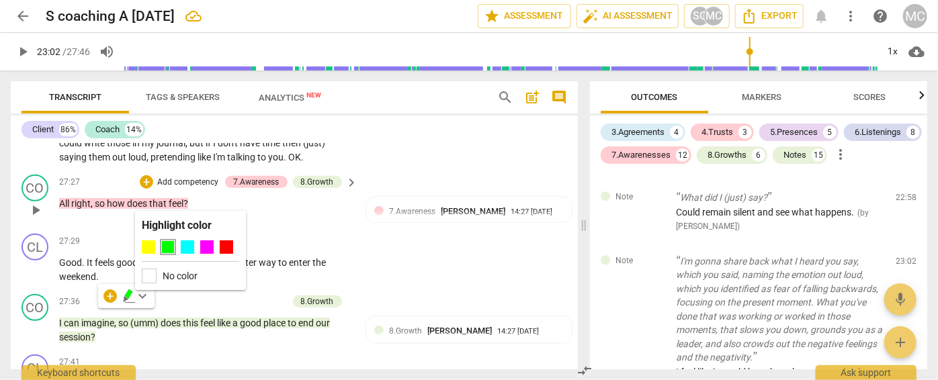
click at [147, 248] on div at bounding box center [148, 246] width 13 height 13
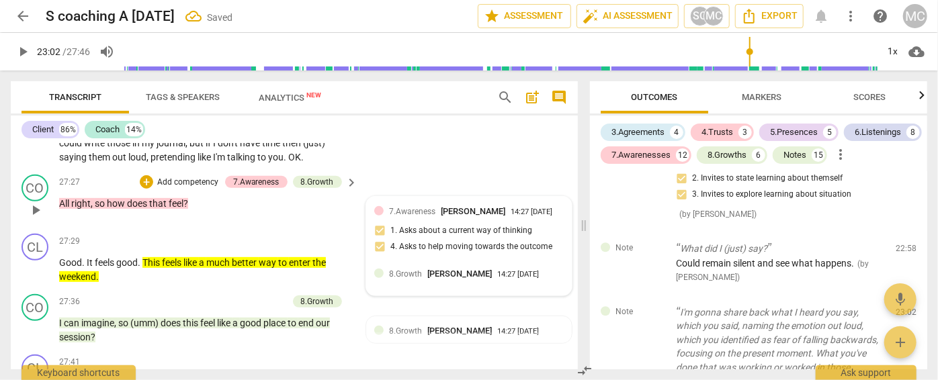
scroll to position [4385, 0]
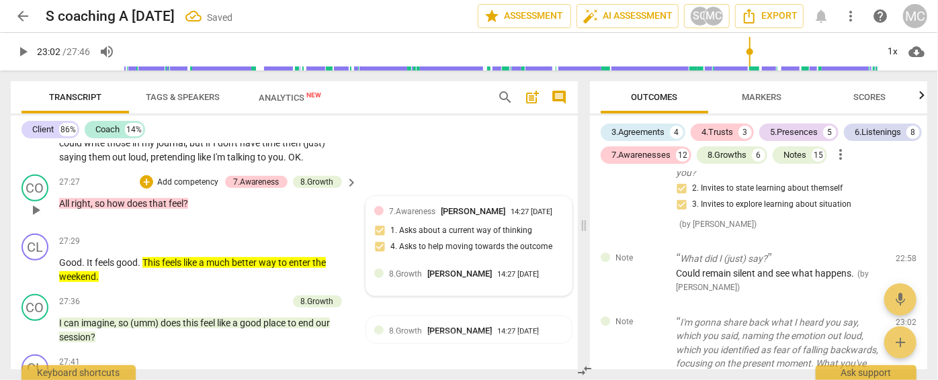
click at [414, 259] on div "7.Awareness [PERSON_NAME] 14:27 [DATE] 1. Asks about a current way of thinking …" at bounding box center [468, 233] width 189 height 57
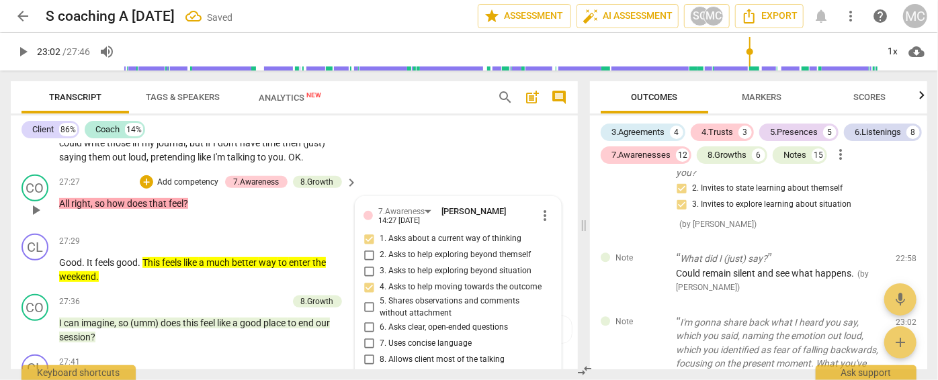
scroll to position [5664, 0]
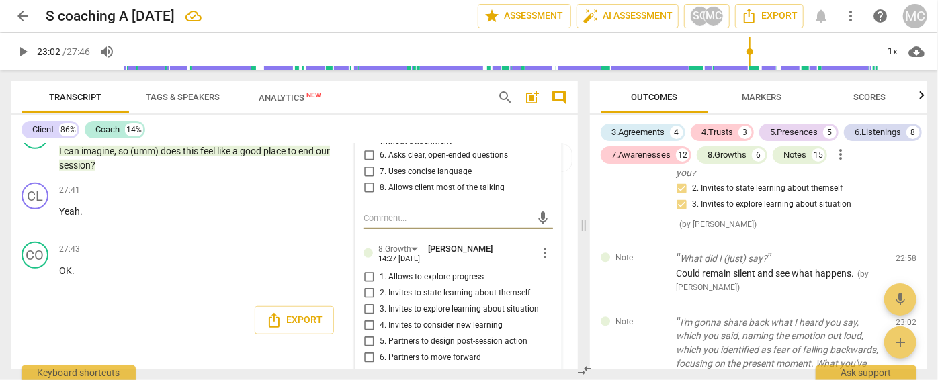
click at [549, 293] on div "7.Awareness [PERSON_NAME] 14:27 [DATE] more_vert 1. Asks about a current way of…" at bounding box center [458, 242] width 206 height 434
click at [543, 261] on span "more_vert" at bounding box center [545, 253] width 16 height 16
click at [553, 320] on li "Delete" at bounding box center [556, 317] width 46 height 26
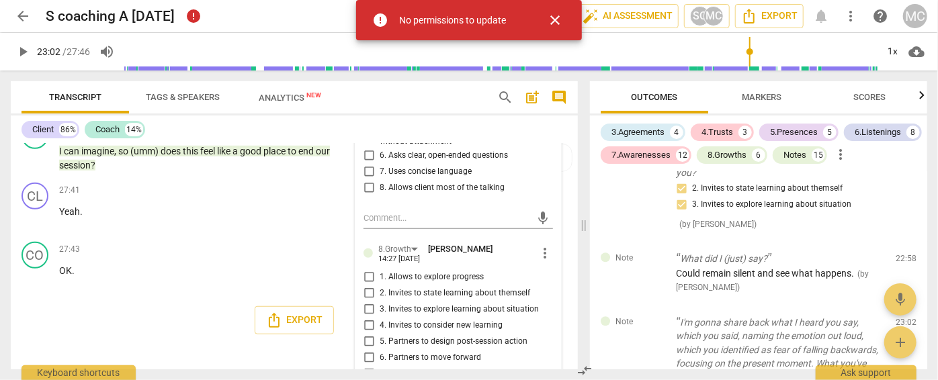
scroll to position [5481, 0]
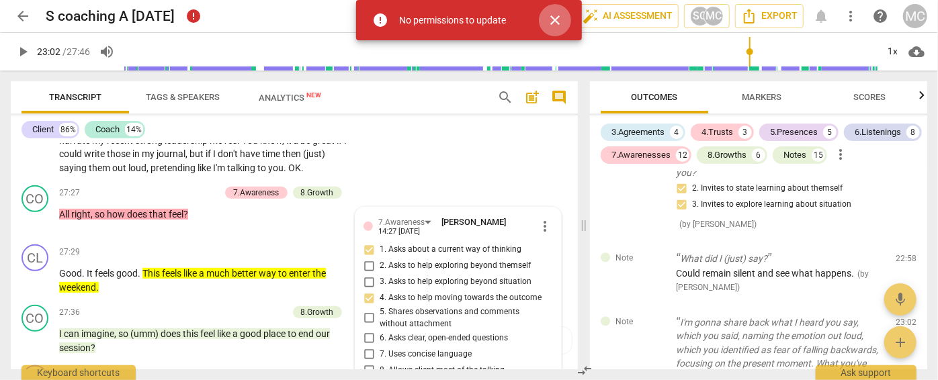
click at [557, 24] on span "close" at bounding box center [555, 20] width 16 height 16
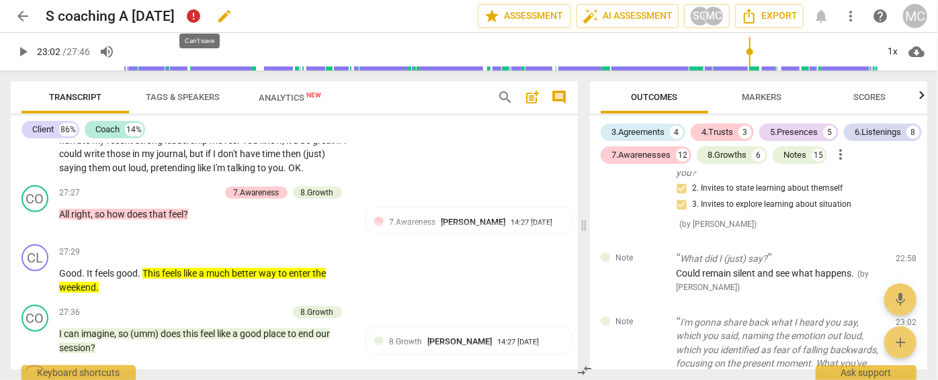
click at [202, 17] on span "error" at bounding box center [193, 16] width 19 height 19
click at [165, 171] on p "Yeah , I think what's going to help me take this forward is instead of like put…" at bounding box center [205, 78] width 292 height 193
click at [112, 173] on span "them" at bounding box center [101, 168] width 24 height 11
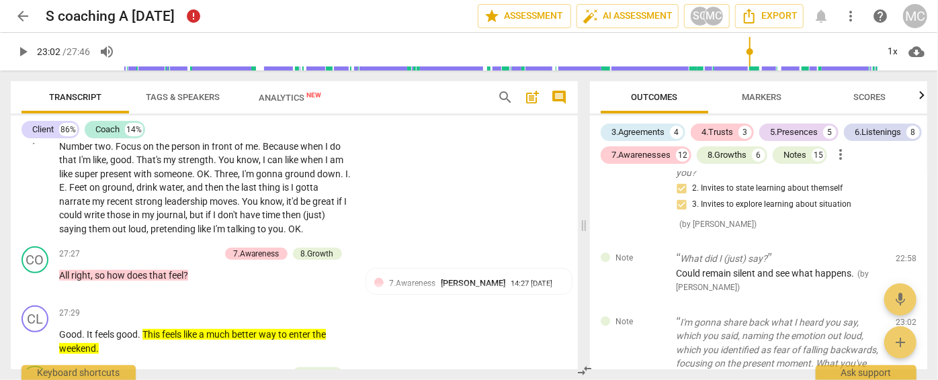
click at [227, 218] on p "Yeah , I think what's going to help me take this forward is instead of like put…" at bounding box center [205, 139] width 292 height 193
click at [191, 14] on span "error" at bounding box center [193, 16] width 16 height 16
click at [222, 10] on span "edit" at bounding box center [224, 16] width 24 height 16
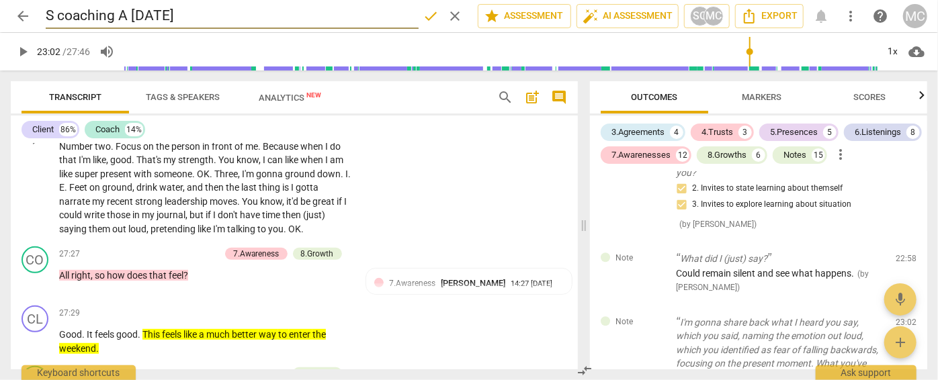
click at [455, 15] on span "clear" at bounding box center [455, 16] width 16 height 16
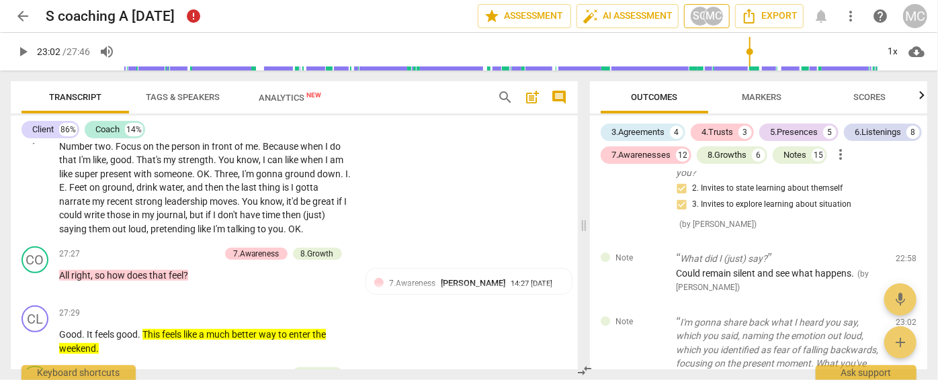
click at [700, 17] on div "SO" at bounding box center [700, 16] width 20 height 20
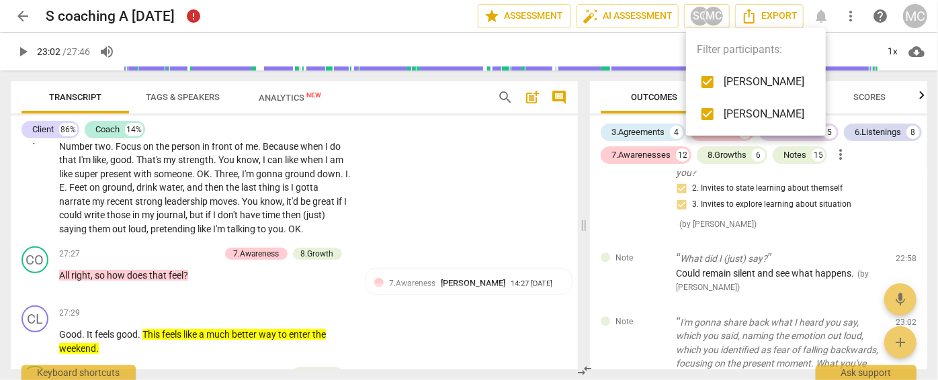
click at [749, 17] on div at bounding box center [469, 190] width 938 height 380
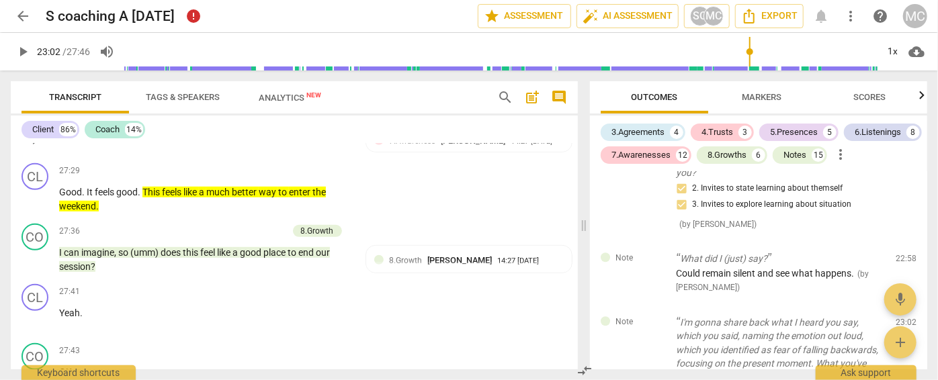
scroll to position [5604, 0]
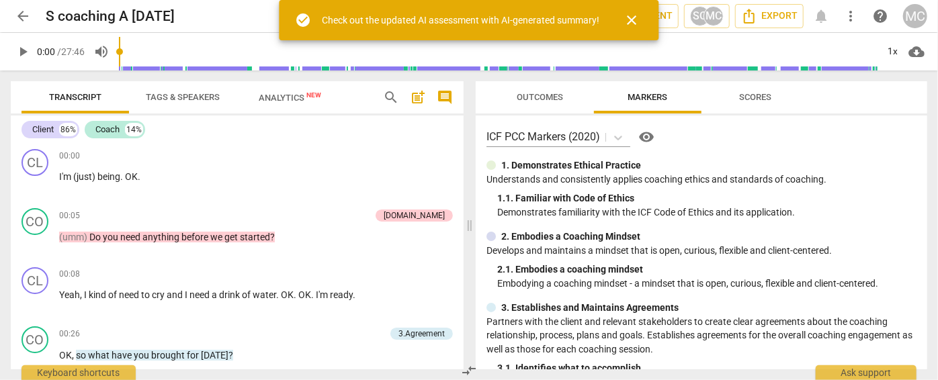
click at [631, 13] on span "close" at bounding box center [632, 20] width 16 height 16
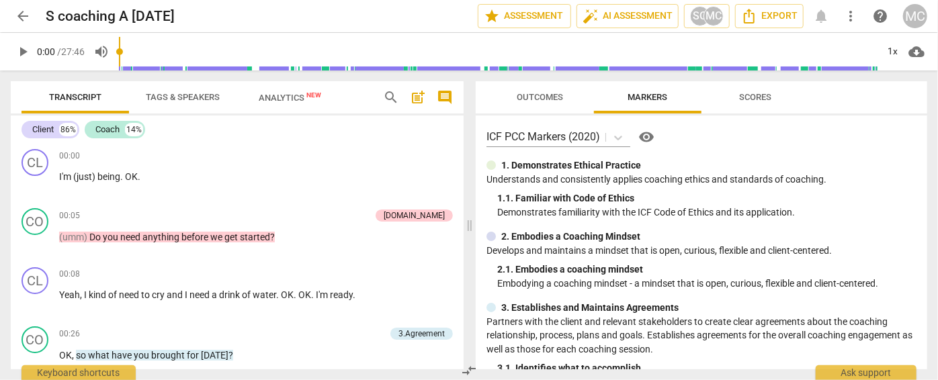
click at [445, 97] on span "comment" at bounding box center [445, 97] width 16 height 16
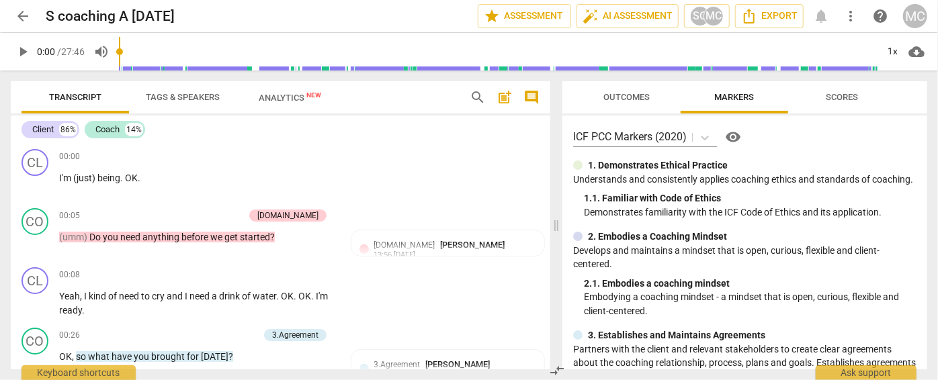
drag, startPoint x: 597, startPoint y: 231, endPoint x: 559, endPoint y: 249, distance: 41.8
click at [559, 249] on span at bounding box center [556, 226] width 8 height 310
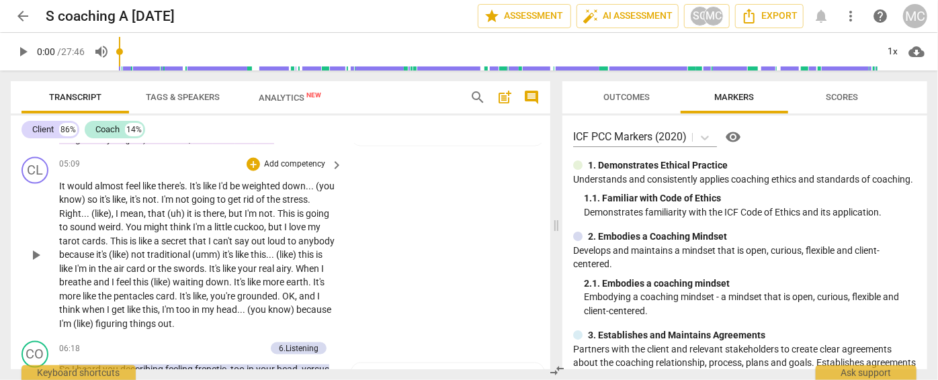
scroll to position [1099, 0]
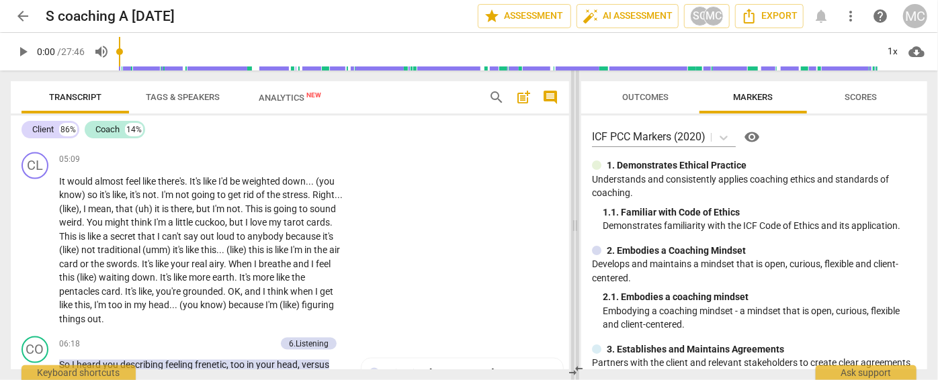
drag, startPoint x: 557, startPoint y: 227, endPoint x: 576, endPoint y: 227, distance: 18.8
click at [576, 227] on span at bounding box center [575, 226] width 8 height 310
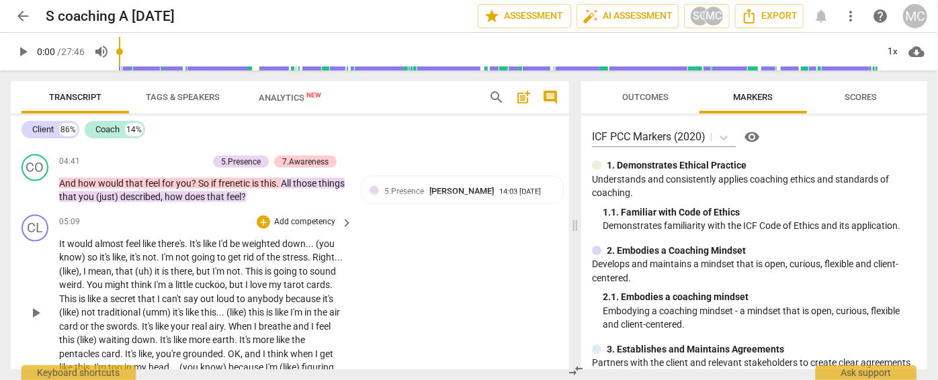
scroll to position [1038, 0]
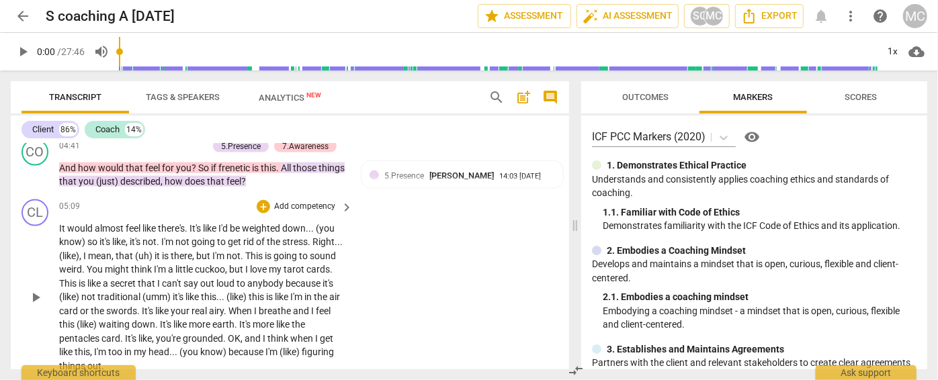
click at [192, 255] on span "there" at bounding box center [181, 255] width 21 height 11
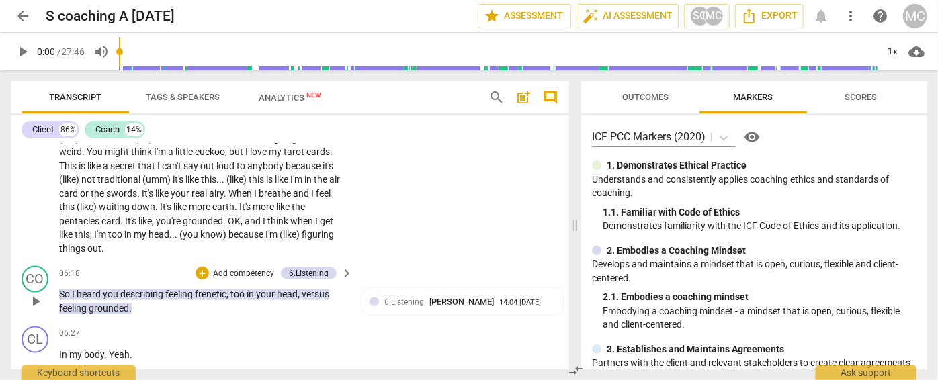
scroll to position [1221, 0]
